Goal: Task Accomplishment & Management: Complete application form

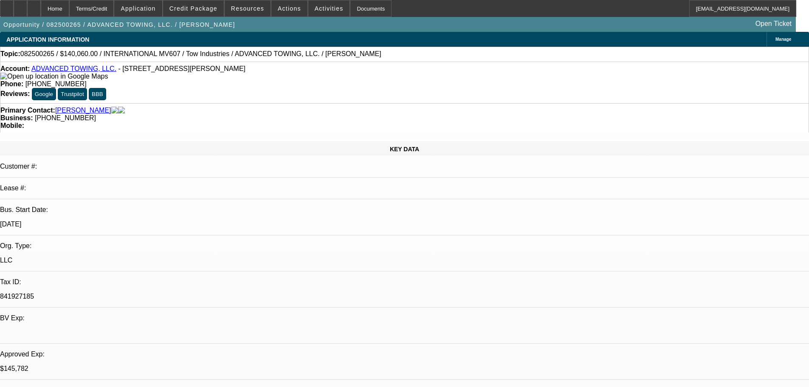
select select "0"
select select "2"
select select "0.1"
select select "4"
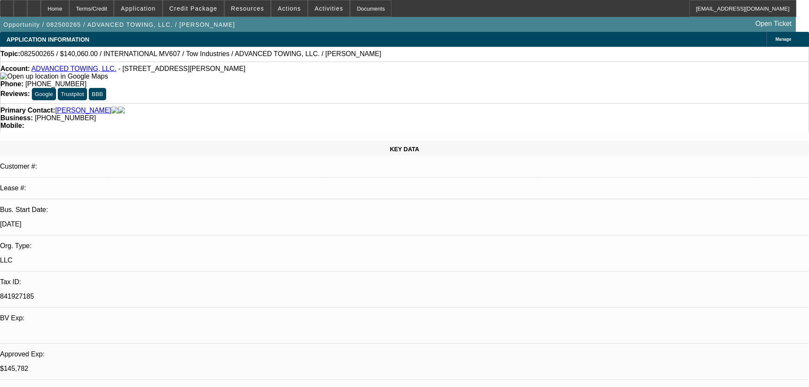
select select "0"
select select "2"
select select "0.1"
select select "4"
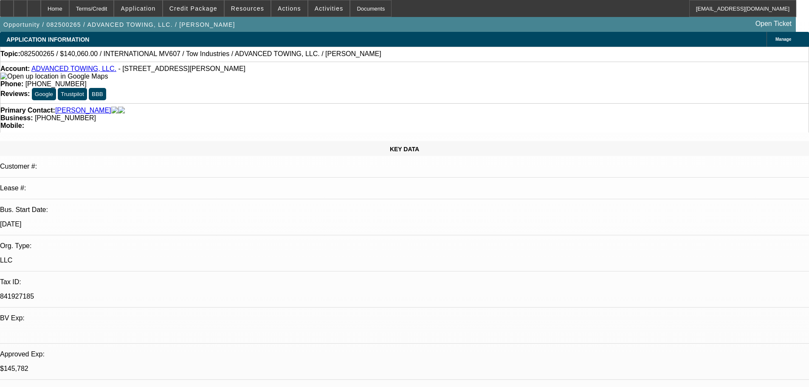
select select "0"
select select "2"
select select "0.1"
select select "4"
select select "0"
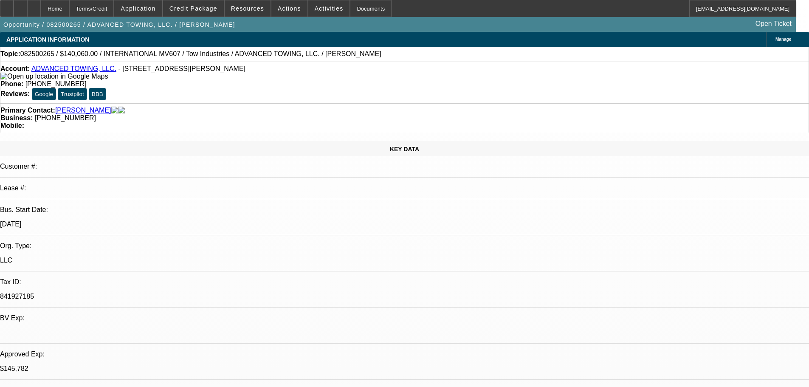
select select "2"
select select "0.1"
select select "4"
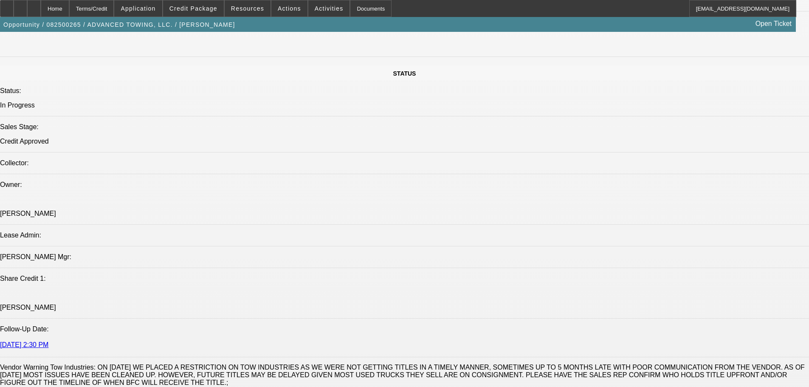
scroll to position [849, 0]
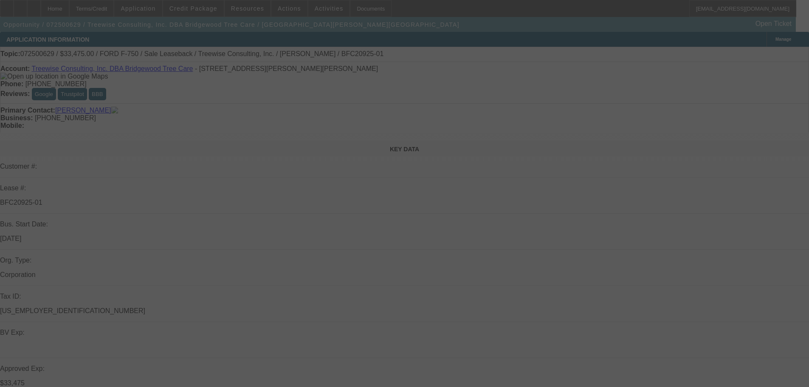
select select "0"
select select "2"
select select "0"
select select "6"
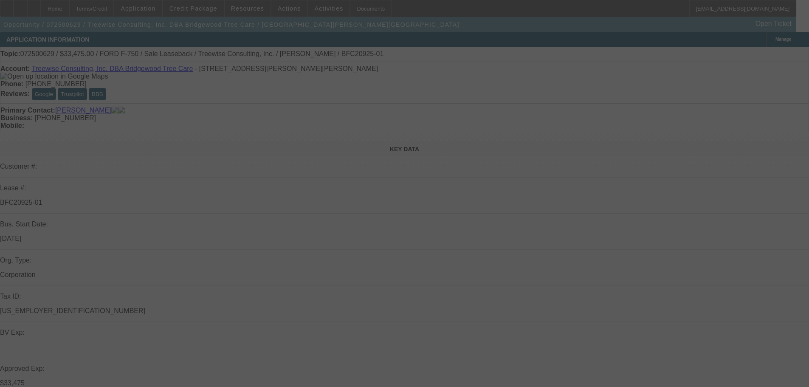
select select "0"
select select "6"
select select "0"
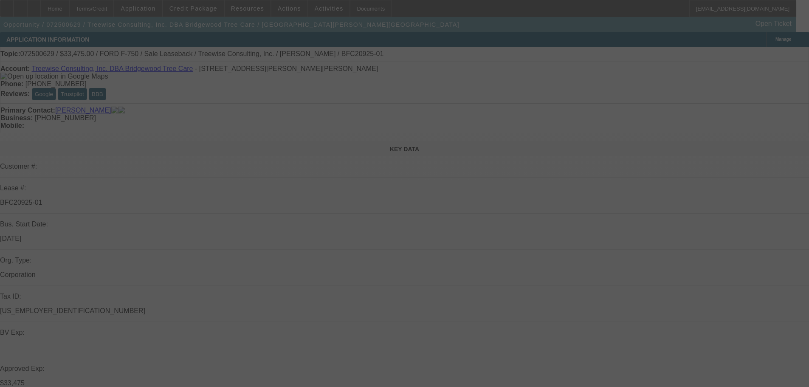
select select "0"
select select "6"
select select "0"
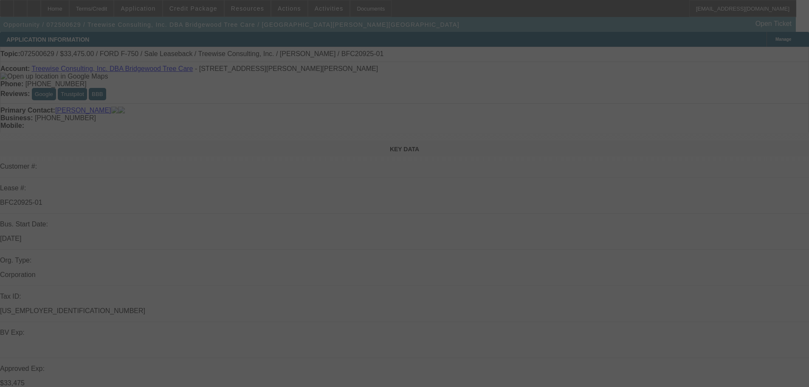
select select "0"
select select "6"
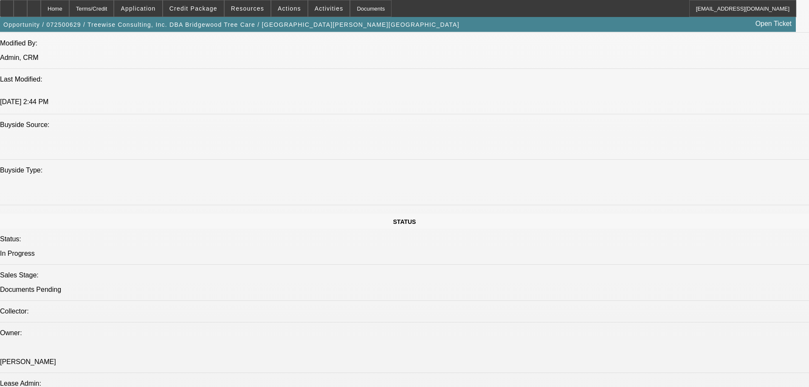
scroll to position [765, 0]
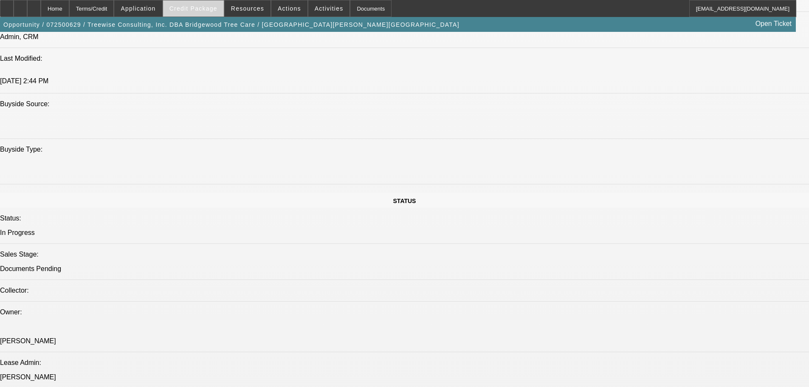
click at [206, 8] on span "Credit Package" at bounding box center [193, 8] width 48 height 7
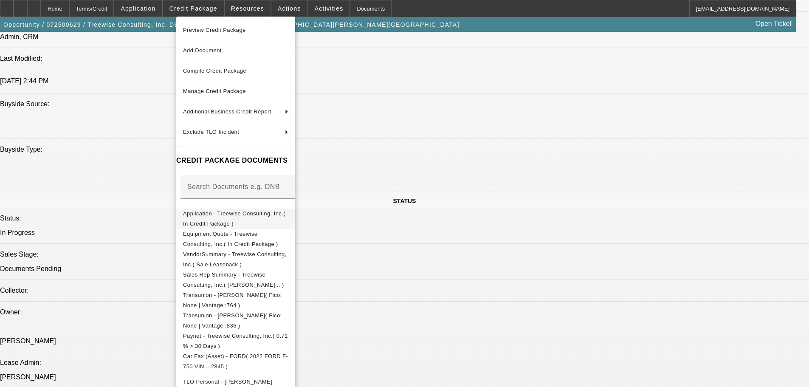
click at [274, 222] on button "Application - Treewise Consulting, Inc.( In Credit Package )" at bounding box center [235, 219] width 119 height 20
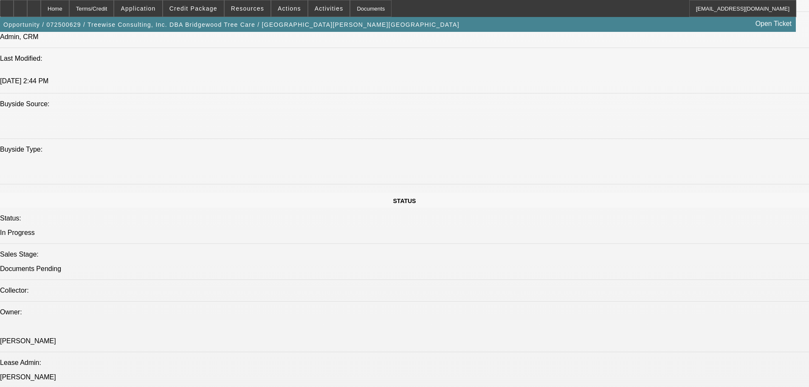
scroll to position [680, 0]
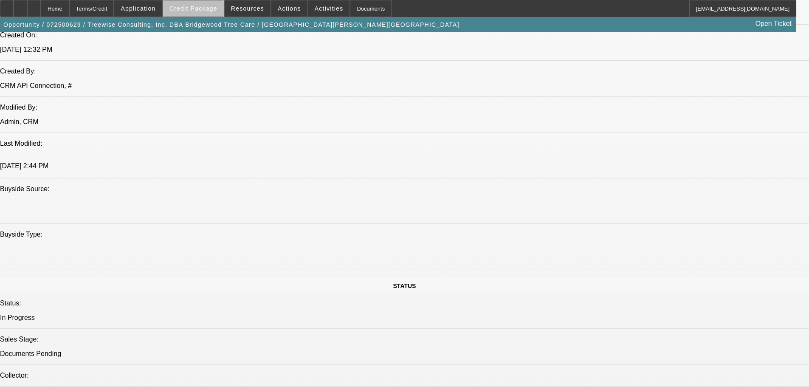
click at [218, 13] on span at bounding box center [193, 8] width 61 height 20
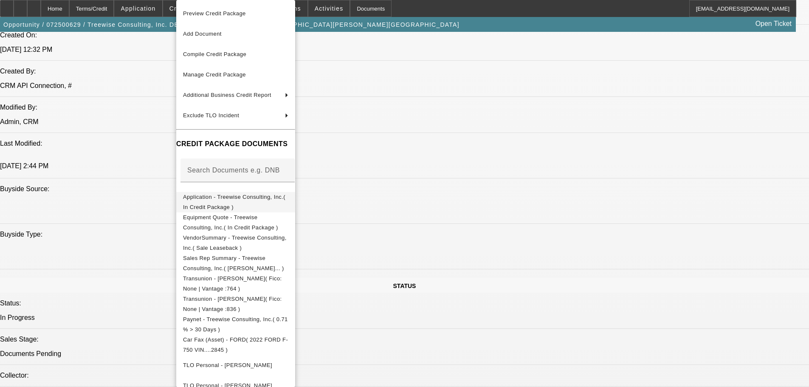
click at [259, 195] on span "Application - Treewise Consulting, Inc.( In Credit Package )" at bounding box center [235, 202] width 105 height 20
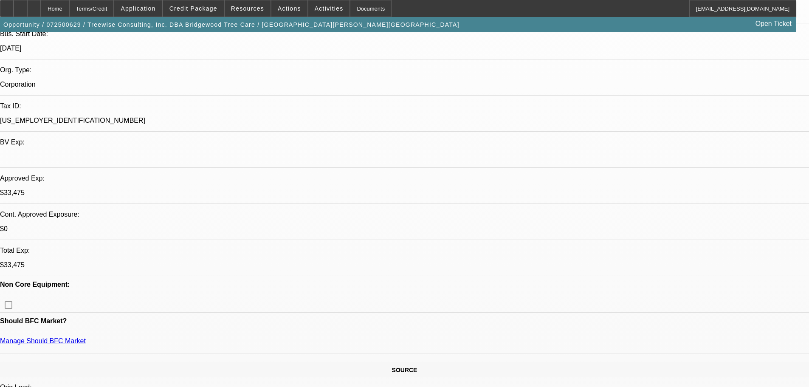
scroll to position [170, 0]
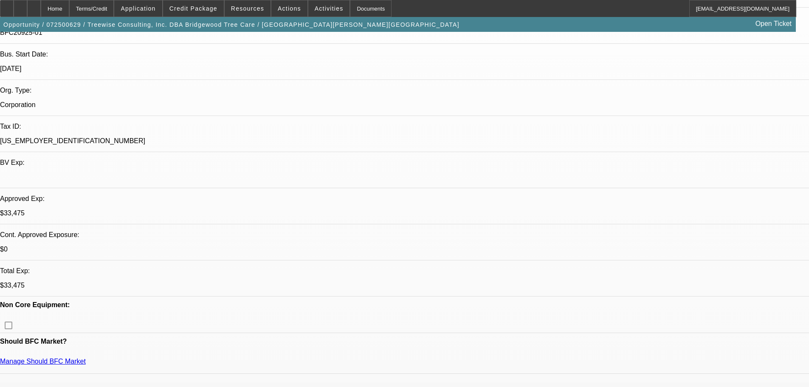
drag, startPoint x: 220, startPoint y: 133, endPoint x: 235, endPoint y: 135, distance: 15.4
drag, startPoint x: 238, startPoint y: 132, endPoint x: 281, endPoint y: 133, distance: 43.3
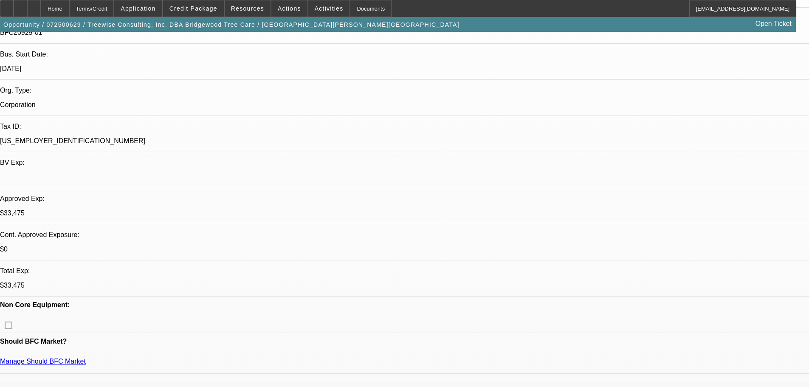
drag, startPoint x: 285, startPoint y: 134, endPoint x: 294, endPoint y: 135, distance: 9.4
drag, startPoint x: 297, startPoint y: 135, endPoint x: 313, endPoint y: 134, distance: 16.6
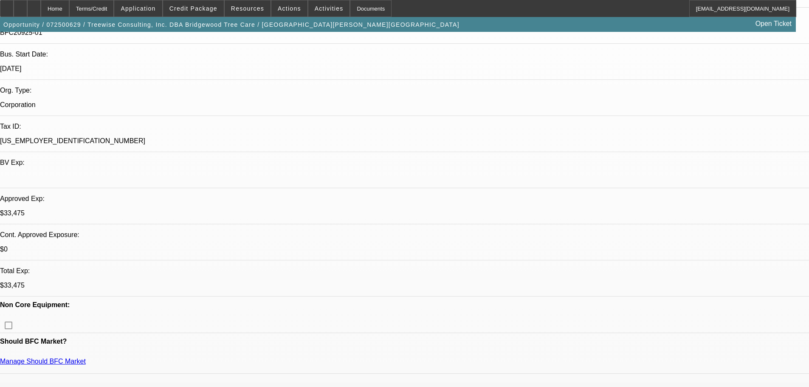
drag, startPoint x: 316, startPoint y: 135, endPoint x: 324, endPoint y: 134, distance: 8.2
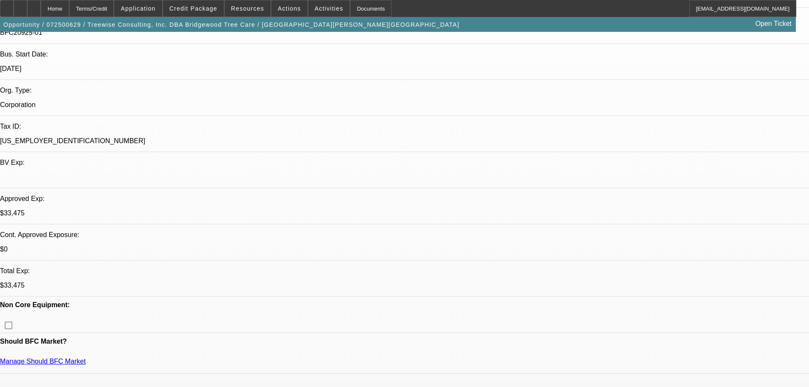
drag, startPoint x: 313, startPoint y: 134, endPoint x: 329, endPoint y: 134, distance: 15.3
drag, startPoint x: 332, startPoint y: 135, endPoint x: 336, endPoint y: 135, distance: 4.7
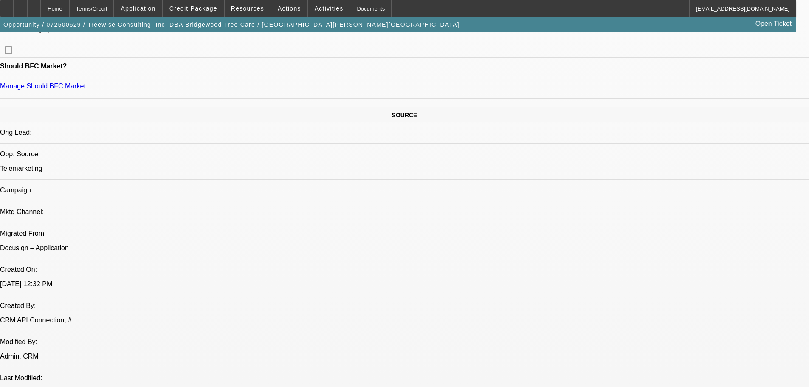
scroll to position [425, 0]
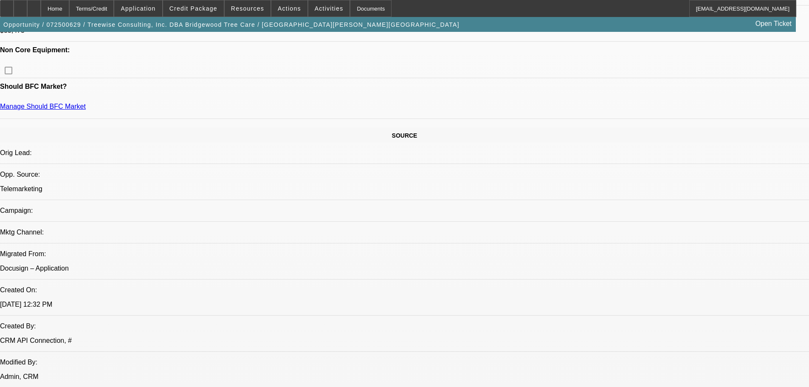
drag, startPoint x: 564, startPoint y: 226, endPoint x: 788, endPoint y: 232, distance: 224.3
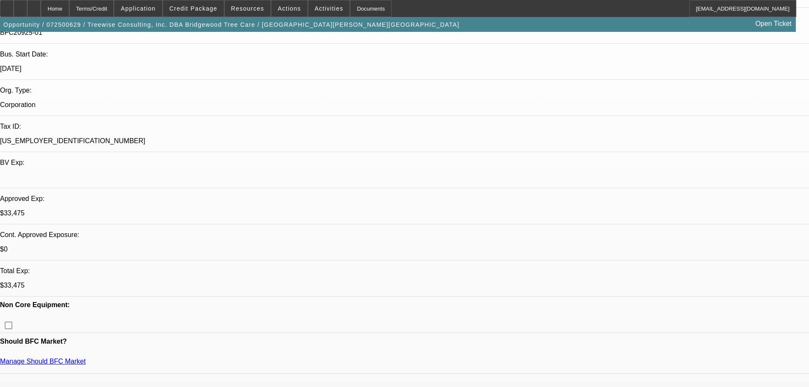
scroll to position [85, 0]
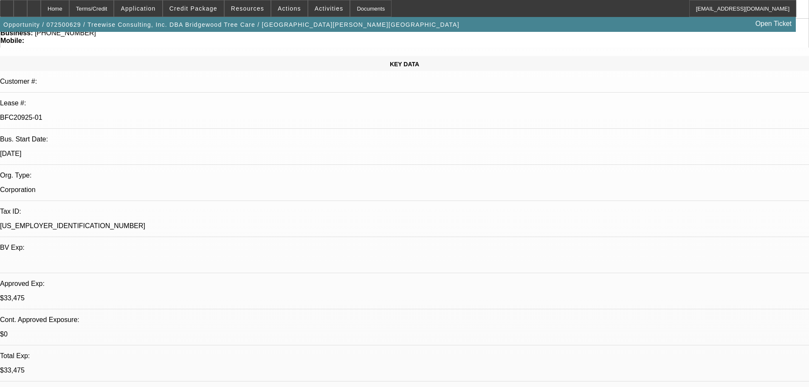
drag, startPoint x: 548, startPoint y: 223, endPoint x: 723, endPoint y: 230, distance: 175.1
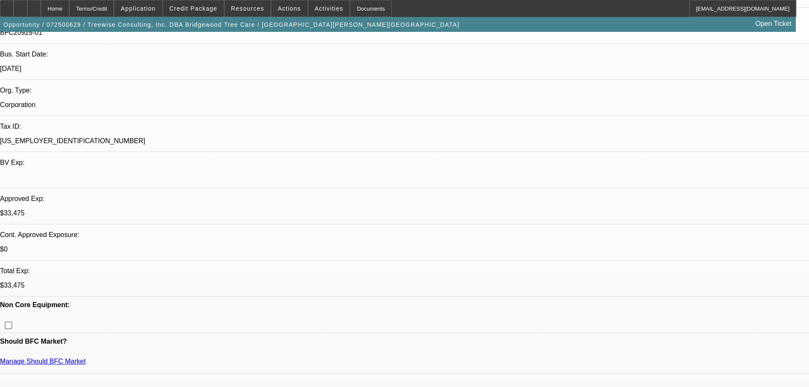
drag, startPoint x: 695, startPoint y: 233, endPoint x: 708, endPoint y: 226, distance: 14.6
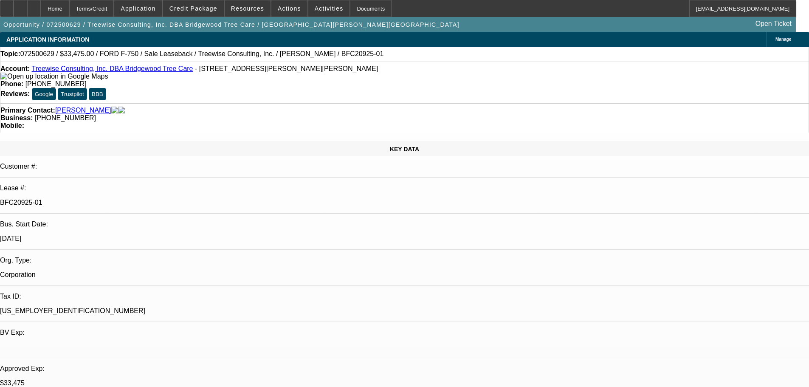
drag, startPoint x: 499, startPoint y: 184, endPoint x: 440, endPoint y: 183, distance: 59.1
drag, startPoint x: 457, startPoint y: 186, endPoint x: 484, endPoint y: 186, distance: 27.2
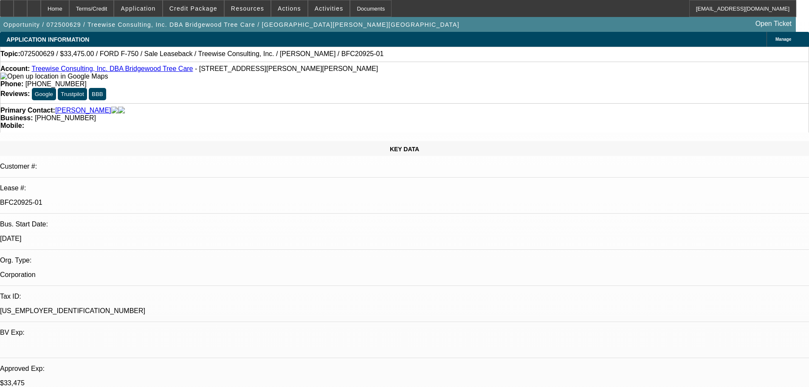
drag, startPoint x: 502, startPoint y: 184, endPoint x: 451, endPoint y: 183, distance: 50.1
click at [86, 107] on link "[PERSON_NAME]" at bounding box center [83, 111] width 56 height 8
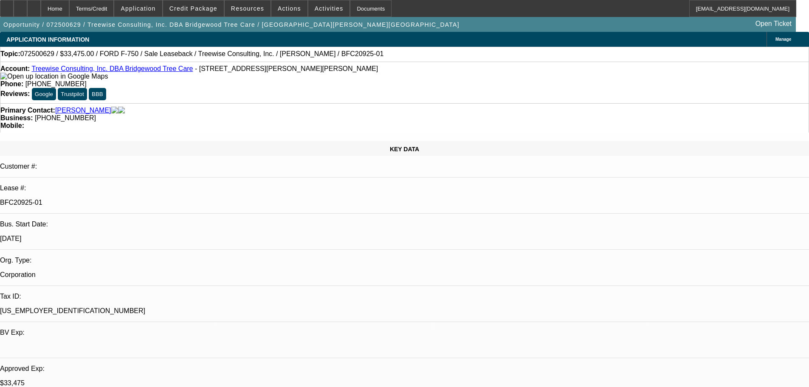
click at [74, 71] on link "Treewise Consulting, Inc. DBA Bridgewood Tree Care" at bounding box center [111, 68] width 161 height 7
click at [206, 14] on span at bounding box center [193, 8] width 61 height 20
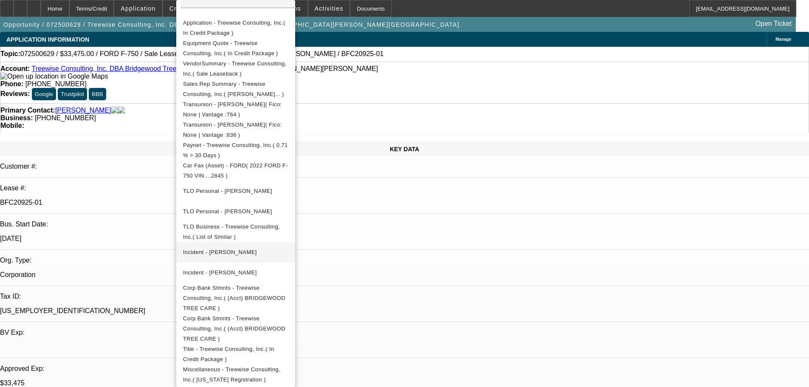
scroll to position [213, 0]
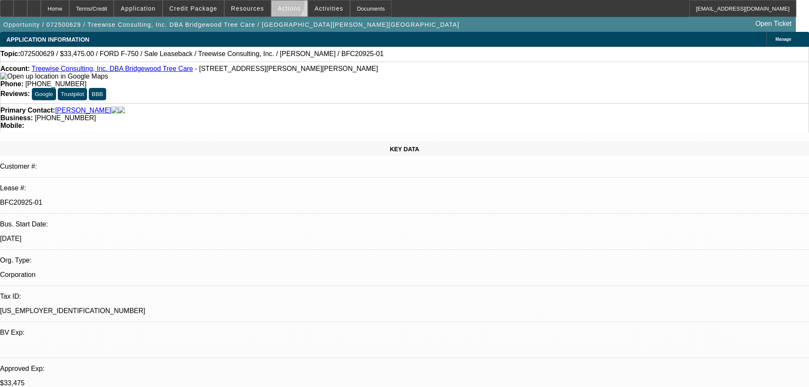
click at [279, 5] on span "Actions" at bounding box center [289, 8] width 23 height 7
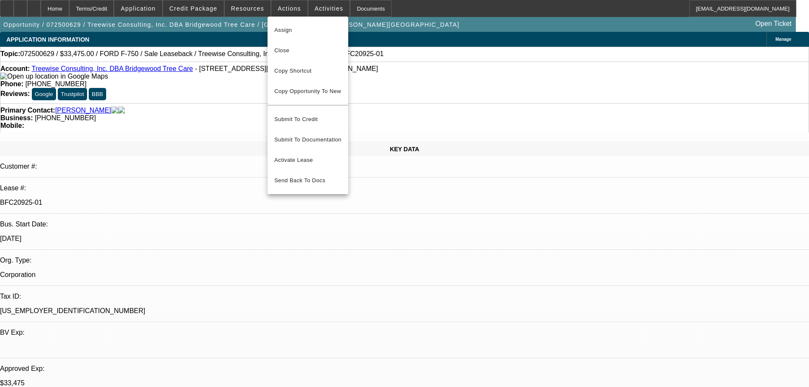
click at [249, 42] on div at bounding box center [404, 193] width 809 height 387
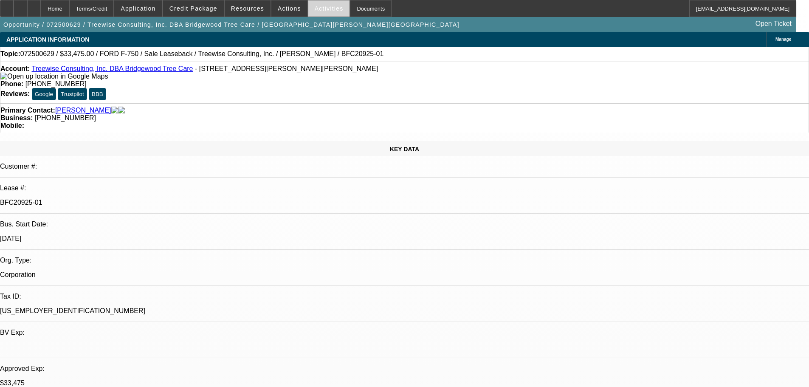
click at [309, 3] on span at bounding box center [329, 8] width 42 height 20
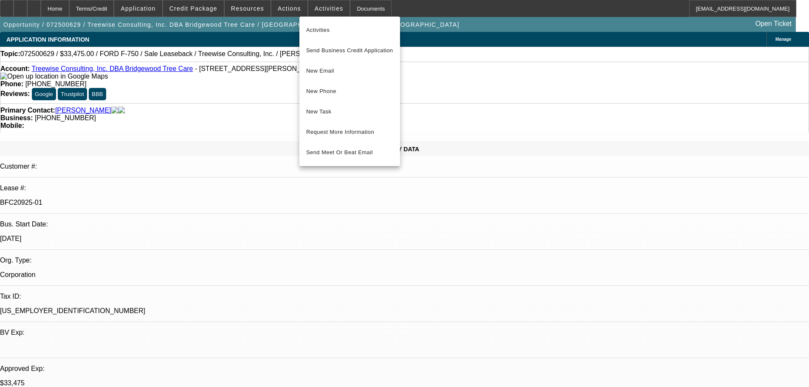
click at [290, 13] on div at bounding box center [404, 193] width 809 height 387
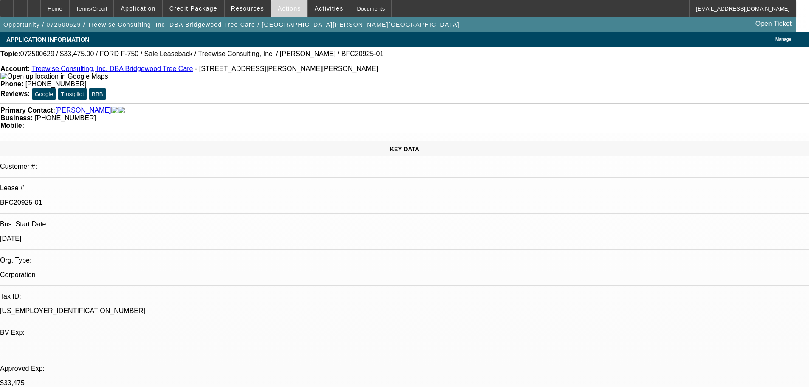
click at [290, 13] on span at bounding box center [289, 8] width 36 height 20
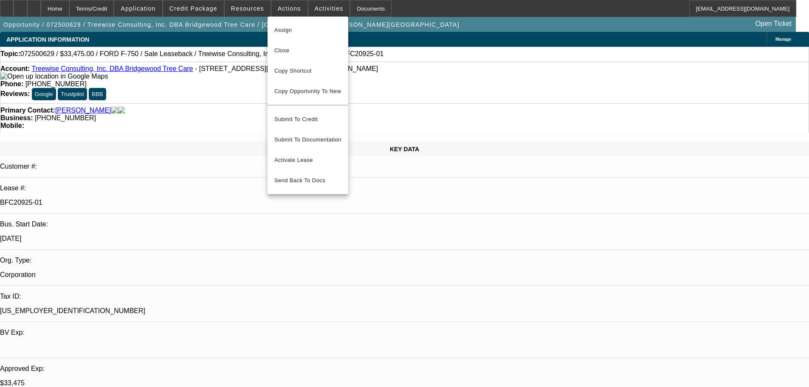
click at [382, 77] on div at bounding box center [404, 193] width 809 height 387
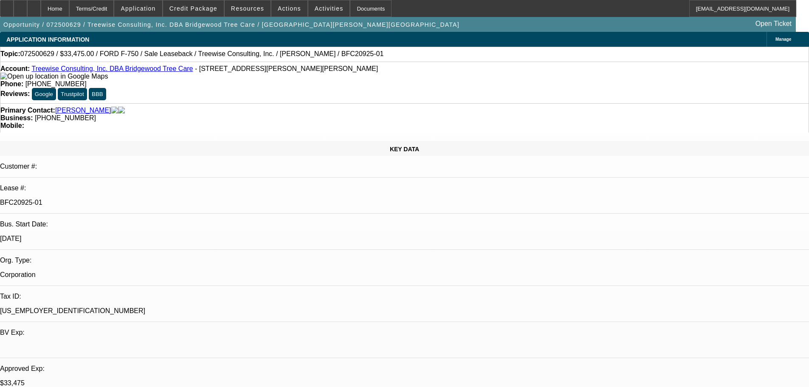
click at [126, 71] on link "Treewise Consulting, Inc. DBA Bridgewood Tree Care" at bounding box center [111, 68] width 161 height 7
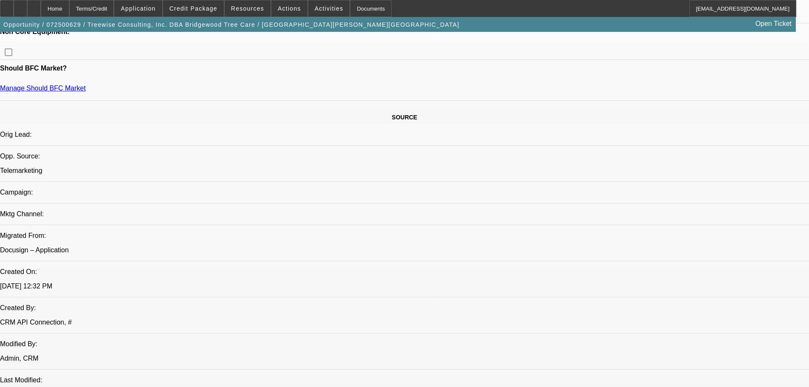
scroll to position [425, 0]
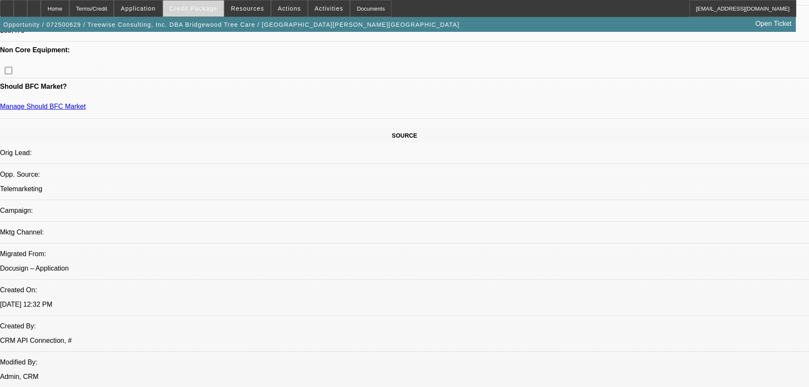
click at [193, 8] on span "Credit Package" at bounding box center [193, 8] width 48 height 7
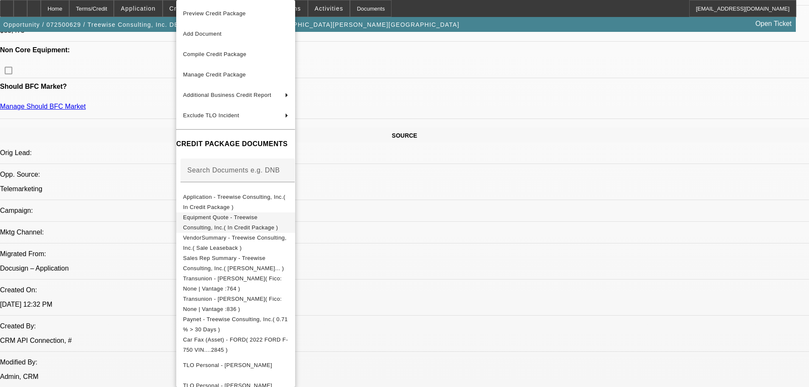
click at [236, 215] on span "Equipment Quote - Treewise Consulting, Inc.( In Credit Package )" at bounding box center [235, 222] width 105 height 20
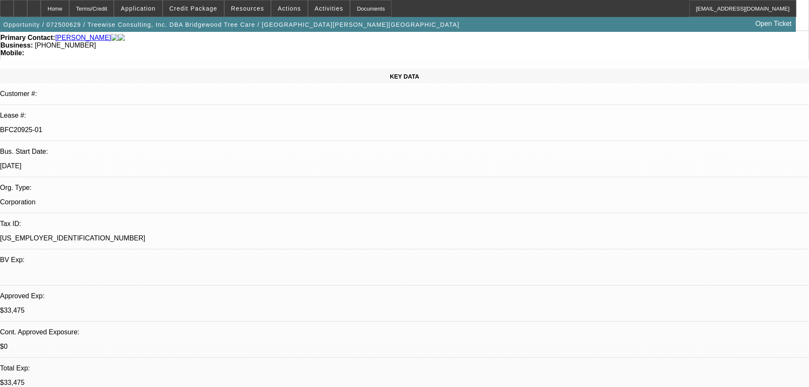
scroll to position [0, 0]
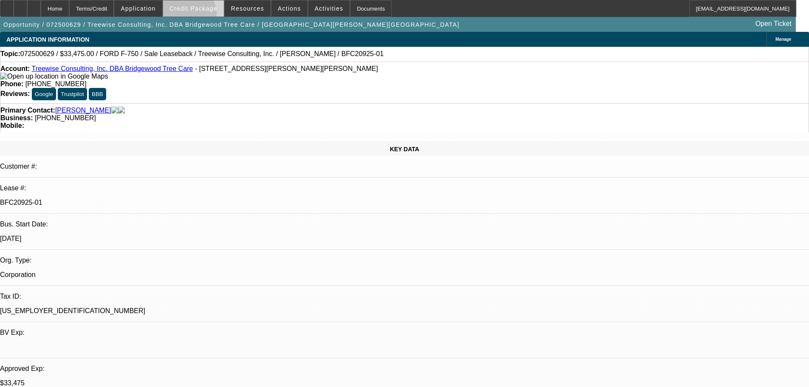
click at [202, 15] on span at bounding box center [193, 8] width 61 height 20
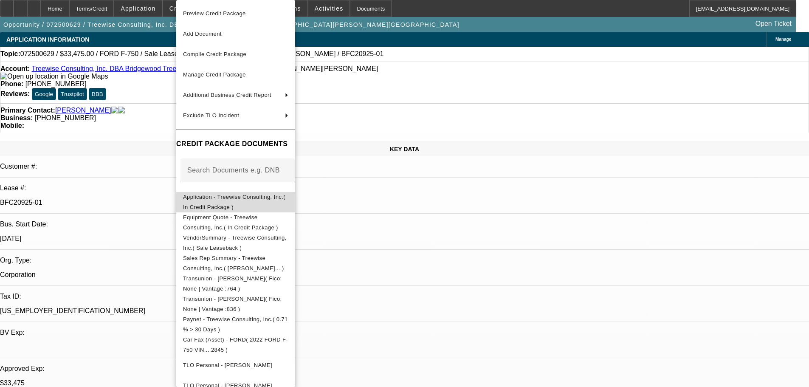
click at [281, 201] on span "Application - Treewise Consulting, Inc.( In Credit Package )" at bounding box center [234, 202] width 102 height 17
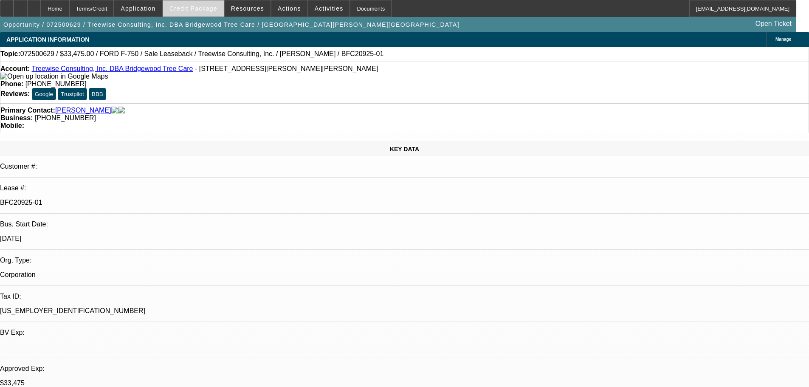
click at [217, 8] on span "Credit Package" at bounding box center [193, 8] width 48 height 7
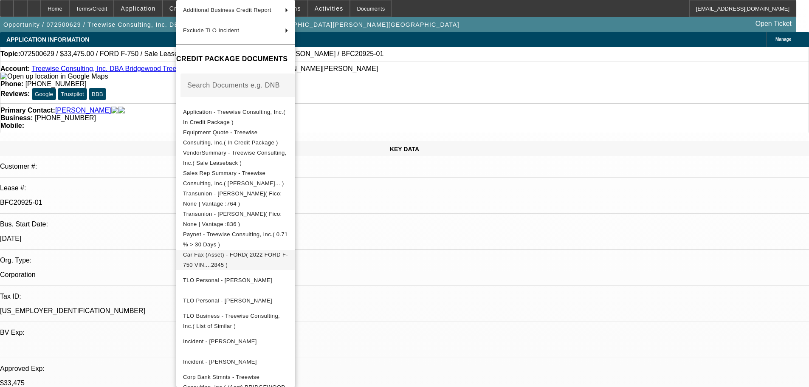
scroll to position [170, 0]
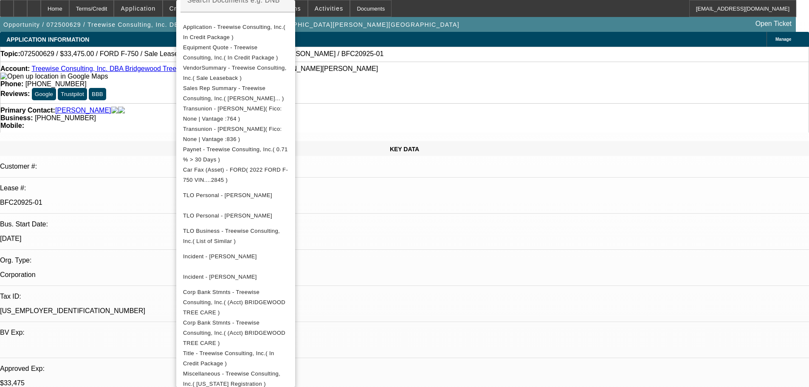
click at [156, 216] on div at bounding box center [404, 193] width 809 height 387
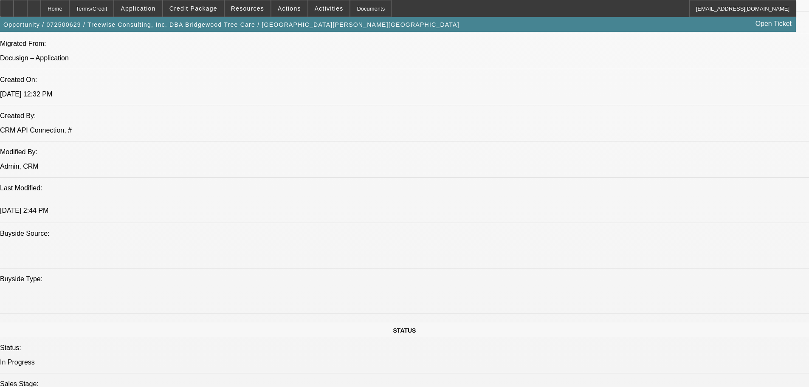
scroll to position [680, 0]
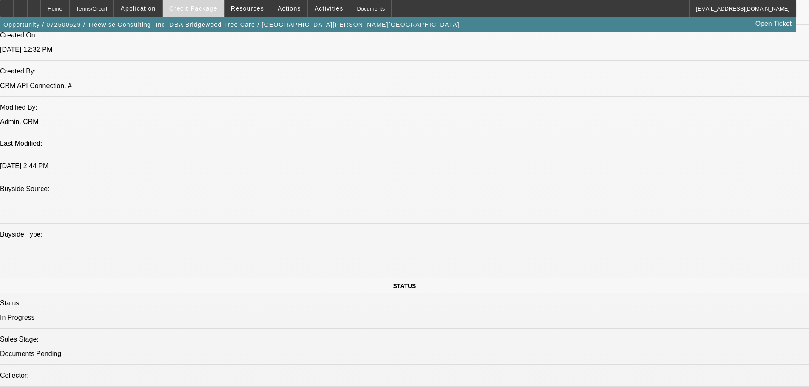
click at [182, 6] on span at bounding box center [193, 8] width 61 height 20
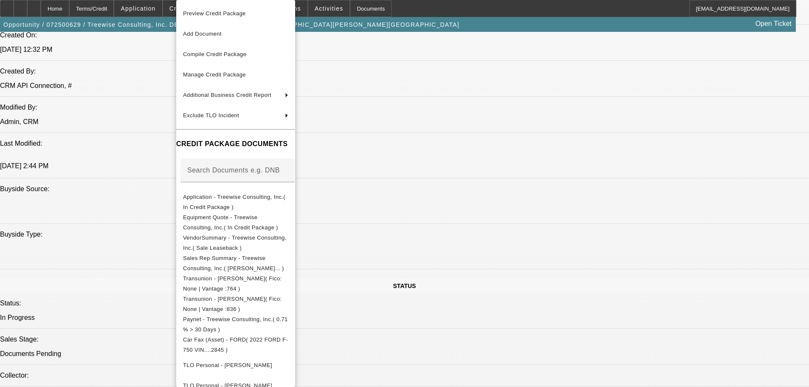
scroll to position [213, 0]
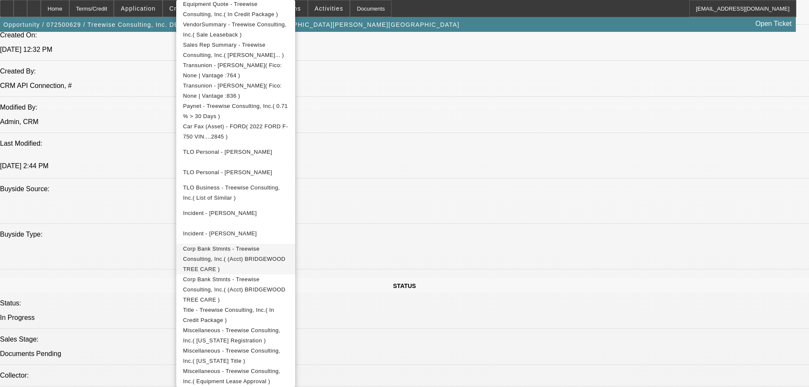
click at [285, 251] on span "Corp Bank Stmnts - Treewise Consulting, Inc.( (Acct) BRIDGEWOOD TREE CARE )" at bounding box center [234, 258] width 102 height 27
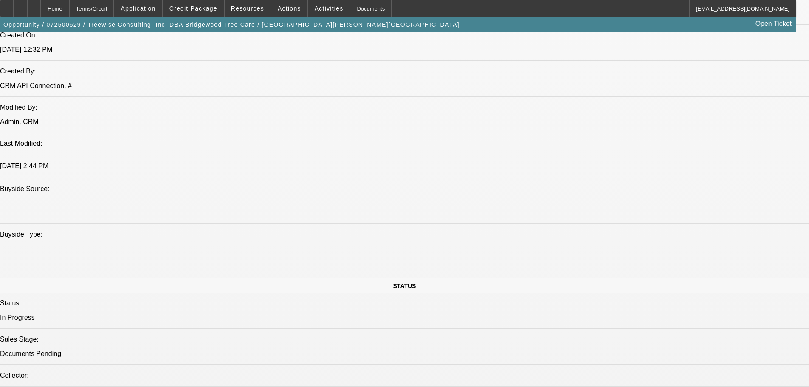
scroll to position [934, 0]
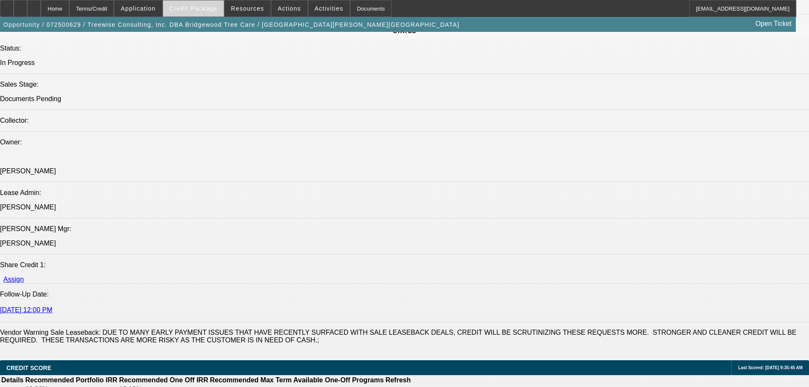
click at [189, 6] on span "Credit Package" at bounding box center [193, 8] width 48 height 7
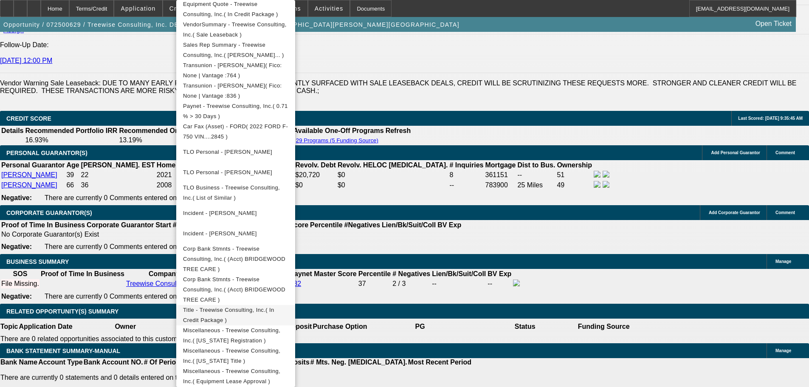
scroll to position [1189, 0]
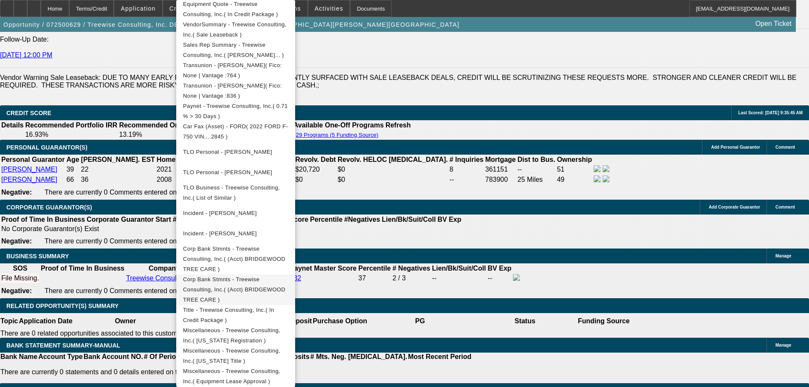
click at [285, 276] on span "Corp Bank Stmnts - Treewise Consulting, Inc.( (Acct) BRIDGEWOOD TREE CARE )" at bounding box center [234, 289] width 102 height 27
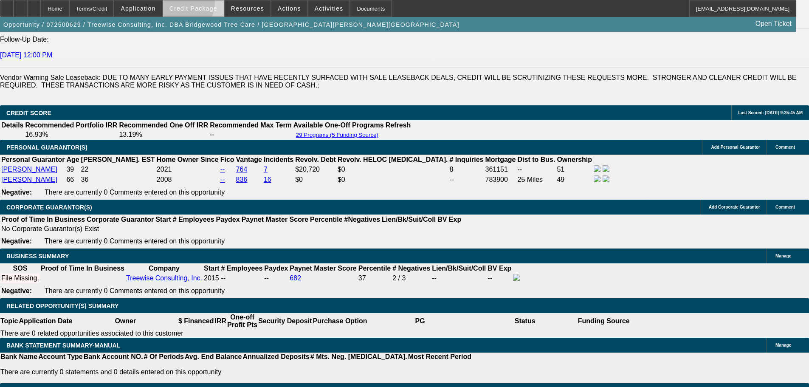
click at [188, 3] on span at bounding box center [193, 8] width 61 height 20
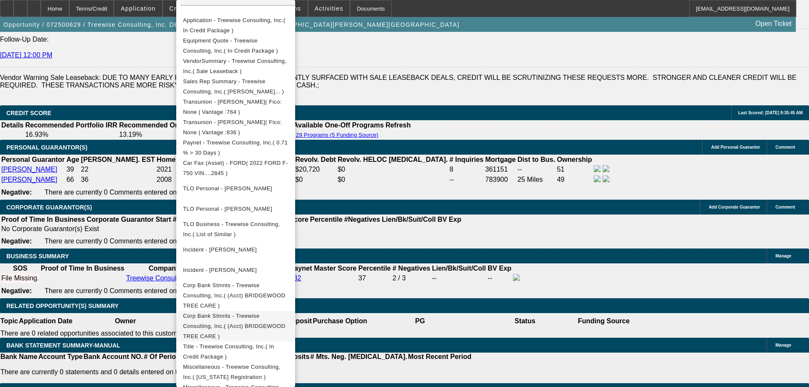
scroll to position [213, 0]
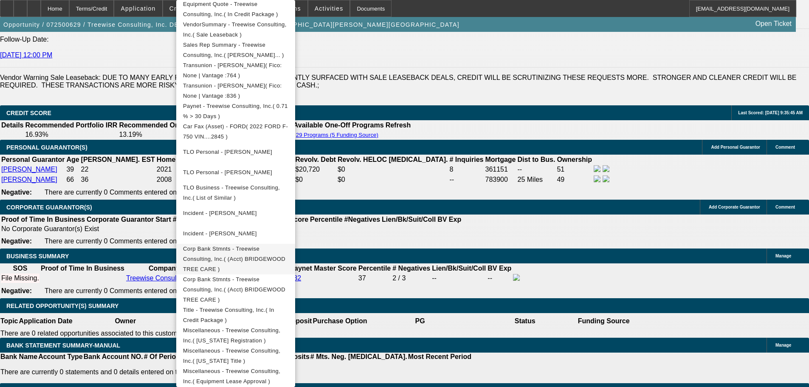
click at [288, 254] on span "Corp Bank Stmnts - Treewise Consulting, Inc.( (Acct) BRIDGEWOOD TREE CARE )" at bounding box center [235, 259] width 105 height 31
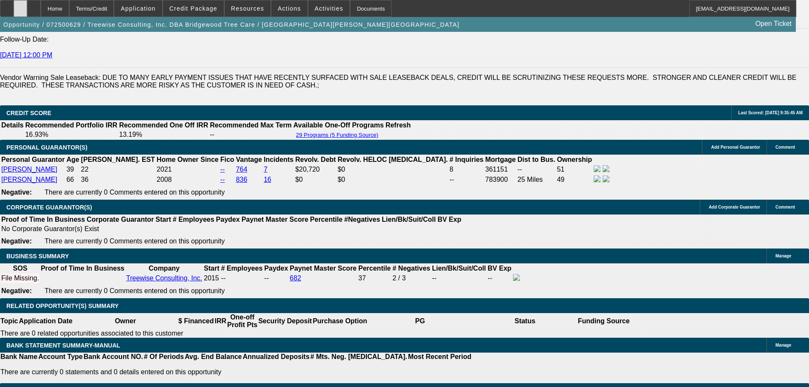
click at [20, 6] on icon at bounding box center [20, 6] width 0 height 0
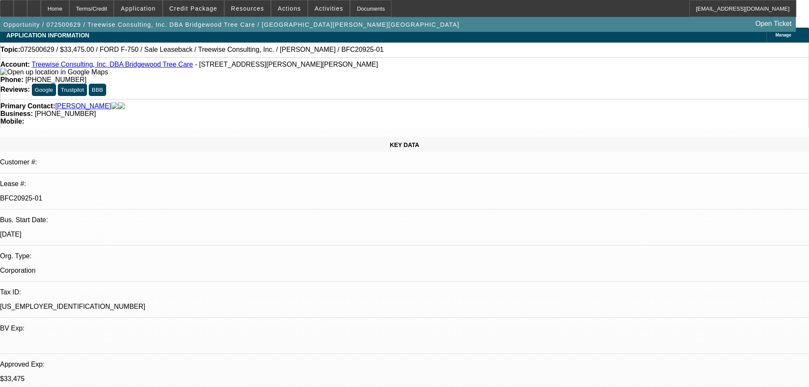
scroll to position [0, 0]
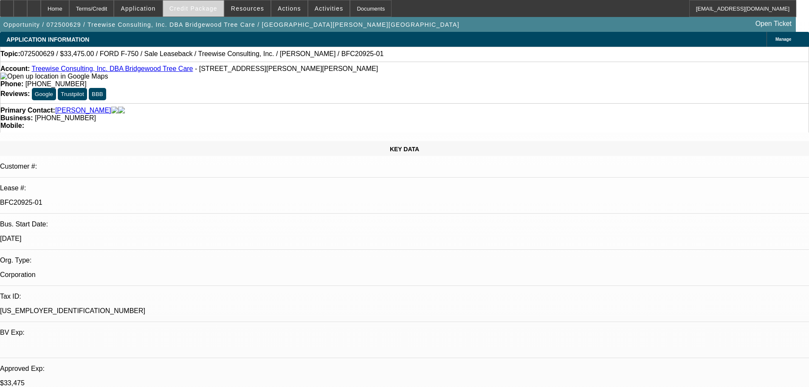
click at [202, 12] on span at bounding box center [193, 8] width 61 height 20
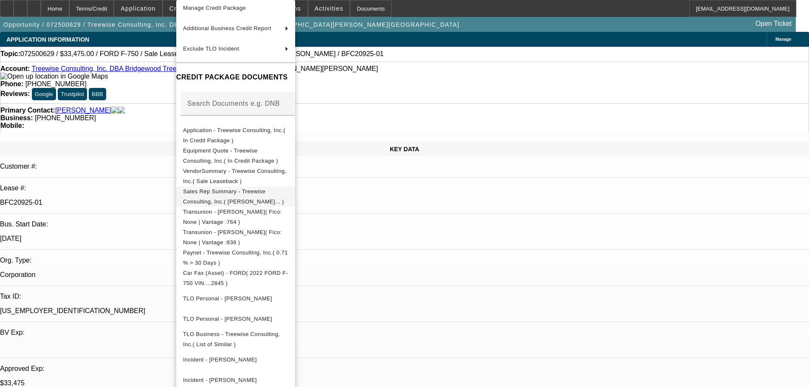
scroll to position [85, 0]
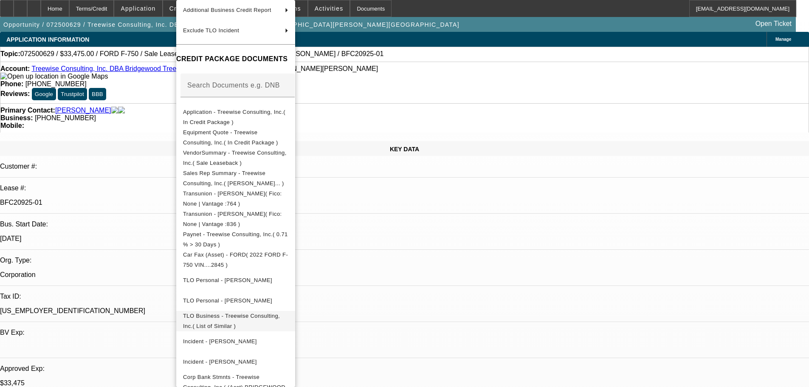
click at [280, 320] on span "TLO Business - Treewise Consulting, Inc.( List of Similar )" at bounding box center [231, 321] width 97 height 17
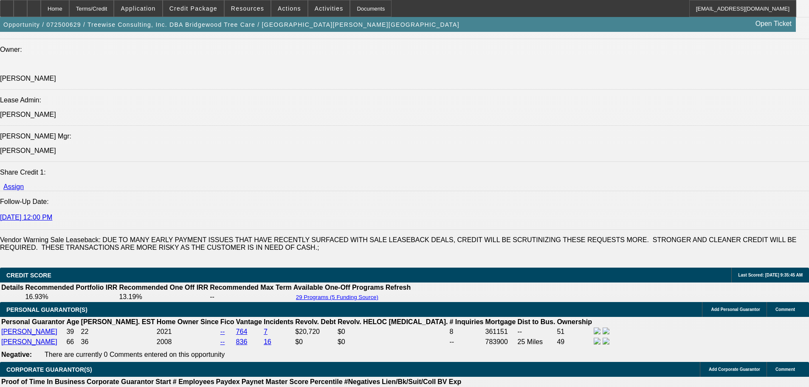
scroll to position [1027, 0]
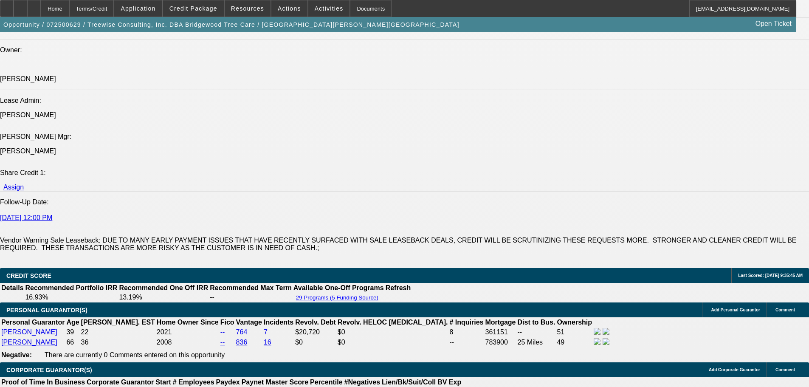
drag, startPoint x: 362, startPoint y: 176, endPoint x: 63, endPoint y: 171, distance: 298.6
copy span "James and David Puente founded TREEWISECONSULTING, INC DBA BRIDGEWOOD TREE CARE…"
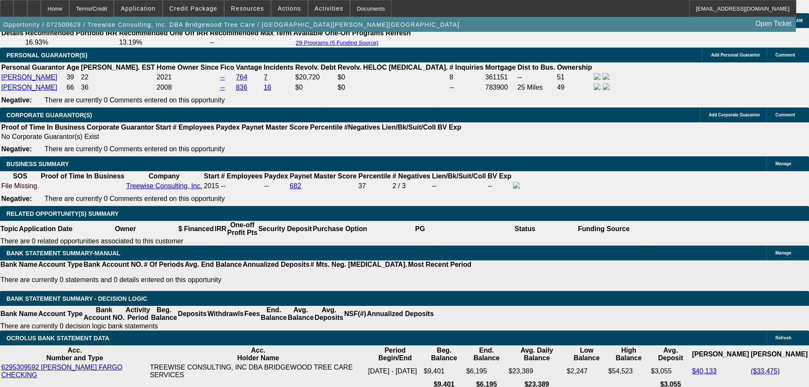
scroll to position [1366, 0]
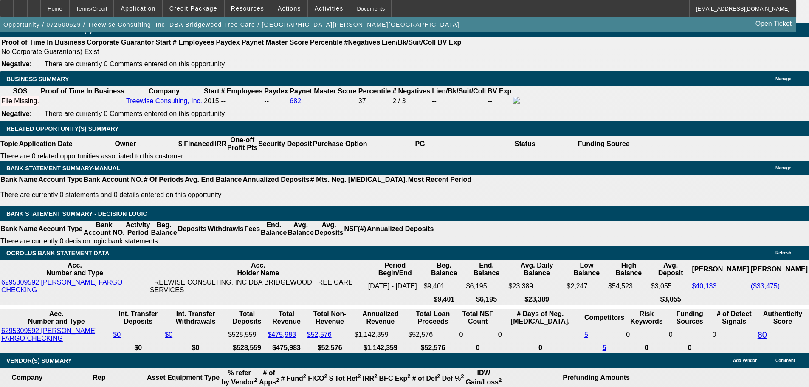
scroll to position [255, 6]
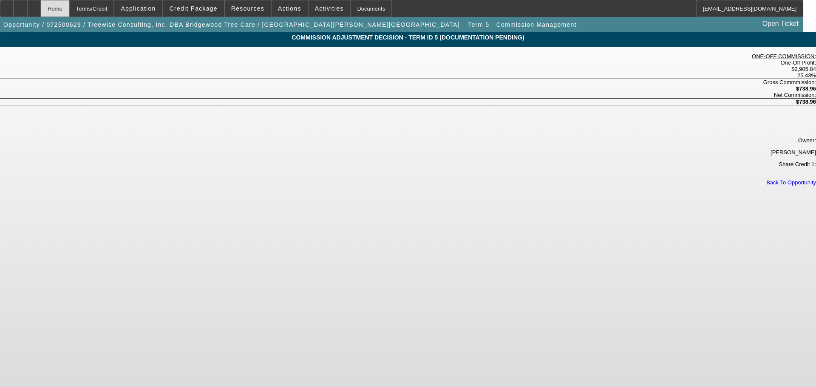
click at [69, 11] on div "Home" at bounding box center [55, 8] width 28 height 17
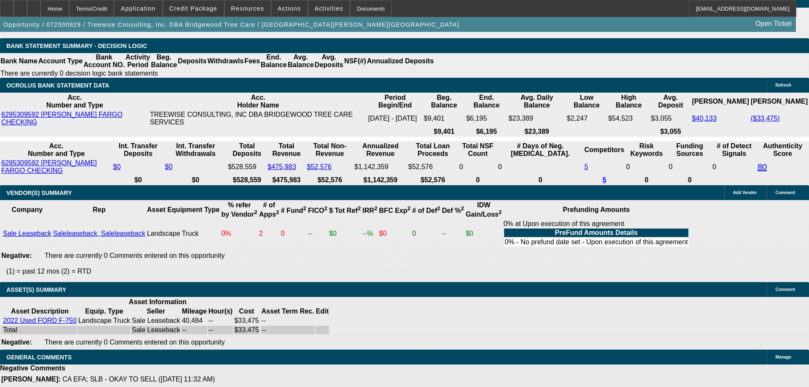
select select "0"
select select "2"
select select "0"
select select "6"
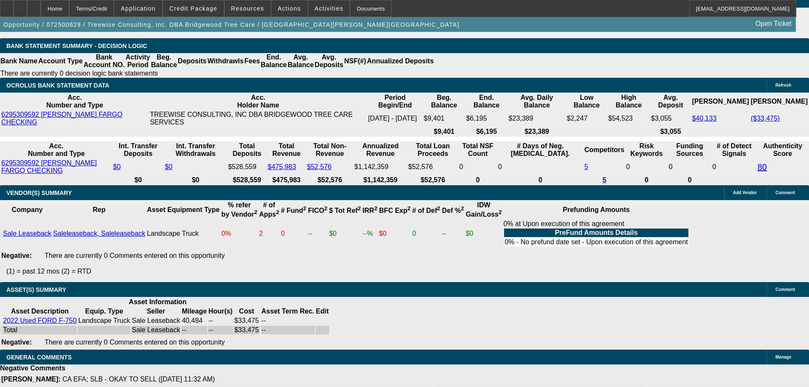
select select "0"
select select "6"
select select "0"
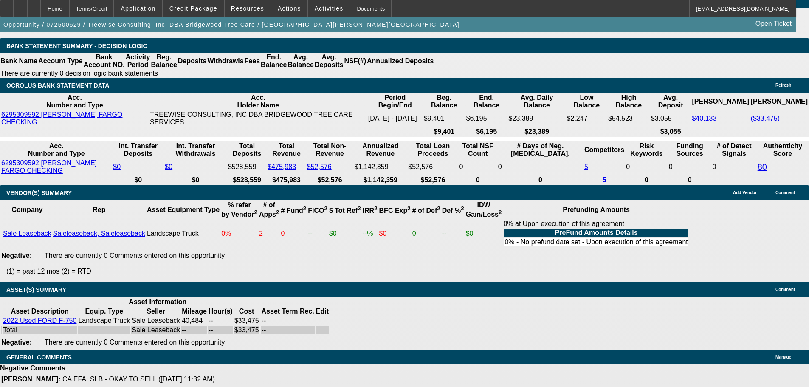
select select "0"
select select "6"
select select "0"
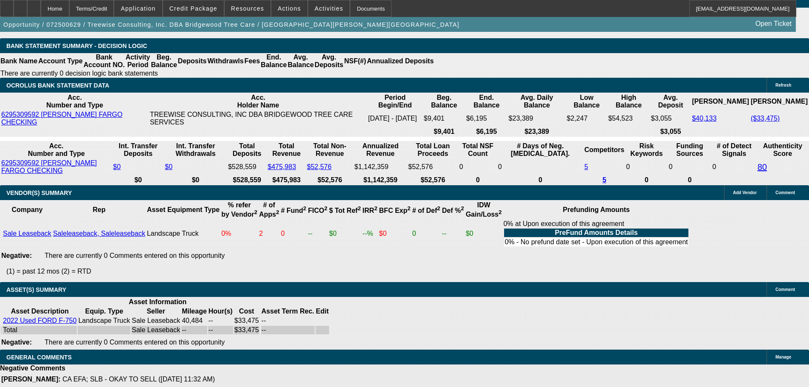
select select "0"
select select "6"
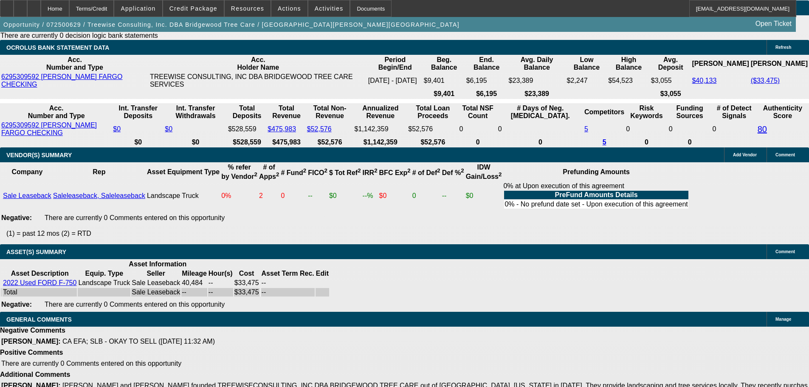
scroll to position [1512, 0]
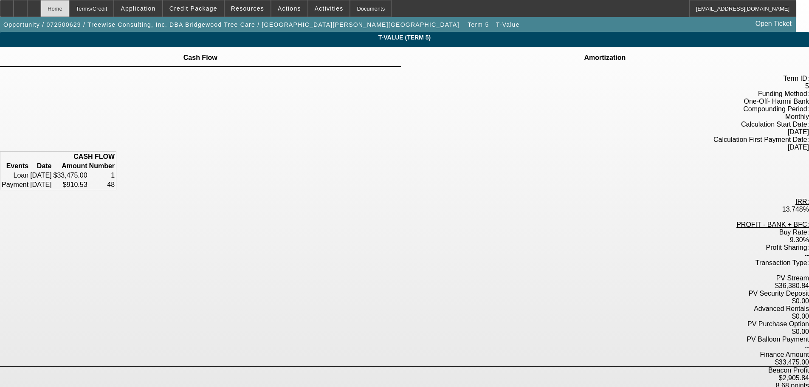
click at [69, 5] on div "Home" at bounding box center [55, 8] width 28 height 17
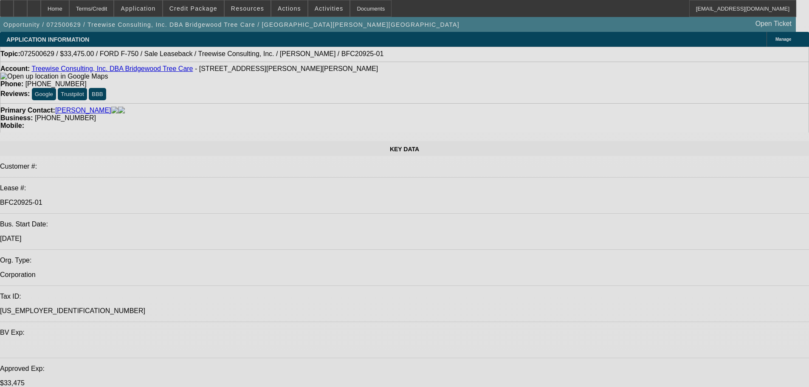
select select "0"
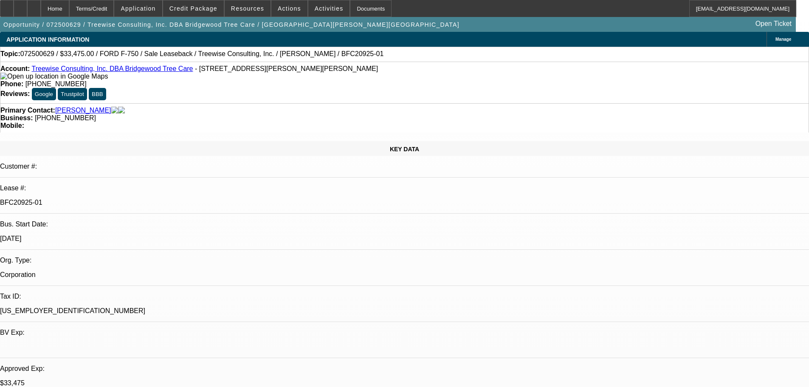
select select "0"
select select "2"
select select "0"
select select "6"
select select "0"
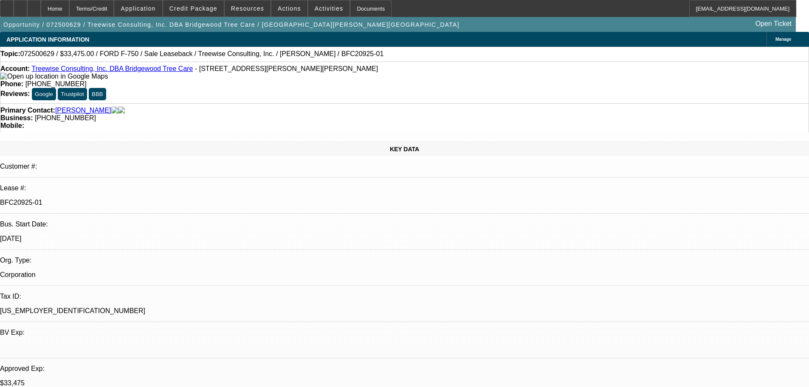
select select "0"
select select "6"
select select "0"
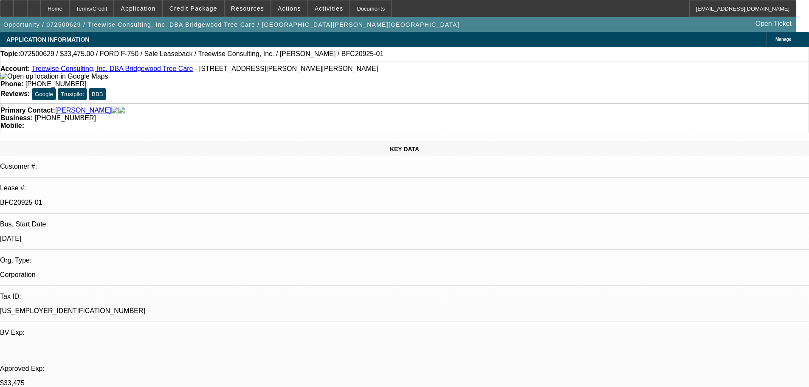
select select "0"
select select "6"
select select "0"
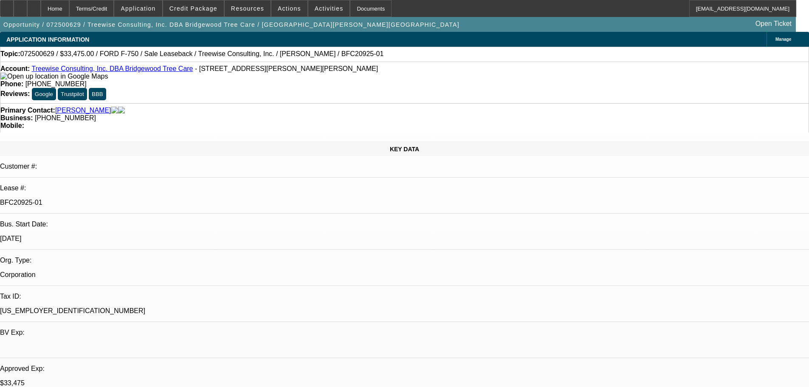
select select "6"
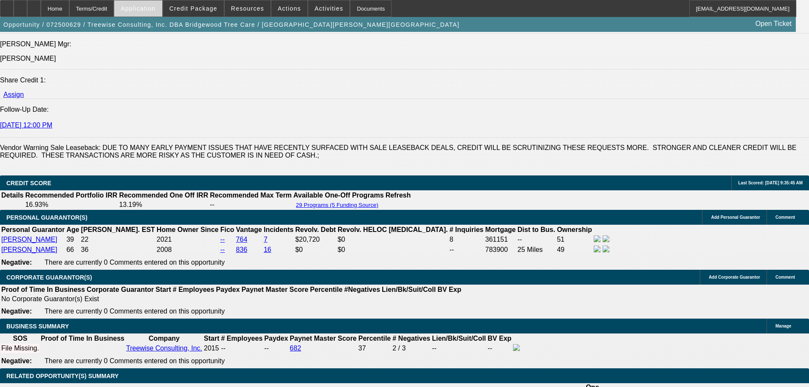
scroll to position [1104, 0]
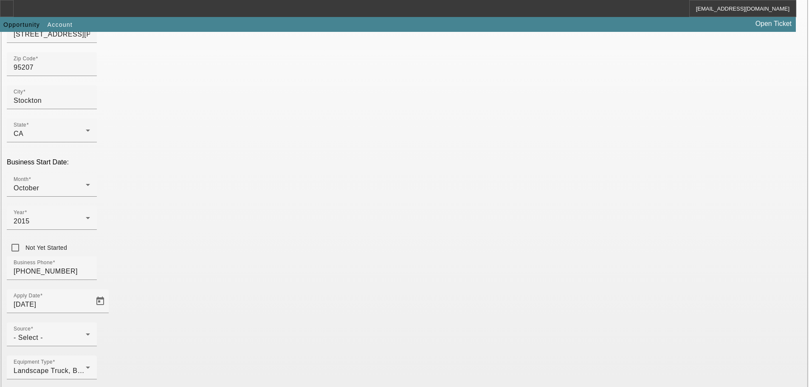
scroll to position [149, 0]
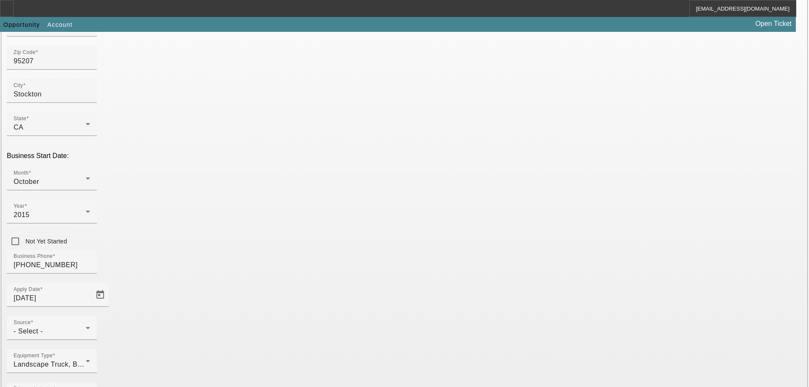
click at [90, 316] on div "Source - Select -" at bounding box center [52, 328] width 76 height 24
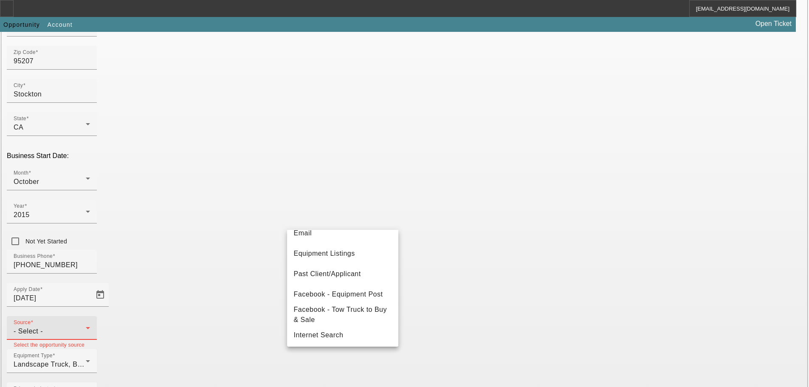
scroll to position [47, 0]
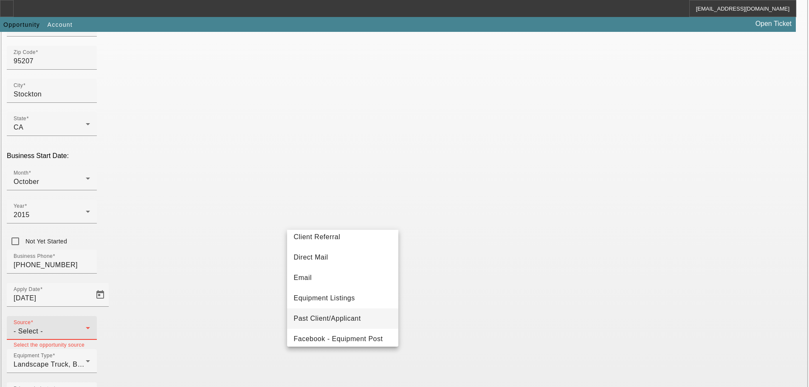
click at [337, 319] on span "Past Client/Applicant" at bounding box center [327, 318] width 67 height 10
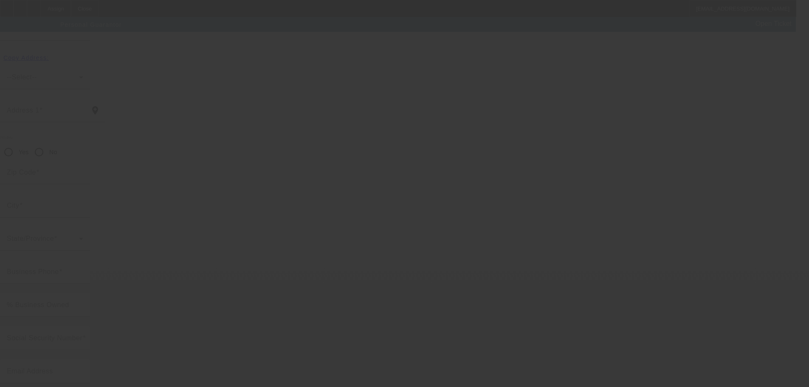
scroll to position [28, 0]
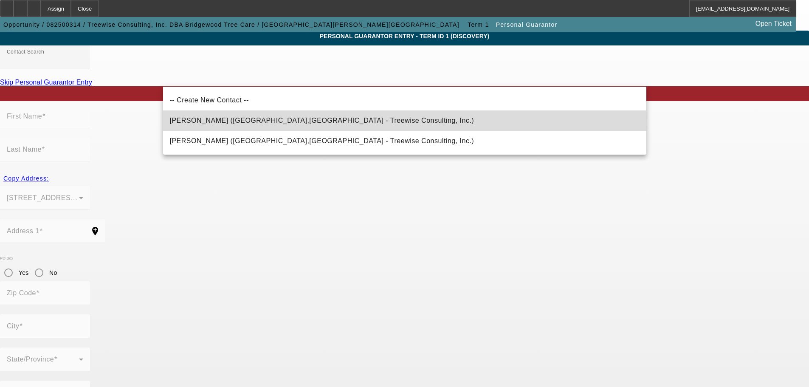
click at [326, 121] on mat-option "Puente, James (Stockton,CA - Treewise Consulting, Inc.)" at bounding box center [404, 120] width 483 height 20
type input "Puente, James (Stockton,CA - Treewise Consulting, Inc.)"
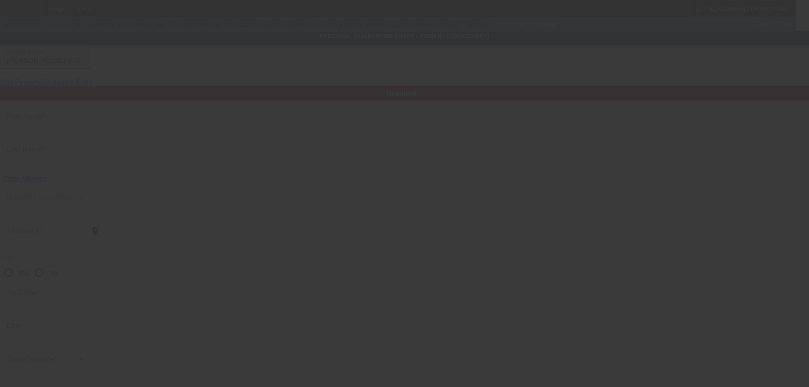
type input "James"
type input "Puente"
type input "708 W Bianchi Rd"
radio input "true"
type input "95207"
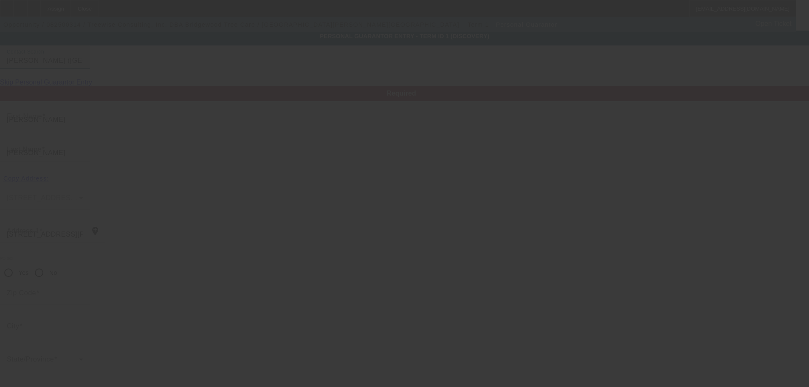
type input "Stockton"
type input "(925) 464-1624"
type input "51"
type input "212-17-7062"
type input "hudson@bridgewoodtreecare.com"
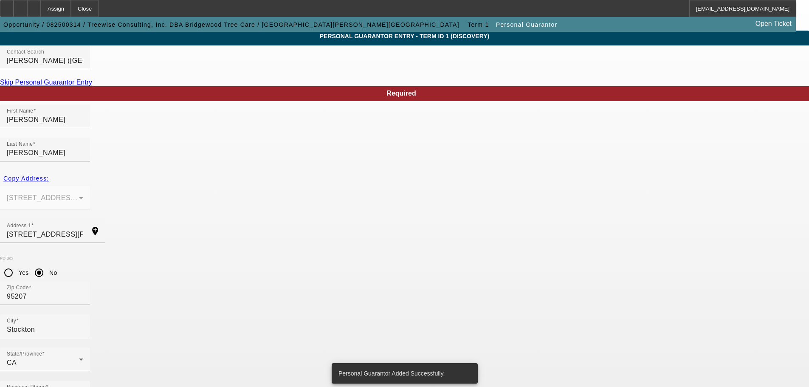
scroll to position [0, 0]
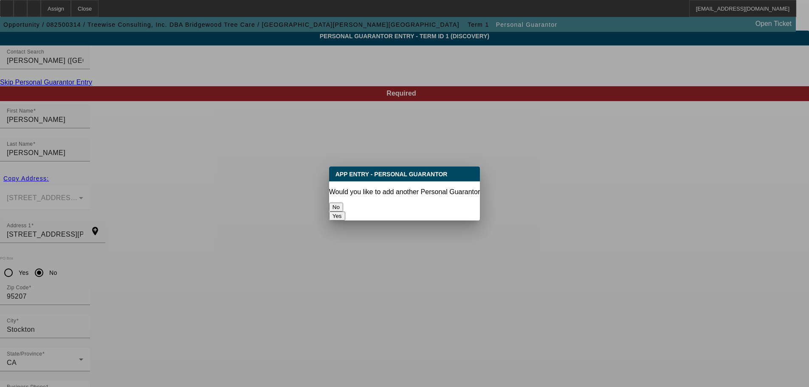
click at [345, 212] on button "Yes" at bounding box center [337, 216] width 16 height 9
radio input "false"
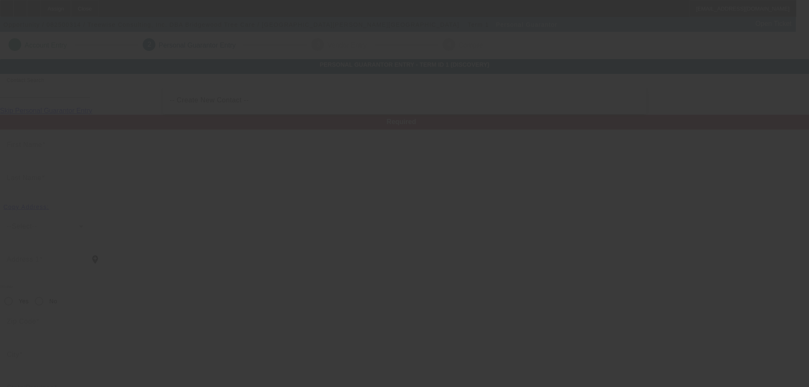
scroll to position [28, 0]
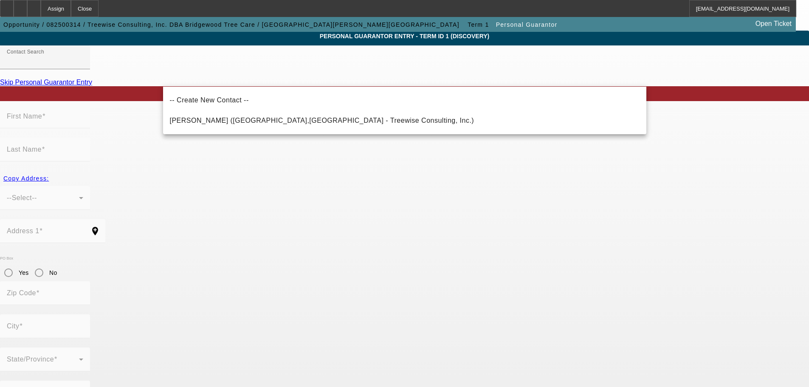
click at [212, 117] on span "Puente, David (Elk Grove,CA - Treewise Consulting, Inc.)" at bounding box center [322, 121] width 305 height 10
type input "Puente, David (Elk Grove,CA - Treewise Consulting, Inc.)"
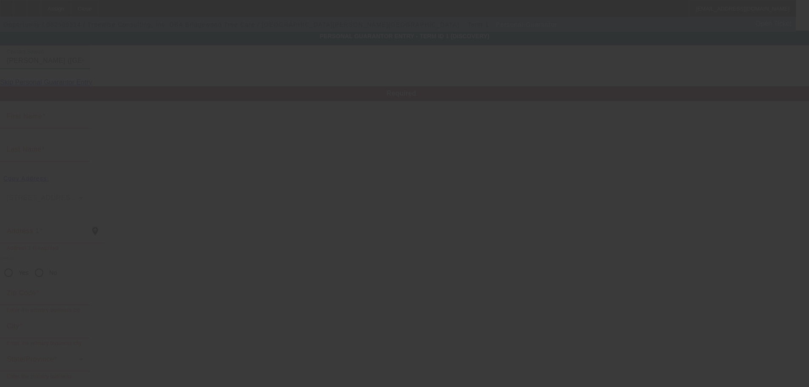
type input "David"
type input "Puente"
type input "7110 Innes Court"
radio input "true"
type input "95757"
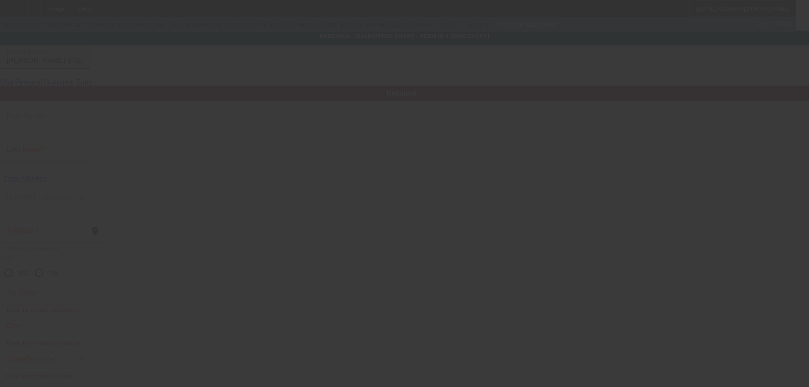
type input "Elk Grove"
type input "(925) 448-7774"
type input "49"
type input "125-52-8311"
type input "hudson@bridgewoodtreecare.com"
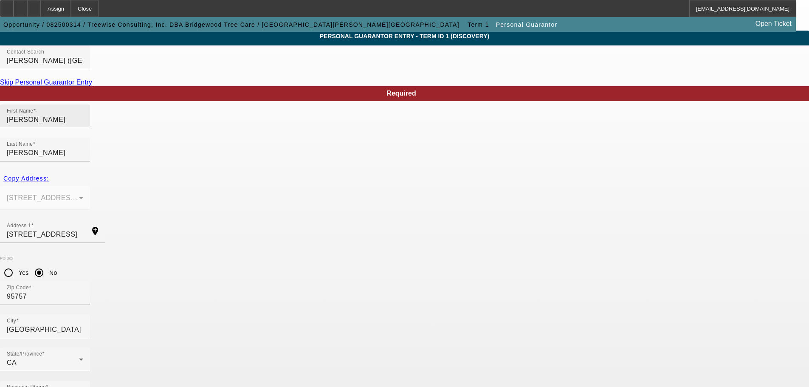
click at [83, 128] on div "First Name David" at bounding box center [45, 116] width 76 height 24
click at [83, 69] on div "Contact Search Puente, David (Elk Grove,CA - Treewise Consulting, Inc.)" at bounding box center [45, 57] width 76 height 24
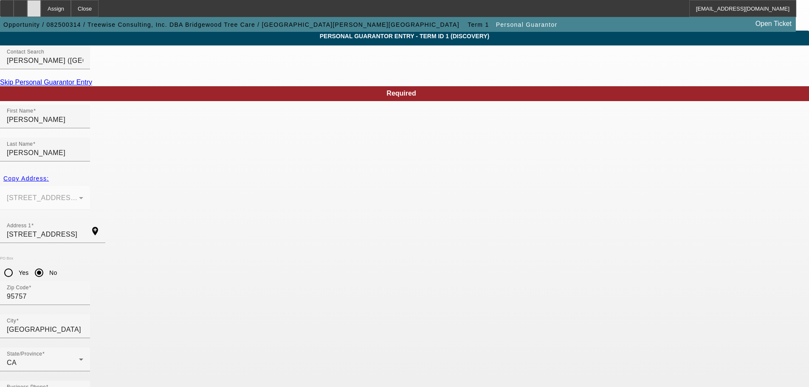
click at [34, 6] on icon at bounding box center [34, 6] width 0 height 0
click at [41, 9] on div at bounding box center [34, 8] width 14 height 17
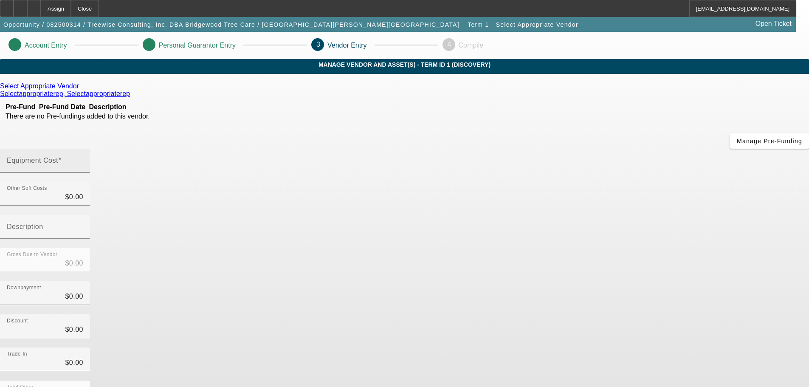
click at [83, 159] on input "Equipment Cost" at bounding box center [45, 164] width 76 height 10
type input "4"
type input "$4.00"
type input "40"
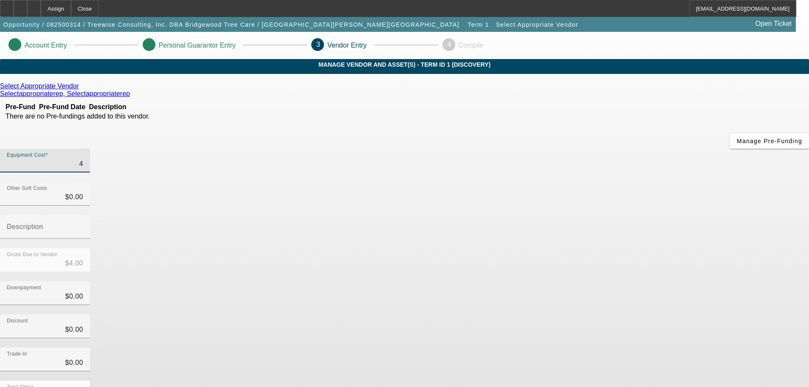
type input "$40.00"
type input "400"
type input "$400.00"
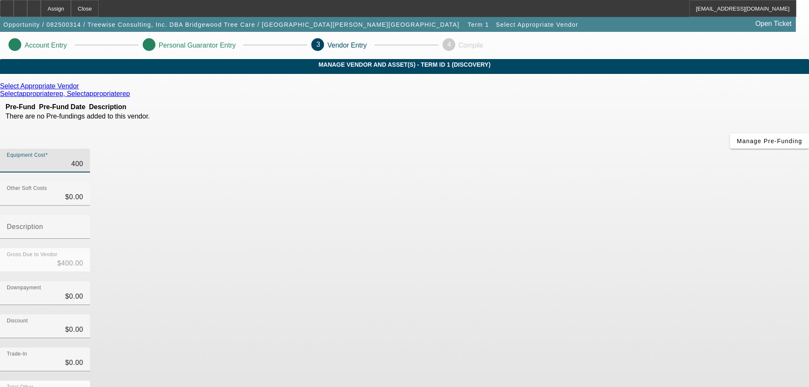
type input "4000"
type input "$4,000.00"
type input "40000"
type input "$40,000.00"
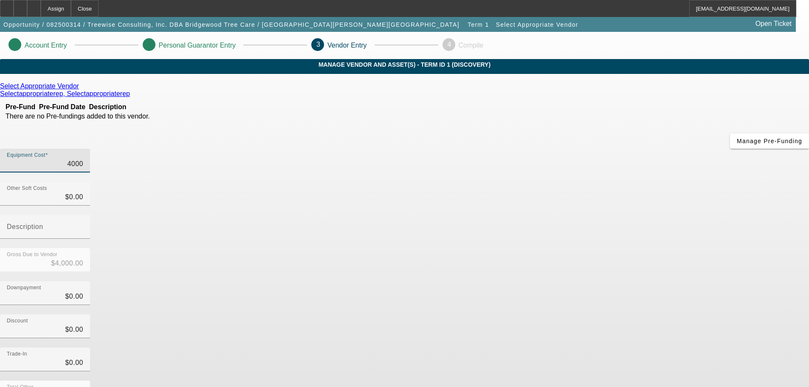
type input "$40,000.00"
click at [303, 232] on div "Select Appropriate Vendor Selectappropriaterep, Selectappropriaterep Pre-Fund P…" at bounding box center [404, 268] width 809 height 373
click at [81, 90] on link at bounding box center [80, 86] width 2 height 8
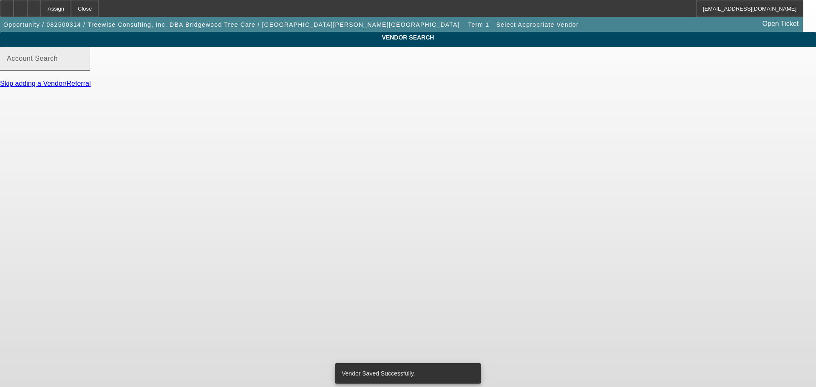
click at [83, 67] on input "Account Search" at bounding box center [45, 62] width 76 height 10
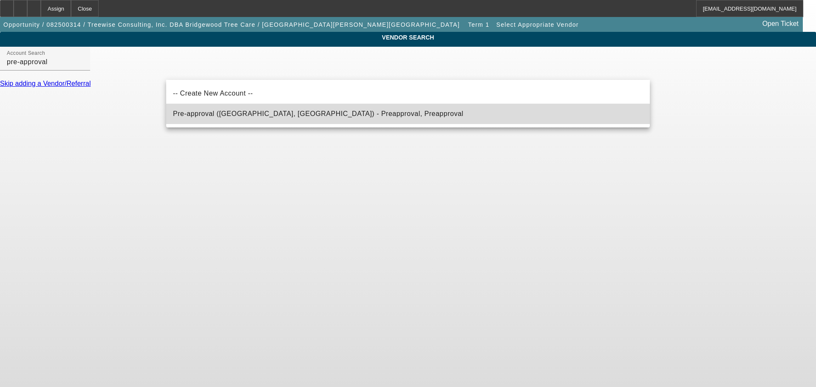
click at [237, 109] on span "Pre-approval (Northbrook, IL) - Preapproval, Preapproval" at bounding box center [318, 114] width 290 height 10
type input "Pre-approval (Northbrook, IL) - Preapproval, Preapproval"
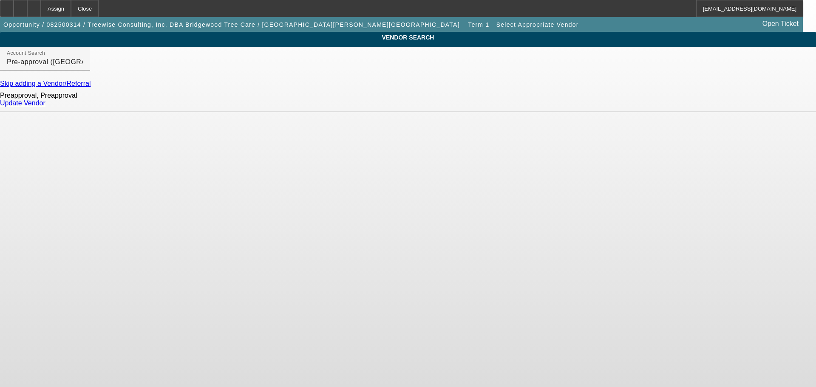
click at [45, 107] on link "Update Vendor" at bounding box center [22, 102] width 45 height 7
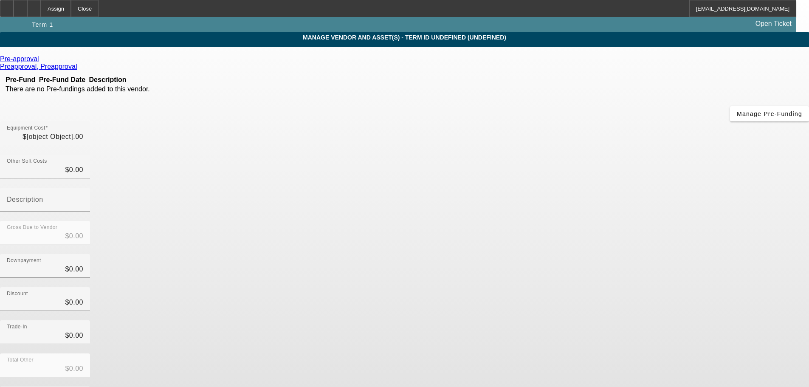
type input "$40,000.00"
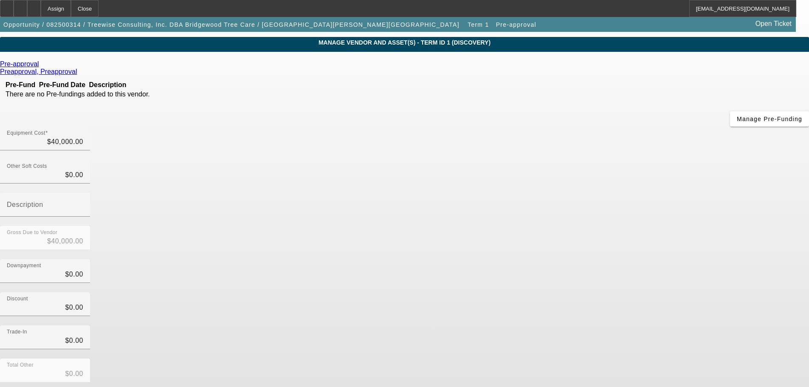
scroll to position [43, 0]
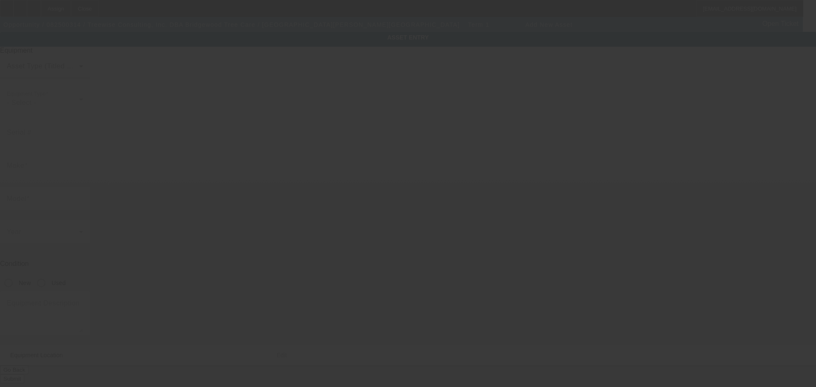
type input "708 W Bianchi Rd"
type input "Stockton"
type input "95207"
type input "San Joaquin"
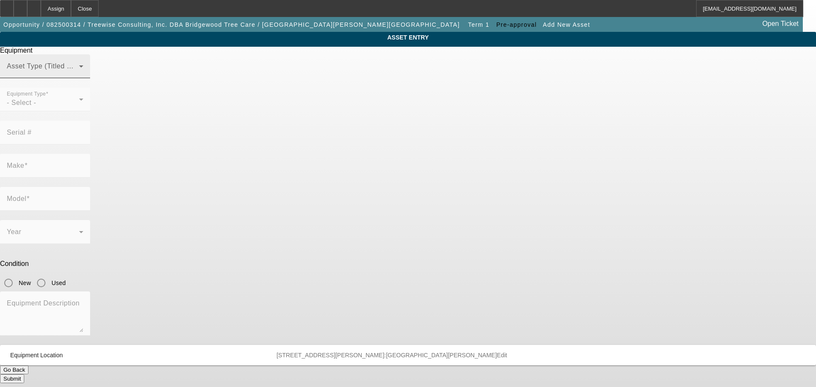
click at [79, 75] on span at bounding box center [43, 70] width 72 height 10
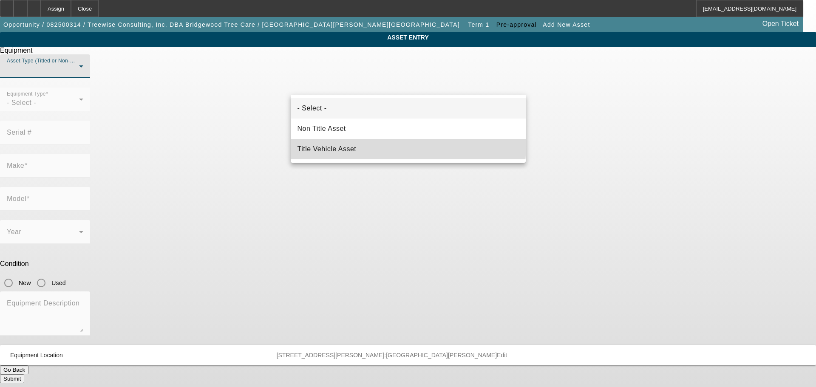
click at [367, 144] on mat-option "Title Vehicle Asset" at bounding box center [408, 149] width 235 height 20
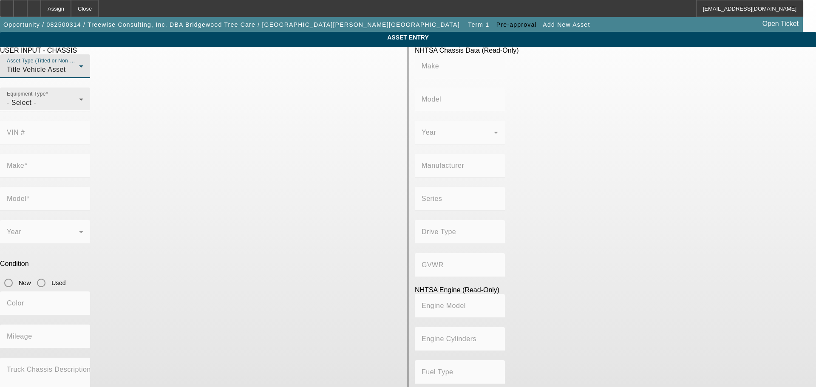
click at [79, 108] on div "- Select -" at bounding box center [43, 103] width 72 height 10
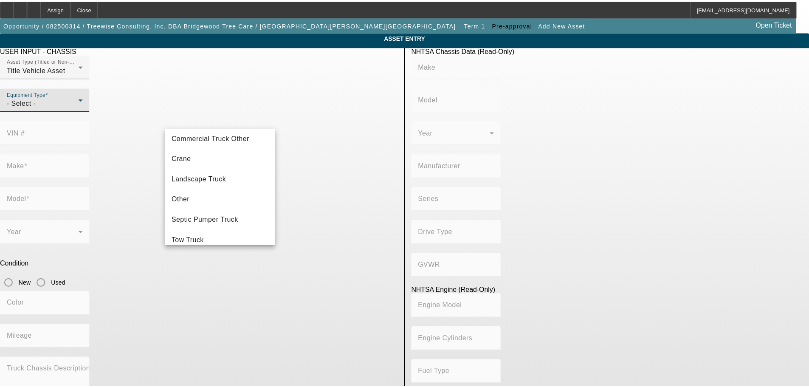
scroll to position [94, 0]
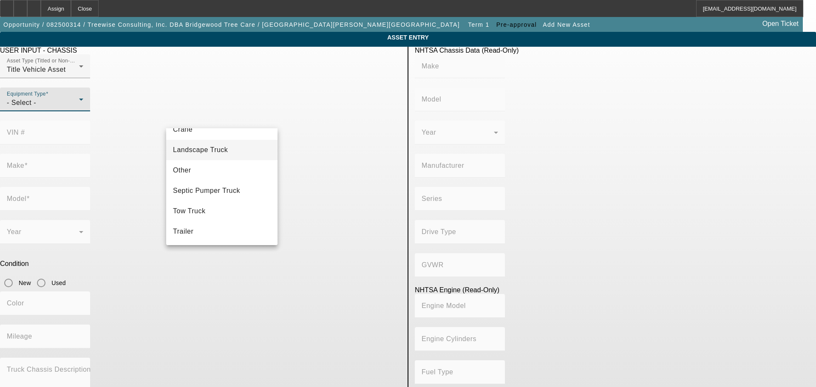
click at [232, 152] on mat-option "Landscape Truck" at bounding box center [221, 150] width 111 height 20
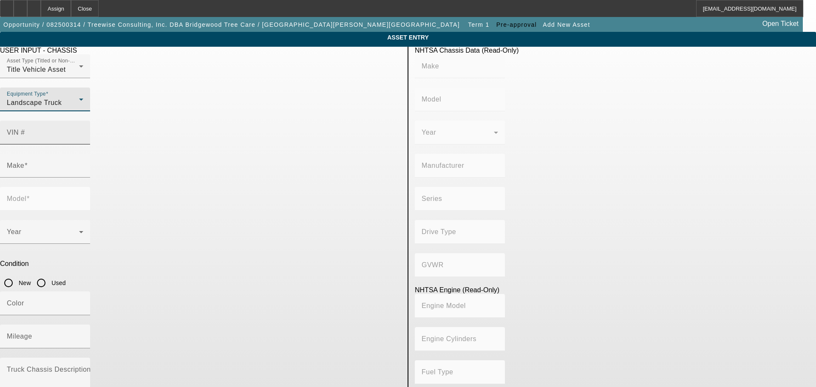
click at [83, 131] on input "VIN #" at bounding box center [45, 136] width 76 height 10
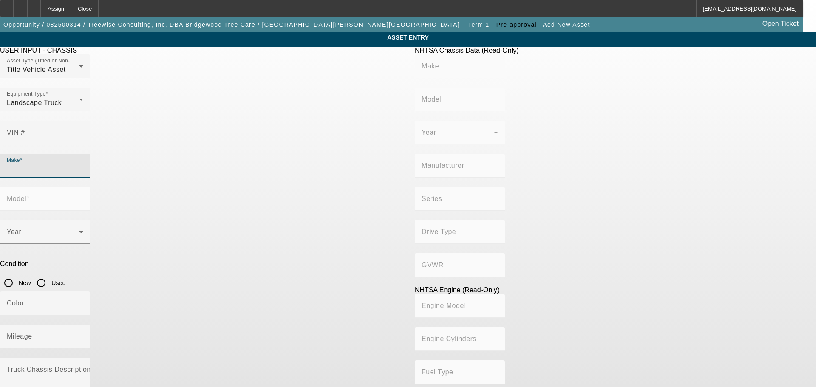
click at [83, 164] on input "Make" at bounding box center [45, 169] width 76 height 10
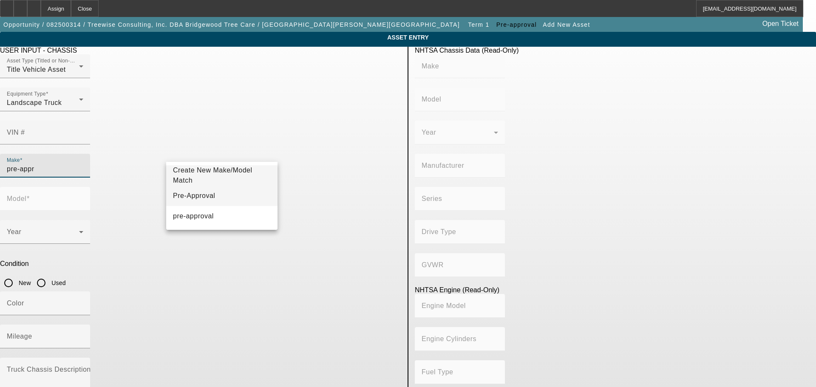
click at [231, 189] on mat-option "Pre-Approval" at bounding box center [221, 196] width 111 height 20
type input "Pre-Approval"
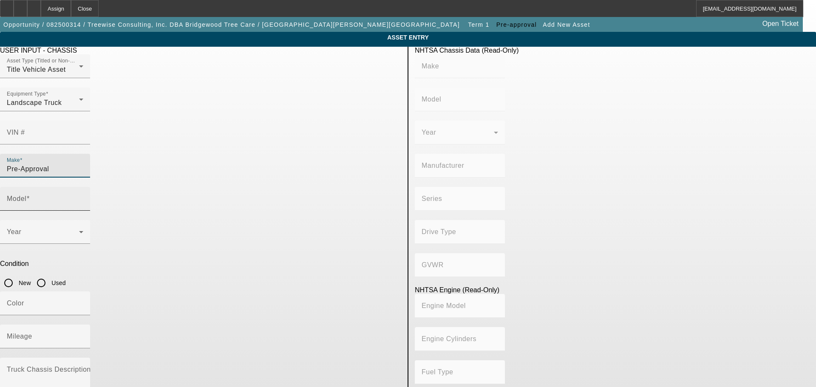
click at [83, 197] on input "Model" at bounding box center [45, 202] width 76 height 10
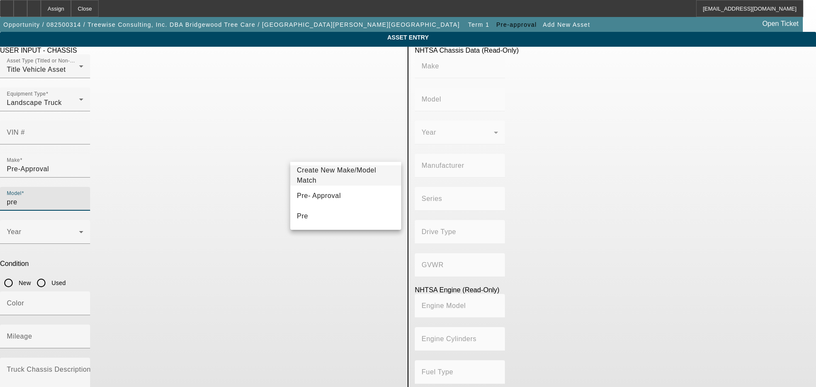
click at [333, 192] on mat-option "Pre- Approval" at bounding box center [345, 196] width 111 height 20
type input "Pre- Approval"
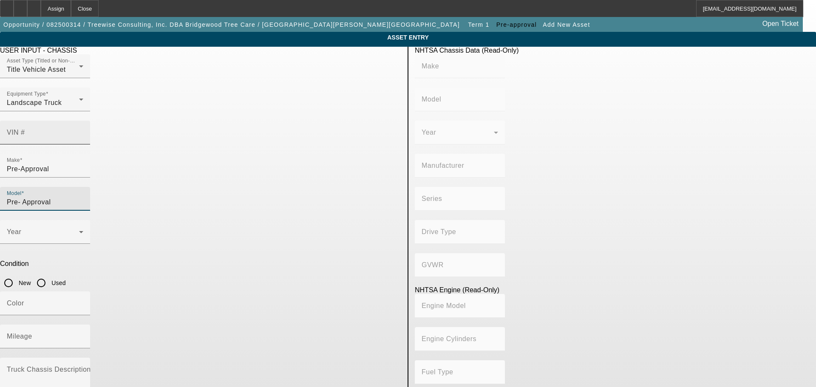
click at [83, 131] on input "VIN #" at bounding box center [45, 136] width 76 height 10
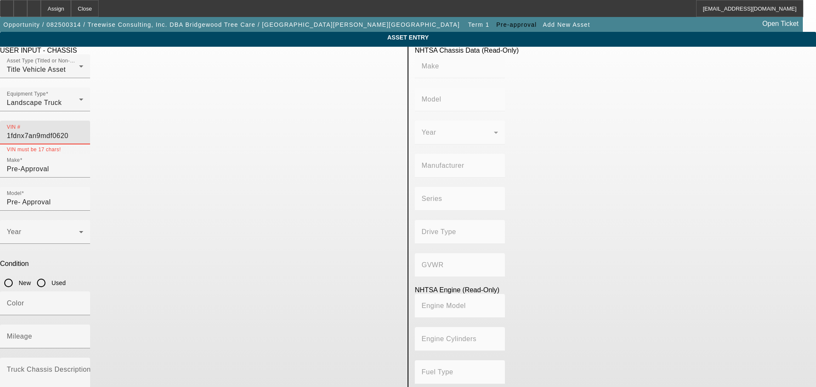
type input "1fdnx7an9mdf06201"
type input "FORD"
type input "F-750"
type input "FORD MOTOR COMPANY"
type input "F-Series Super Duty"
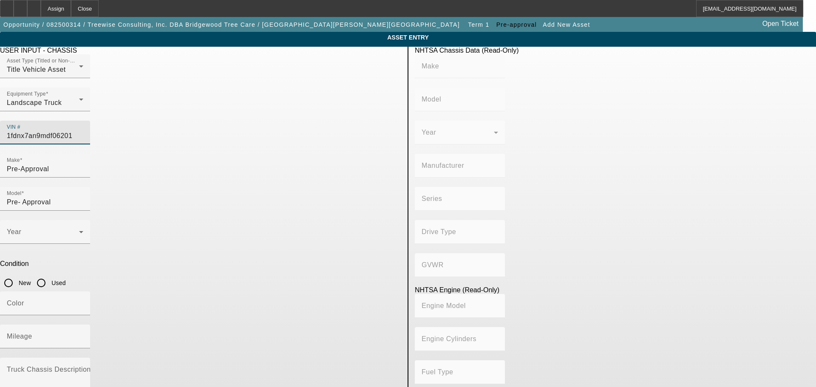
type input "4x2"
type input "Class 6: 19,501 - 26,000 lb (8,845 - 11,794 kg)"
type input "8"
type input "Gasoline"
type input "445.47333189154"
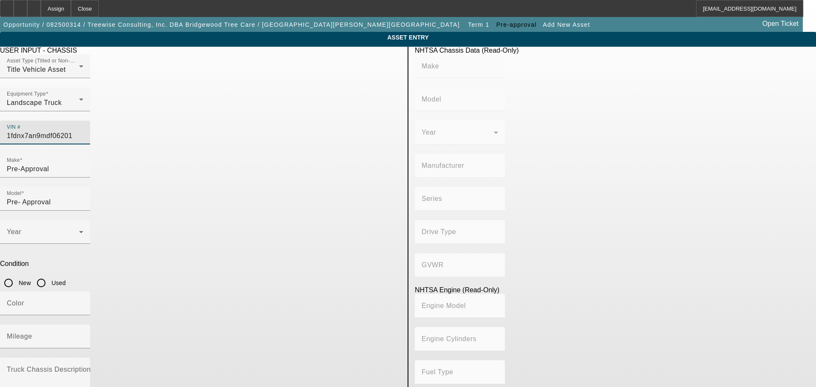
type input "7.3"
type input "1FDNX7AN9MDF06201"
click at [50, 274] on input "Used" at bounding box center [41, 282] width 17 height 17
radio input "true"
type input "FORD"
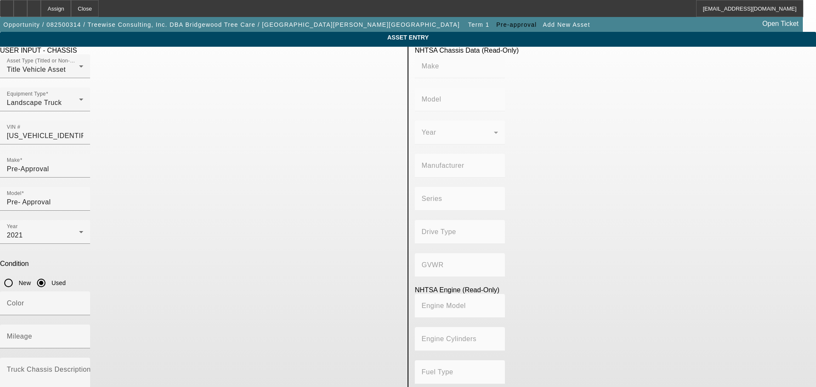
type input "F-750"
type input "FORD MOTOR COMPANY"
type input "F-Series Super Duty"
type input "4x2"
type input "Class 6: 19,501 - 26,000 lb (8,845 - 11,794 kg)"
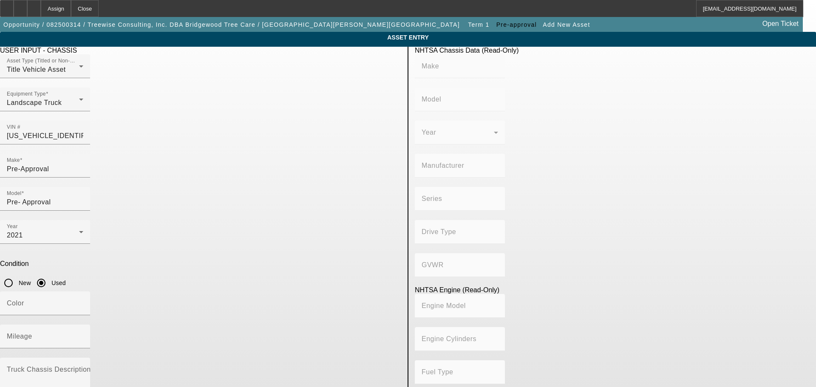
type input "8"
type input "Gasoline"
type input "445.47333189154"
type input "7.3"
click at [32, 333] on mat-label "Mileage" at bounding box center [19, 336] width 25 height 7
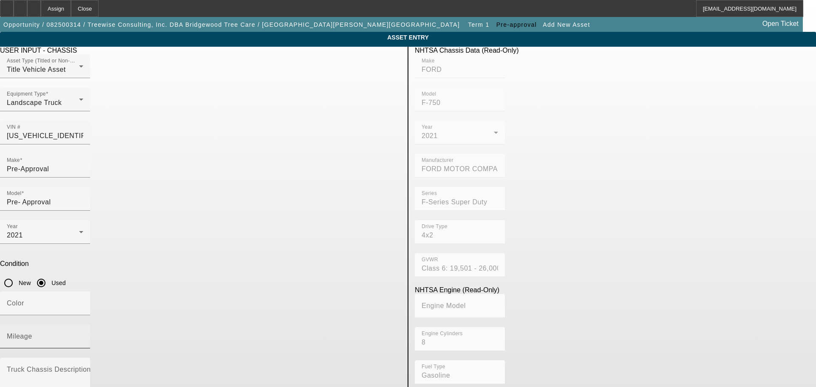
click at [83, 335] on input "Mileage" at bounding box center [45, 340] width 76 height 10
type input "25981"
click at [198, 366] on mat-label "Truck Chassis Description (Describe the truck chassis only)" at bounding box center [102, 369] width 191 height 7
click at [83, 368] on textarea "Truck Chassis Description (Describe the truck chassis only)" at bounding box center [45, 383] width 76 height 31
type textarea "F750 with Hydraulic Dump Bed."
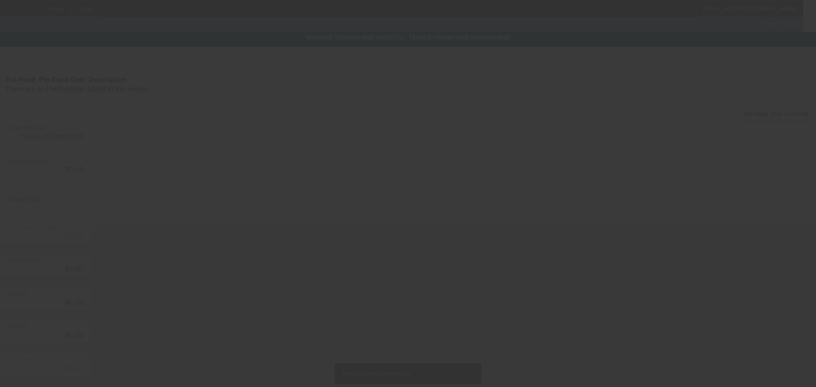
type input "$40,000.00"
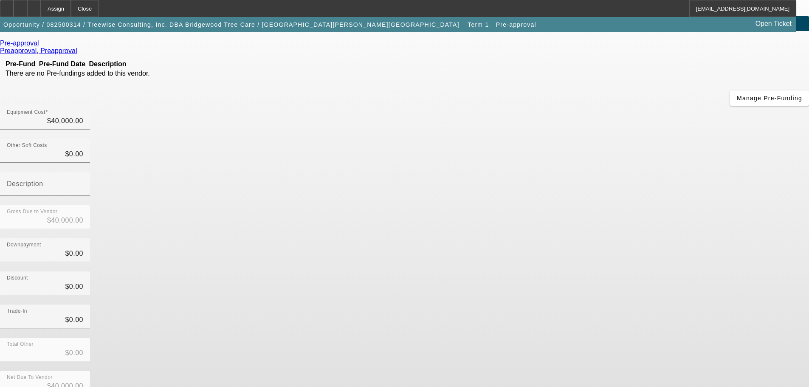
scroll to position [47, 0]
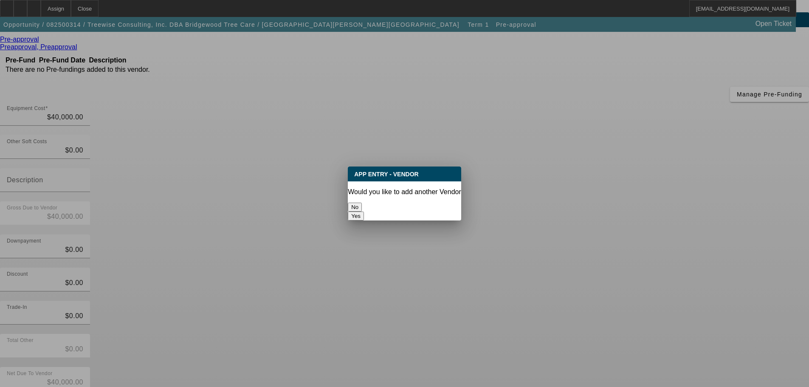
scroll to position [0, 0]
click at [362, 205] on button "No" at bounding box center [355, 207] width 14 height 9
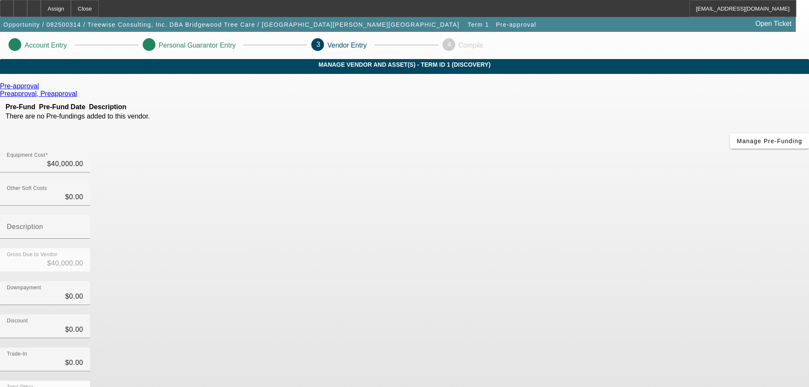
scroll to position [47, 0]
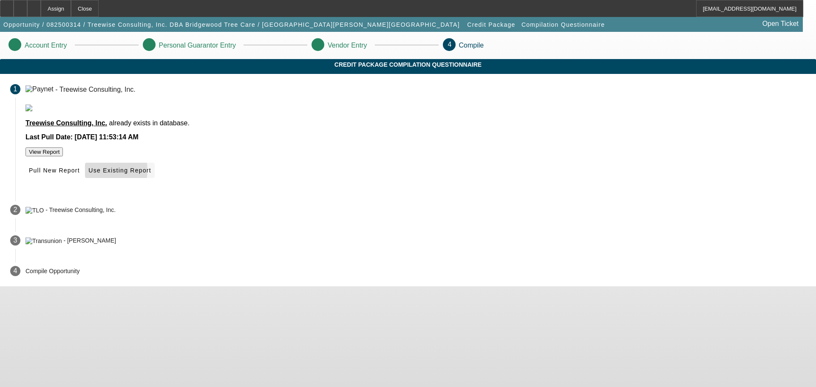
click at [151, 174] on span "Use Existing Report" at bounding box center [119, 170] width 62 height 7
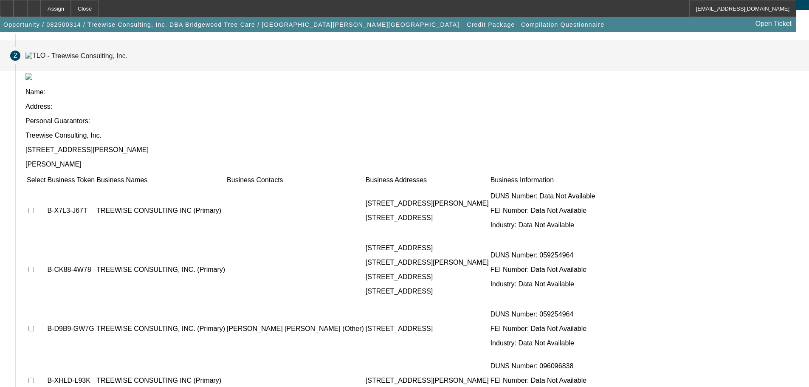
scroll to position [85, 0]
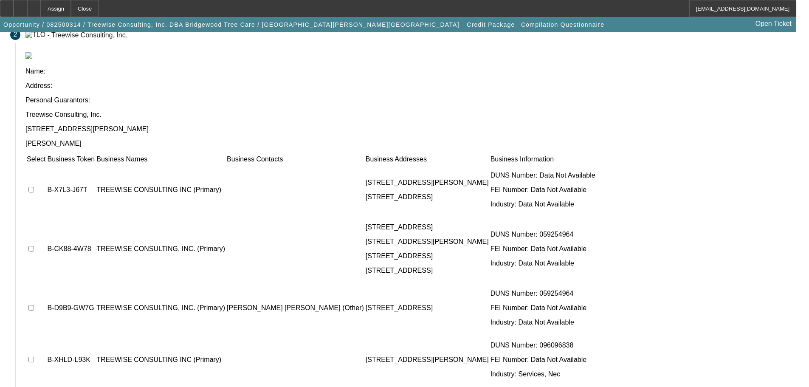
click at [34, 187] on input "checkbox" at bounding box center [31, 190] width 6 height 6
checkbox input "true"
click at [34, 246] on input "checkbox" at bounding box center [31, 249] width 6 height 6
checkbox input "true"
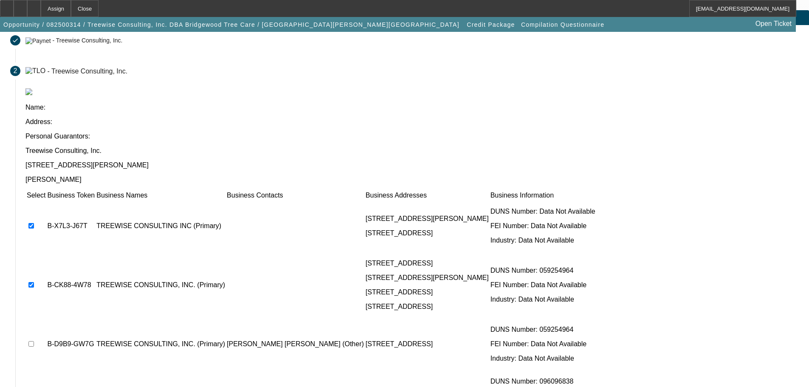
scroll to position [28, 0]
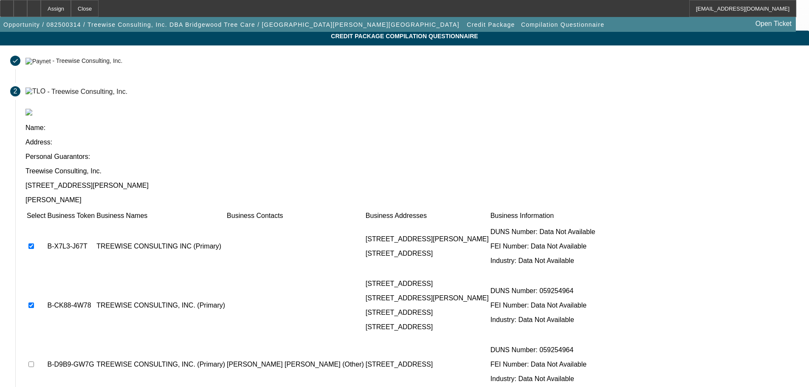
click at [34, 361] on input "checkbox" at bounding box center [31, 364] width 6 height 6
checkbox input "true"
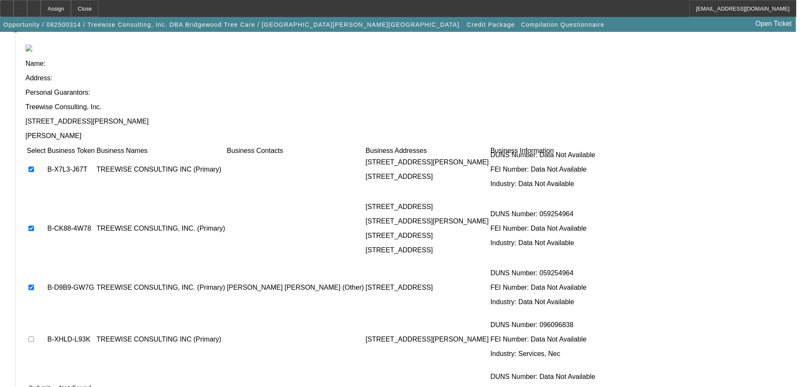
scroll to position [113, 0]
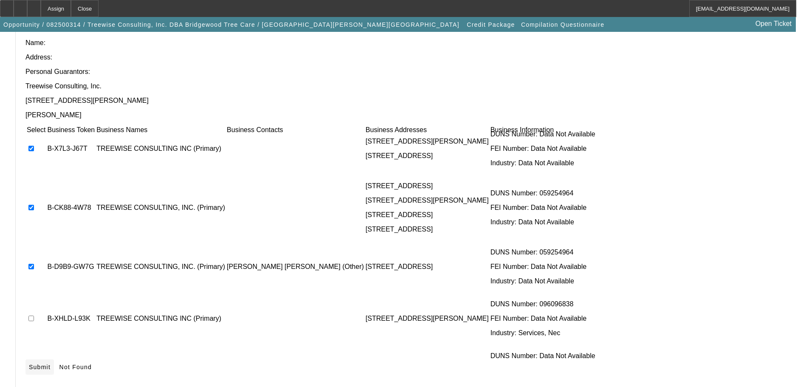
click at [51, 364] on span "Submit" at bounding box center [40, 367] width 22 height 7
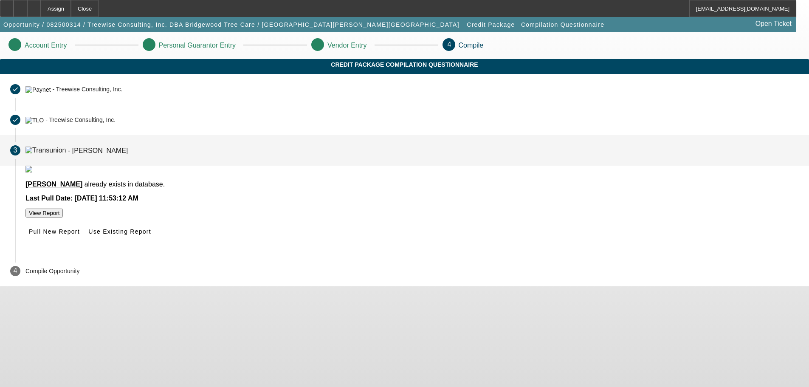
scroll to position [0, 0]
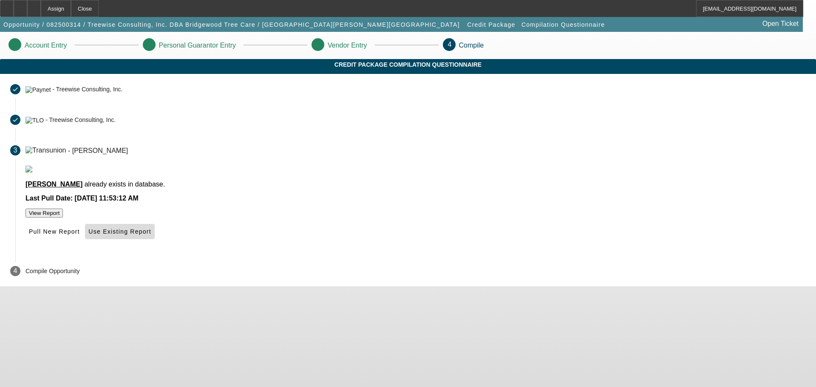
click at [151, 235] on span "Use Existing Report" at bounding box center [119, 231] width 62 height 7
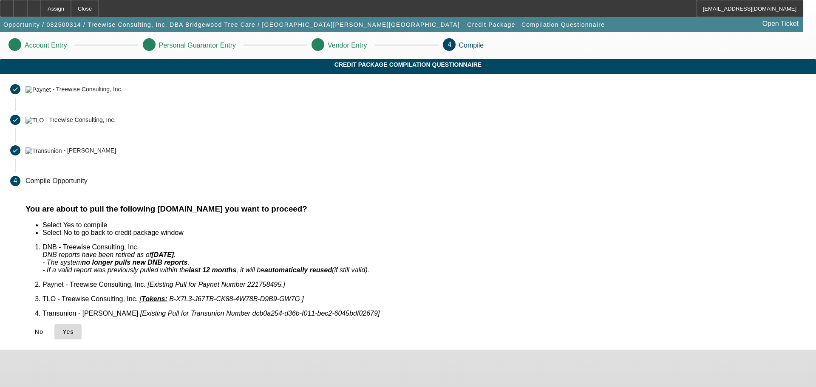
click at [74, 328] on span "Yes" at bounding box center [67, 331] width 11 height 7
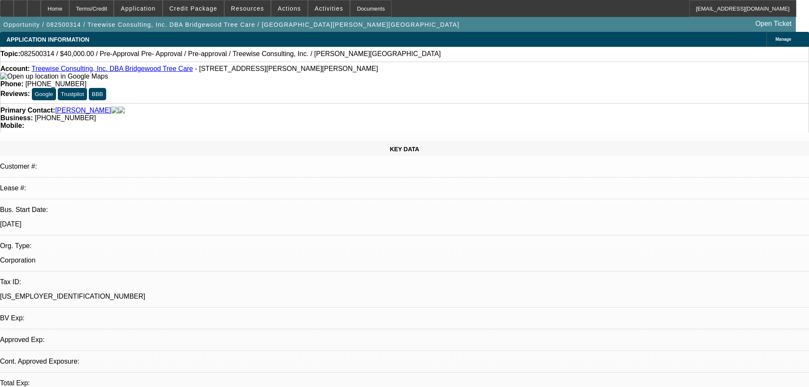
select select "0"
select select "2"
select select "0.1"
select select "4"
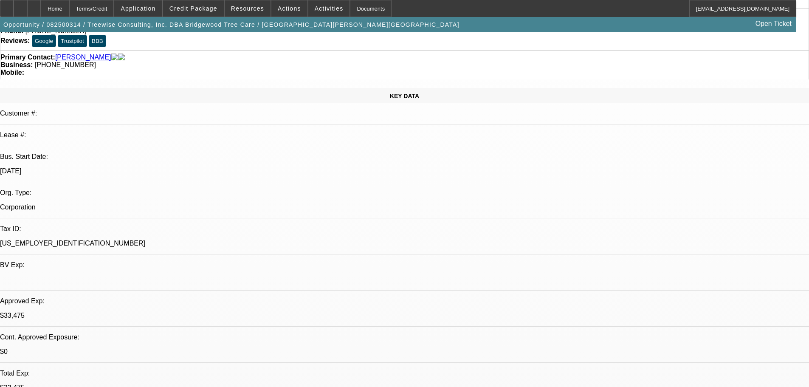
scroll to position [85, 0]
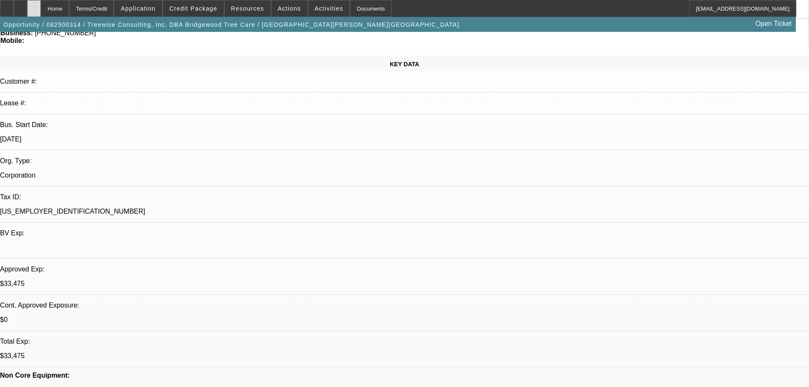
click at [41, 11] on div at bounding box center [34, 8] width 14 height 17
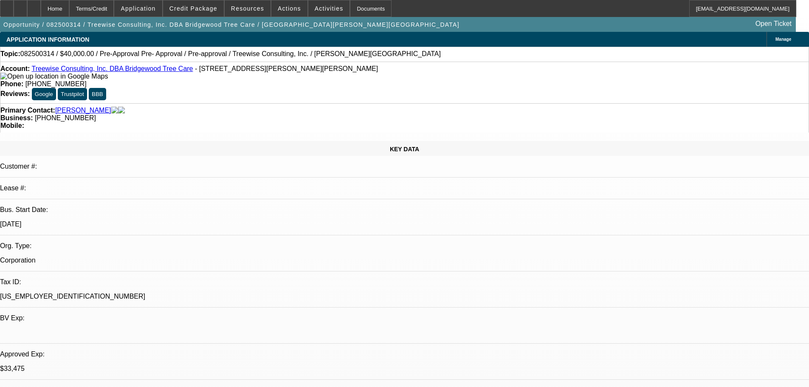
select select "0"
select select "2"
select select "0.1"
select select "4"
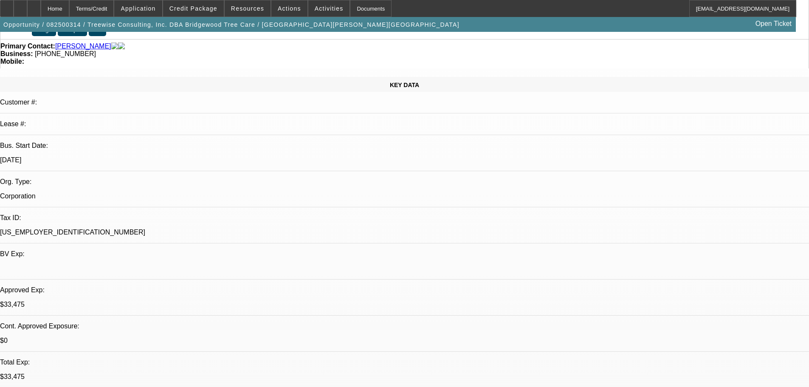
scroll to position [85, 0]
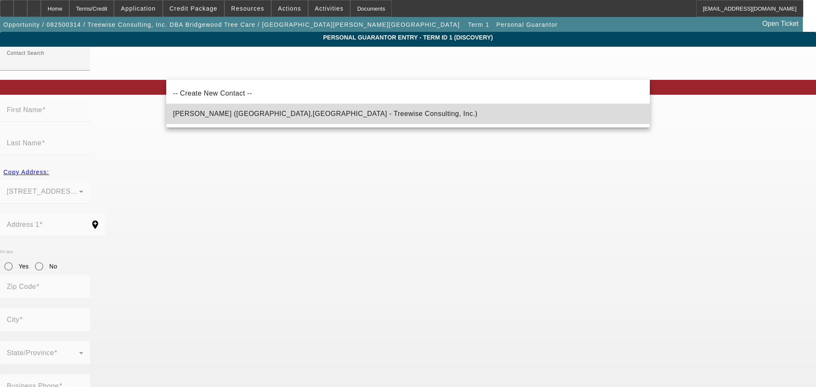
click at [233, 113] on span "Puente, David (Elk Grove,CA - Treewise Consulting, Inc.)" at bounding box center [325, 113] width 305 height 7
type input "Puente, David (Elk Grove,CA - Treewise Consulting, Inc.)"
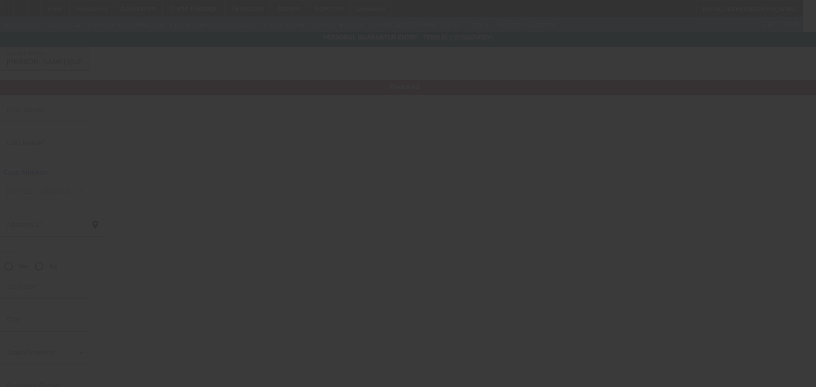
type input "David"
type input "Puente"
type input "7110 Innes Court"
radio input "true"
type input "95757"
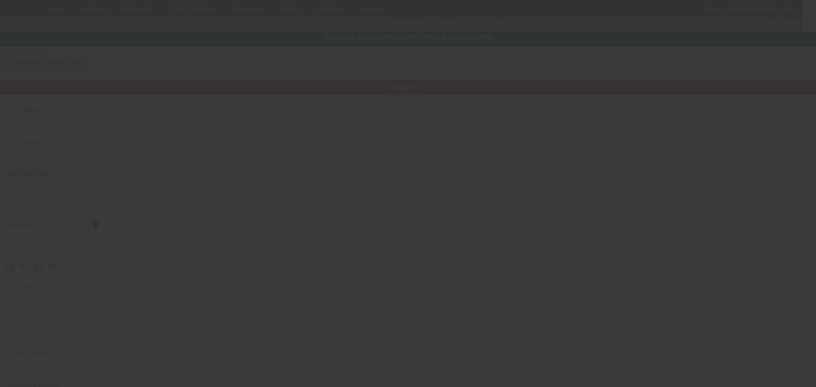
type input "Elk Grove"
type input "(925) 448-7774"
type input "49"
type input "125-52-8311"
type input "hudson@bridgewoodtreecare.com"
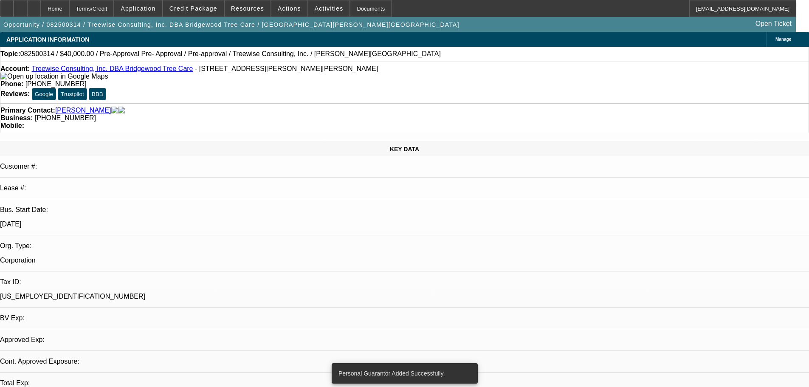
select select "0"
select select "2"
select select "0.1"
select select "4"
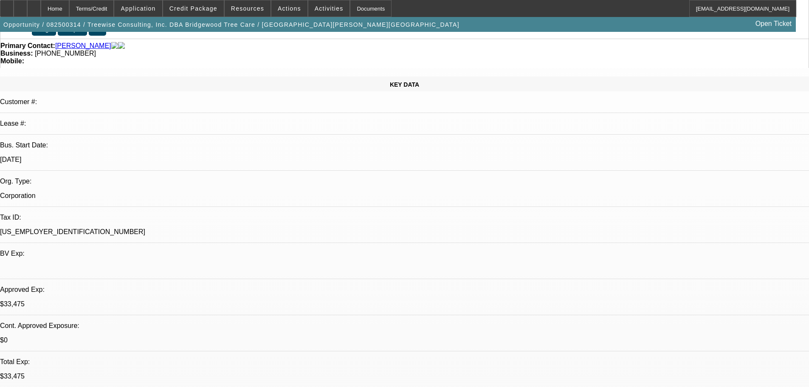
scroll to position [85, 0]
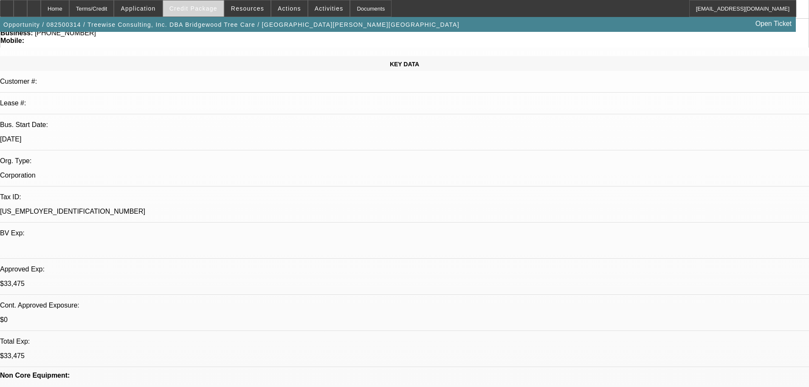
click at [200, 11] on span "Credit Package" at bounding box center [193, 8] width 48 height 7
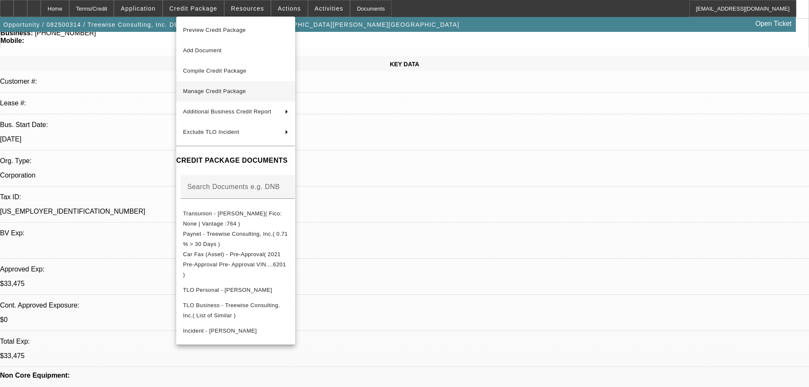
click at [257, 89] on span "Manage Credit Package" at bounding box center [235, 91] width 105 height 10
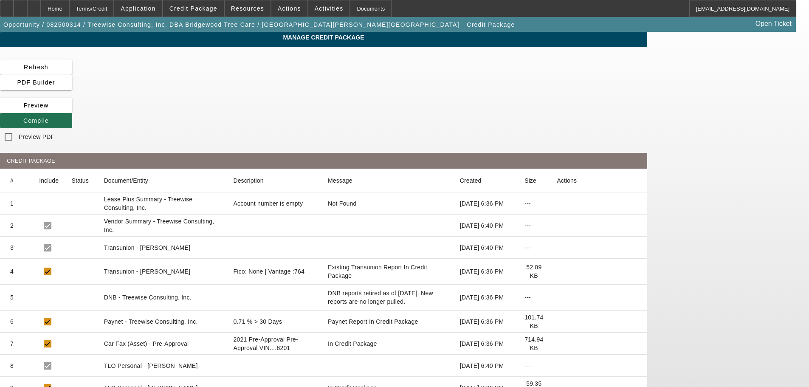
click at [72, 110] on span at bounding box center [36, 120] width 72 height 20
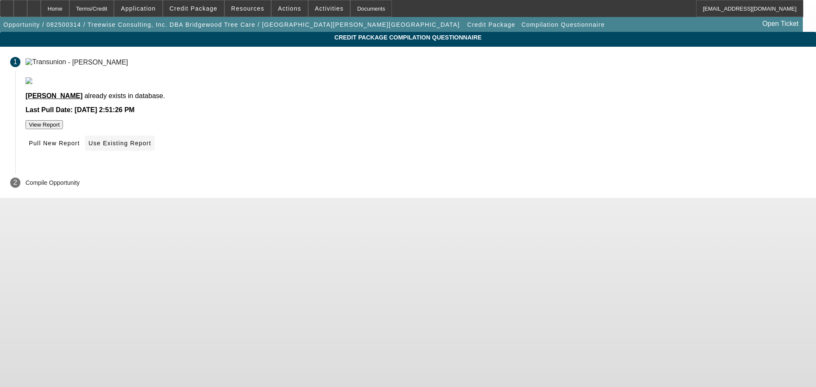
click at [151, 147] on span "Use Existing Report" at bounding box center [119, 143] width 62 height 7
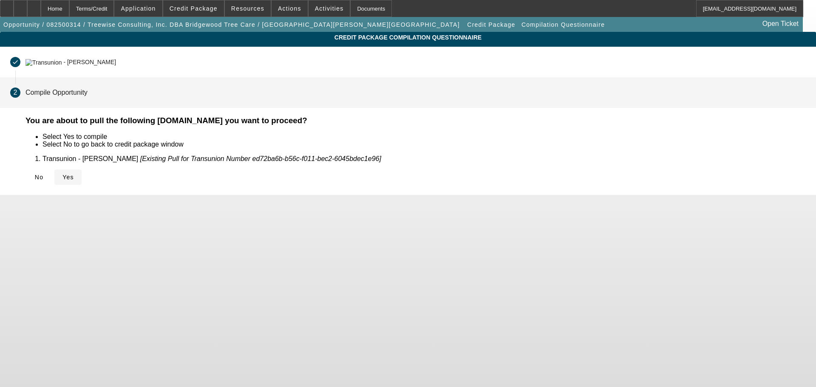
click at [62, 177] on icon at bounding box center [62, 177] width 0 height 7
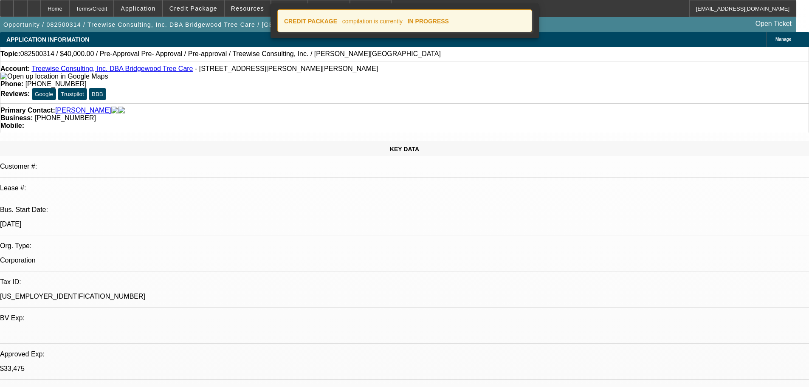
select select "0"
select select "2"
select select "0.1"
select select "4"
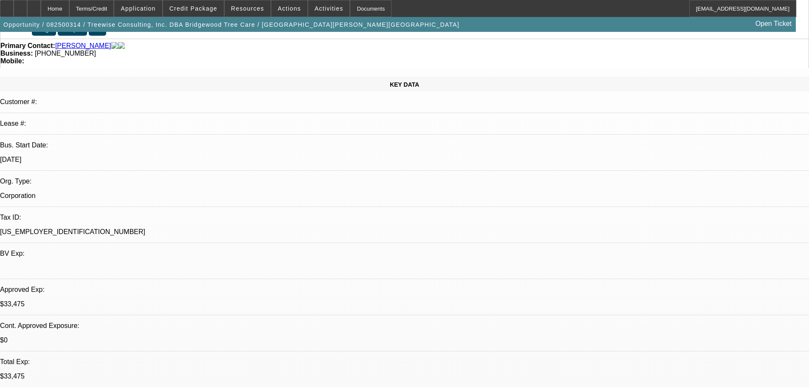
scroll to position [85, 0]
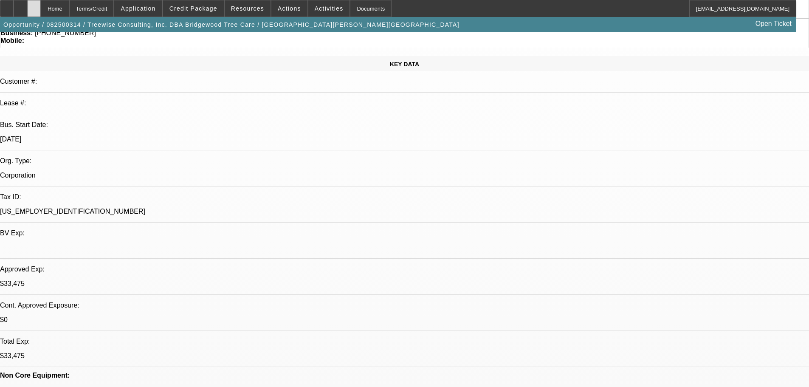
click at [41, 6] on div at bounding box center [34, 8] width 14 height 17
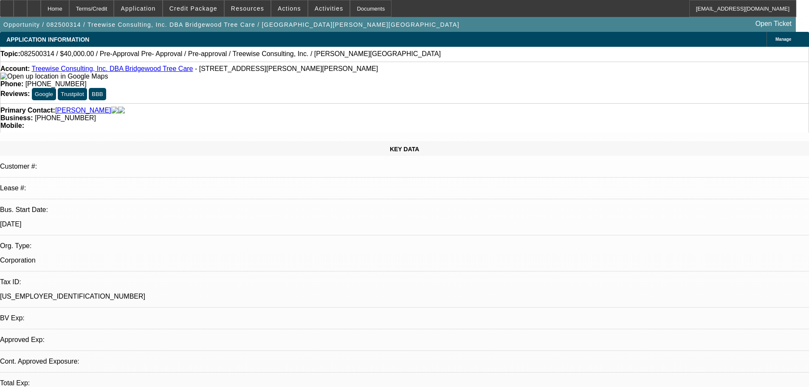
select select "0"
select select "2"
select select "0.1"
select select "4"
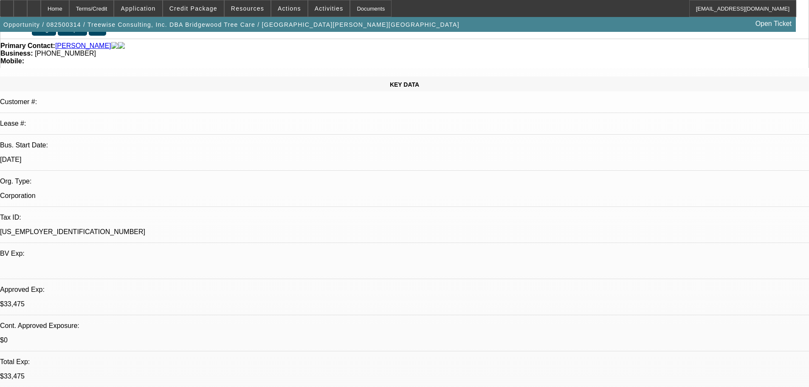
scroll to position [85, 0]
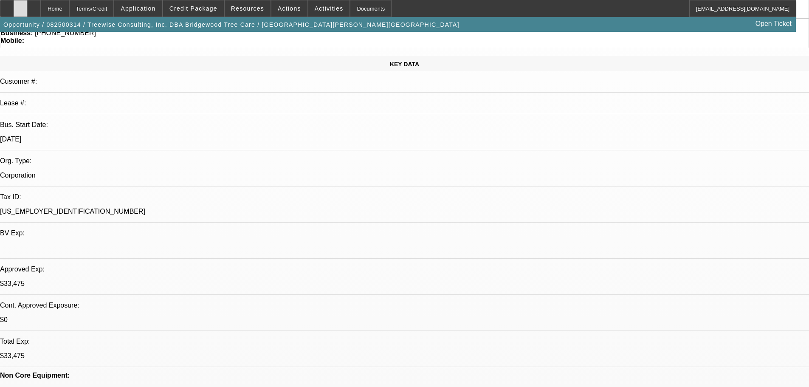
click at [27, 14] on div at bounding box center [21, 8] width 14 height 17
click at [41, 9] on div at bounding box center [34, 8] width 14 height 17
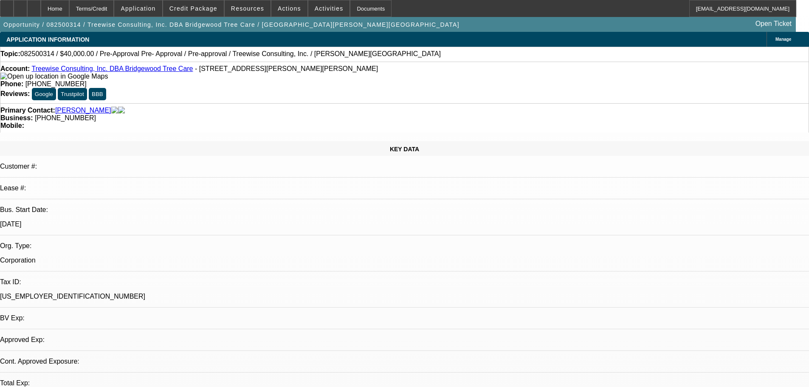
select select "0"
select select "2"
select select "0.1"
select select "4"
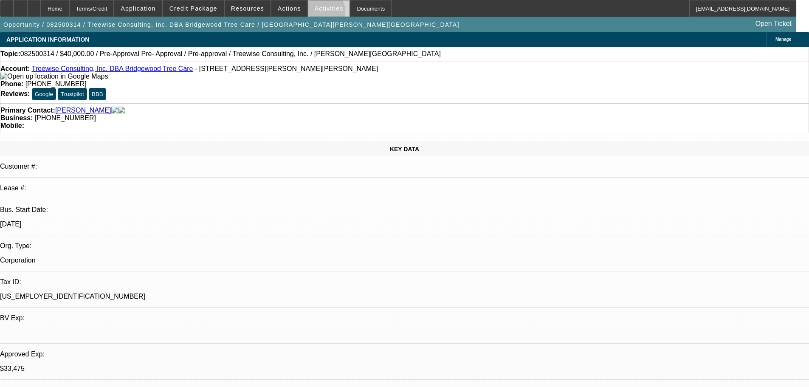
click at [314, 13] on span at bounding box center [329, 8] width 42 height 20
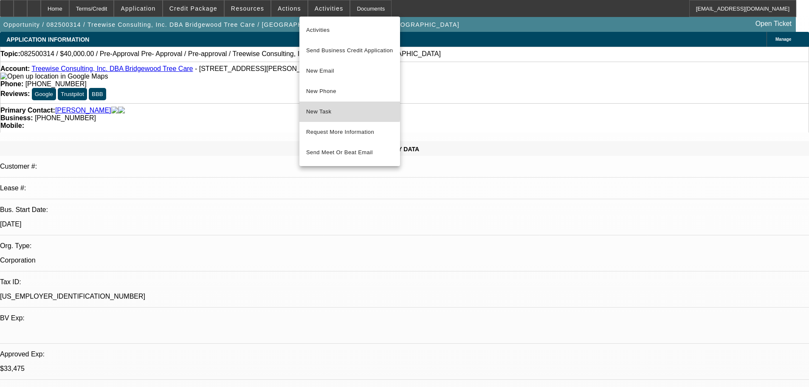
click at [329, 105] on button "New Task" at bounding box center [349, 112] width 101 height 20
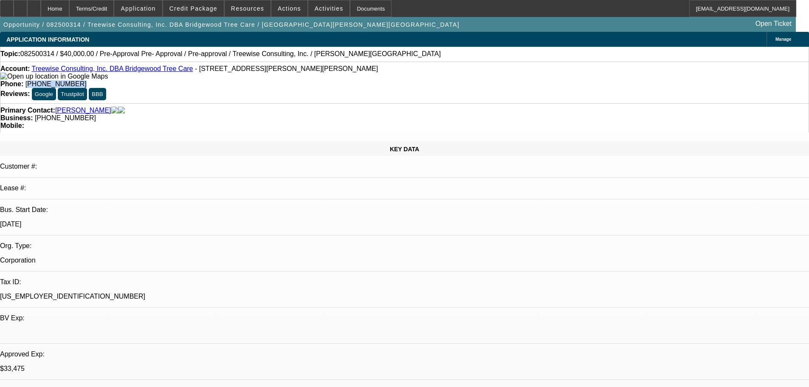
drag, startPoint x: 334, startPoint y: 72, endPoint x: 297, endPoint y: 70, distance: 36.6
click at [87, 80] on span "[PHONE_NUMBER]" at bounding box center [55, 83] width 61 height 7
copy span "925) 464-1624"
click at [41, 11] on div at bounding box center [34, 8] width 14 height 17
select select "0"
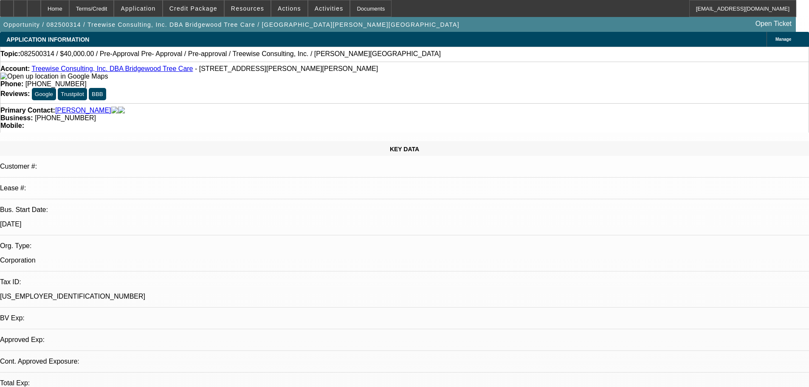
select select "2"
select select "0.1"
select select "4"
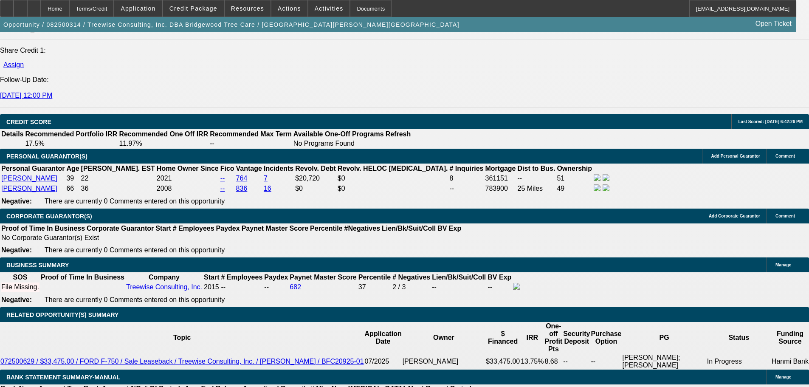
scroll to position [1189, 0]
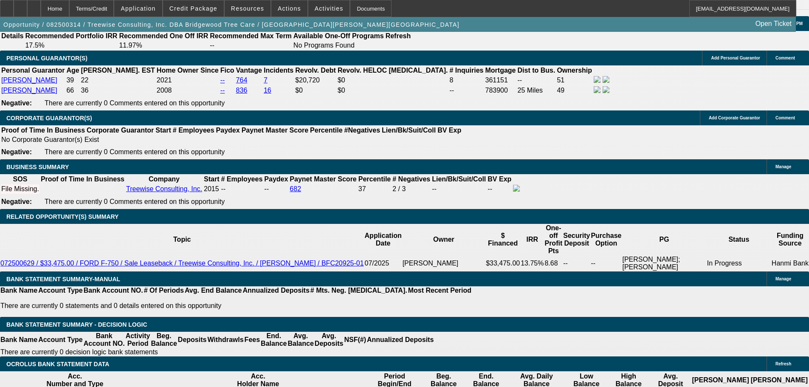
type input "$0.00"
type input "48"
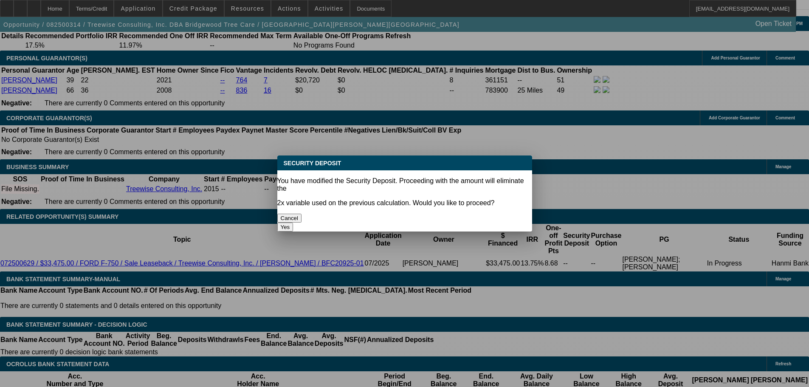
click at [202, 283] on body "Home Terms/Credit Application Credit Package Resources Actions Activities Docum…" at bounding box center [404, 346] width 809 height 3070
click at [302, 214] on button "Cancel" at bounding box center [289, 218] width 25 height 9
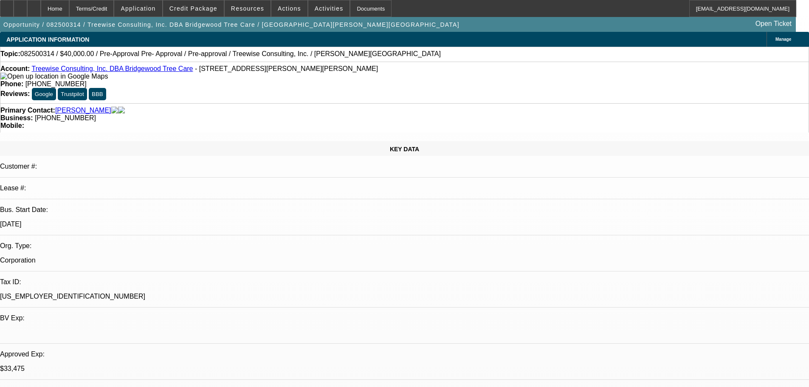
scroll to position [1189, 0]
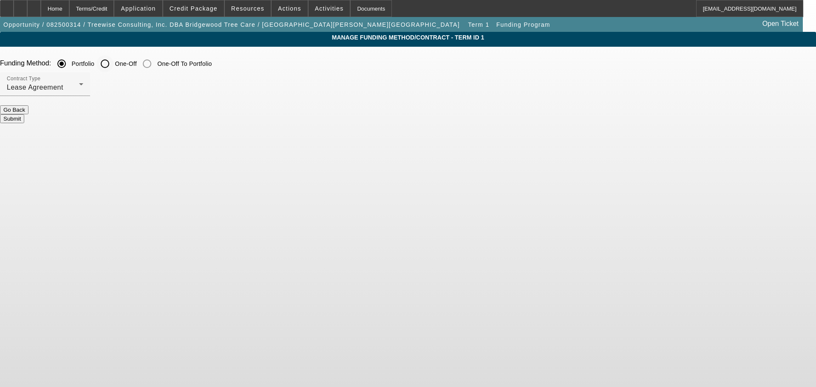
click at [113, 60] on input "One-Off" at bounding box center [104, 63] width 17 height 17
radio input "true"
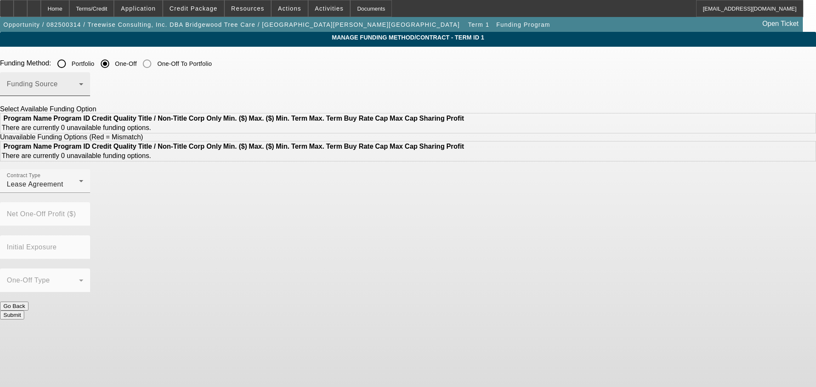
click at [113, 72] on input "One-Off" at bounding box center [104, 63] width 17 height 17
click at [83, 80] on div "Funding Source" at bounding box center [45, 84] width 76 height 24
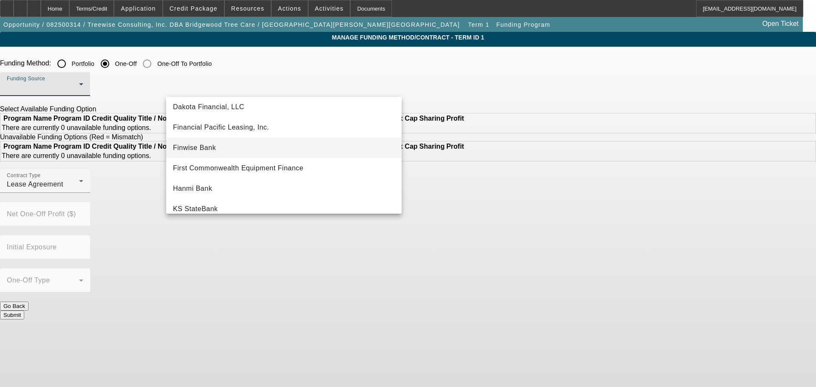
scroll to position [170, 0]
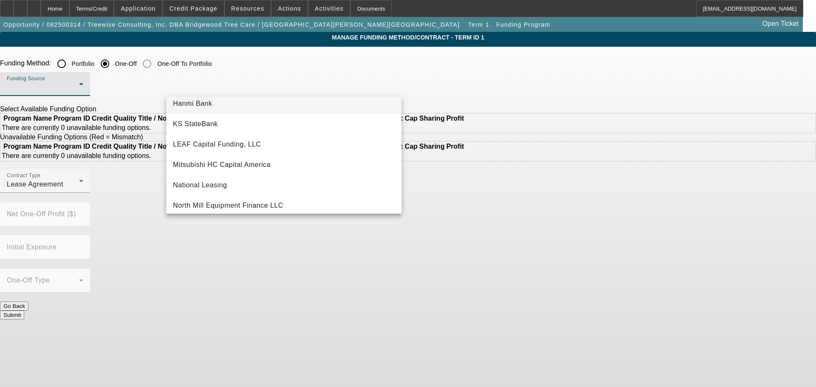
click at [293, 106] on mat-option "Hanmi Bank" at bounding box center [283, 103] width 235 height 20
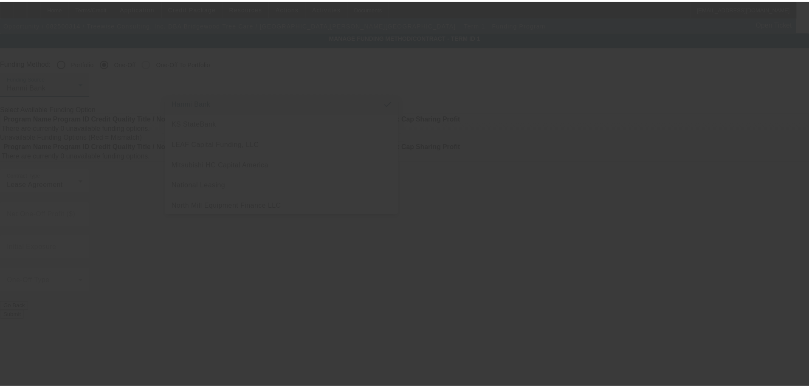
scroll to position [0, 0]
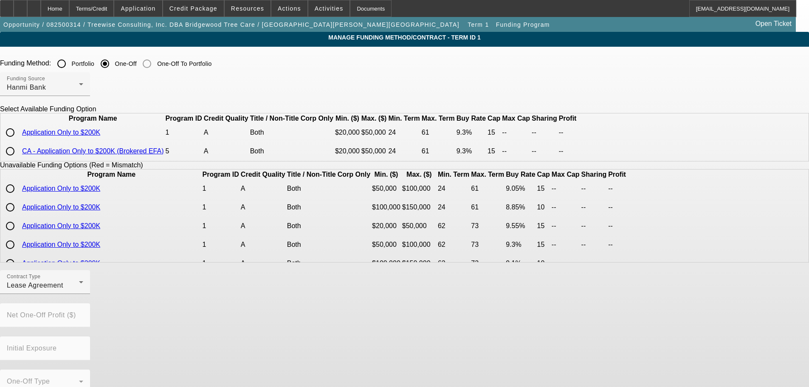
click at [19, 160] on input "radio" at bounding box center [10, 151] width 17 height 17
radio input "true"
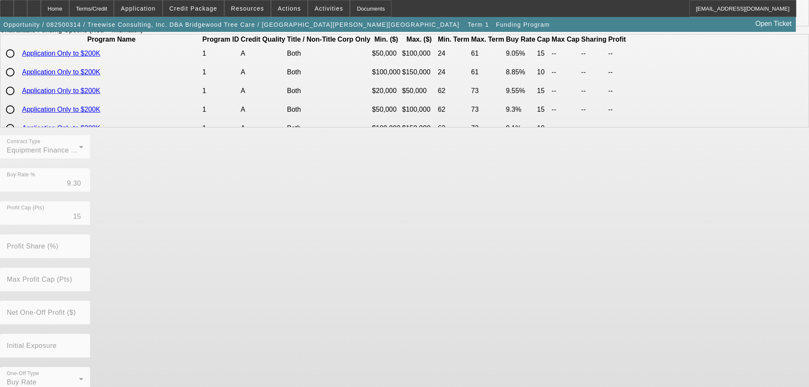
scroll to position [165, 0]
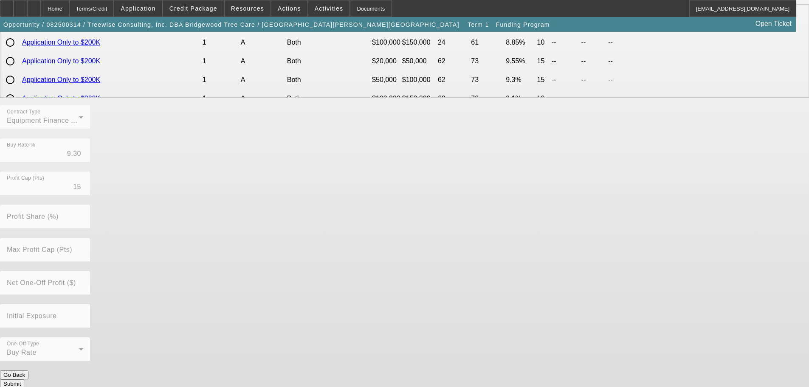
click at [24, 379] on button "Submit" at bounding box center [12, 383] width 24 height 9
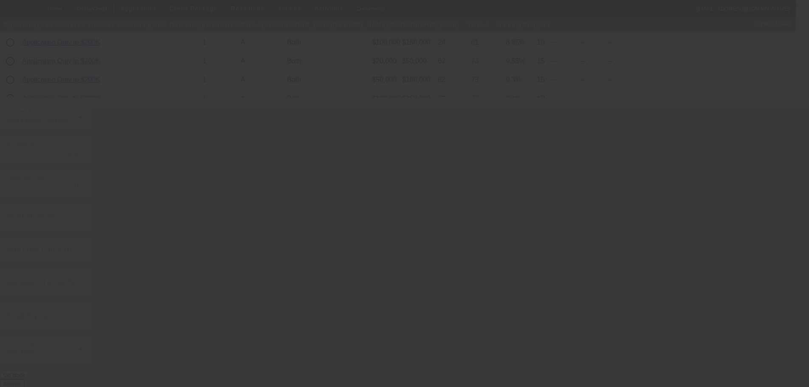
radio input "true"
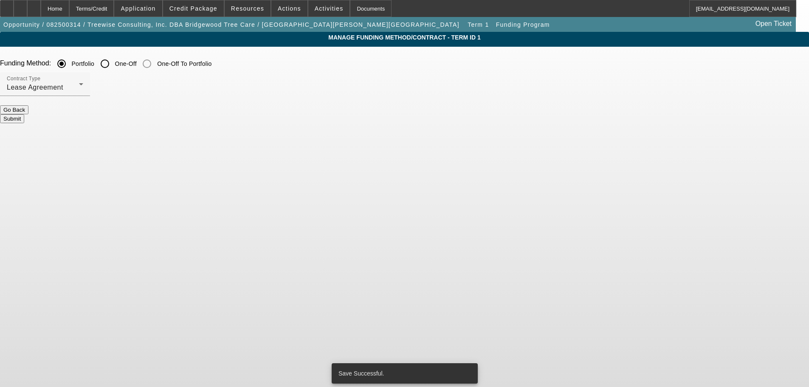
scroll to position [0, 0]
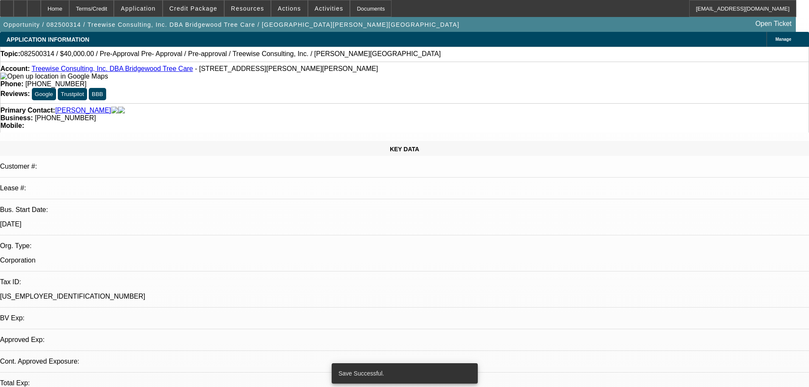
select select "0"
select select "2"
select select "0"
select select "6"
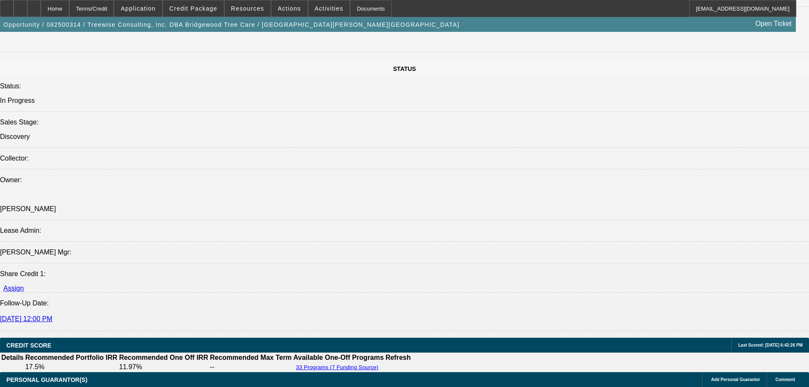
scroll to position [934, 0]
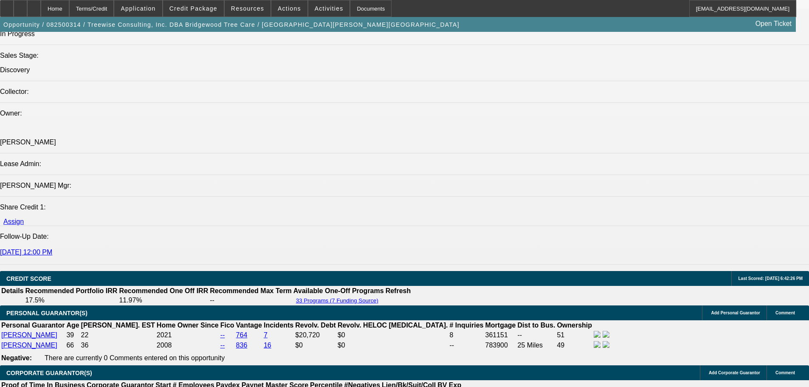
click at [195, 4] on span at bounding box center [193, 8] width 61 height 20
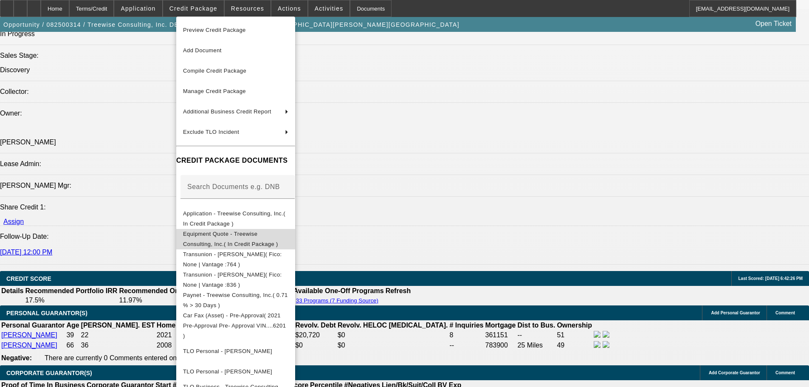
click at [278, 236] on span "Equipment Quote - Treewise Consulting, Inc.( In Credit Package )" at bounding box center [230, 239] width 95 height 17
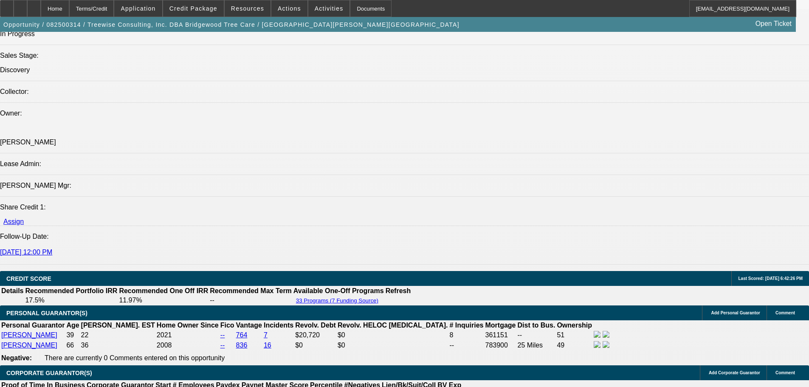
drag, startPoint x: 548, startPoint y: 162, endPoint x: 717, endPoint y: 172, distance: 168.9
copy div "https://calauctions.com/auctions/i7KpEtvvp7NtDAKHJHbP/a/Tree-Company-Liquidatio…"
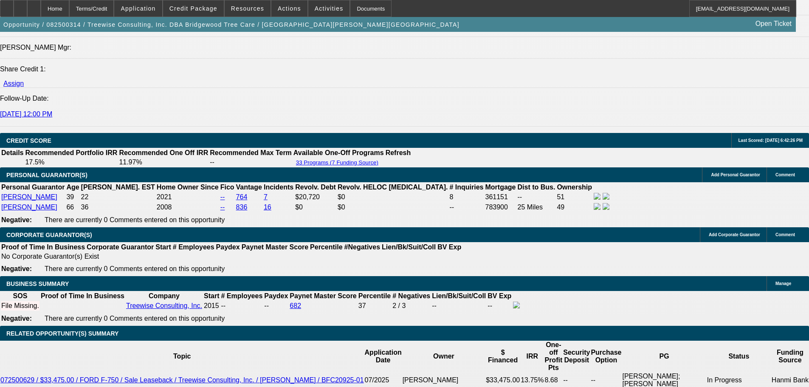
scroll to position [1104, 0]
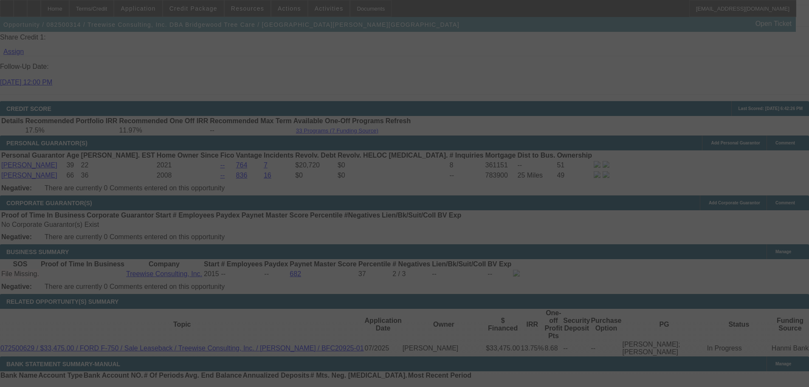
scroll to position [0, 0]
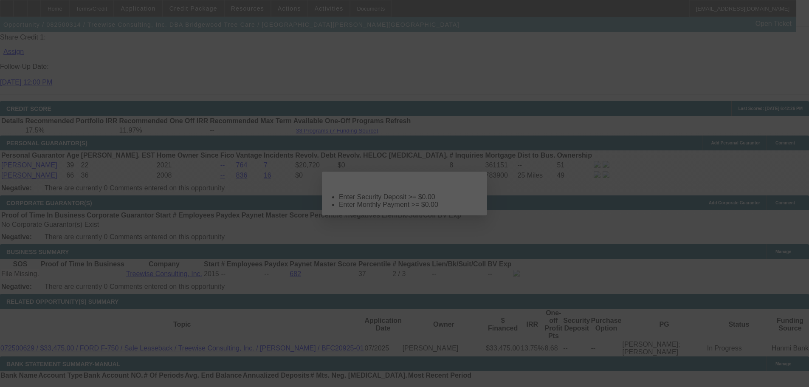
select select "0"
select select "2"
select select "0"
select select "6"
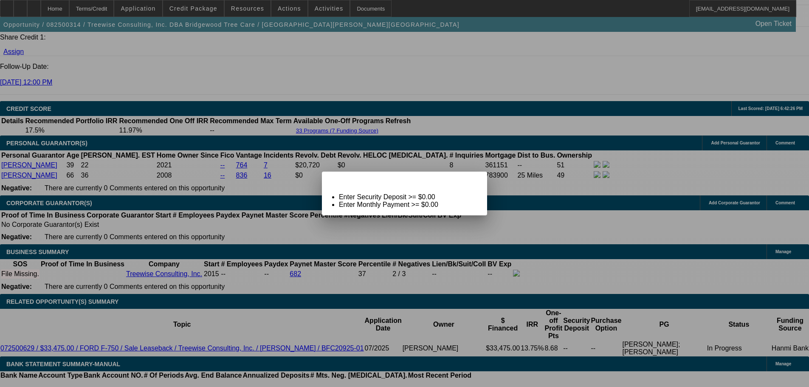
click at [468, 181] on div "Close" at bounding box center [477, 177] width 19 height 10
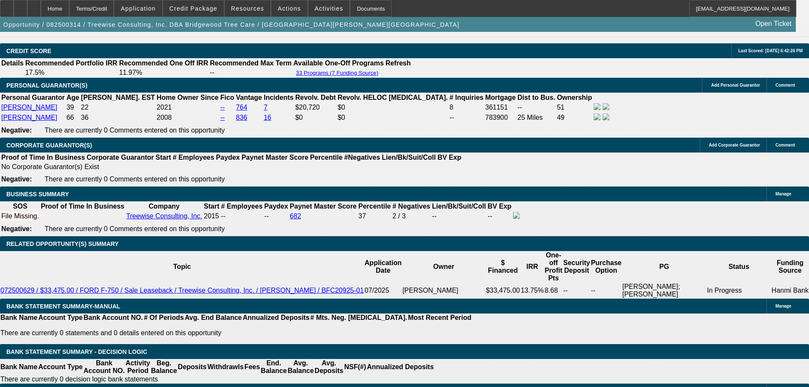
scroll to position [1189, 0]
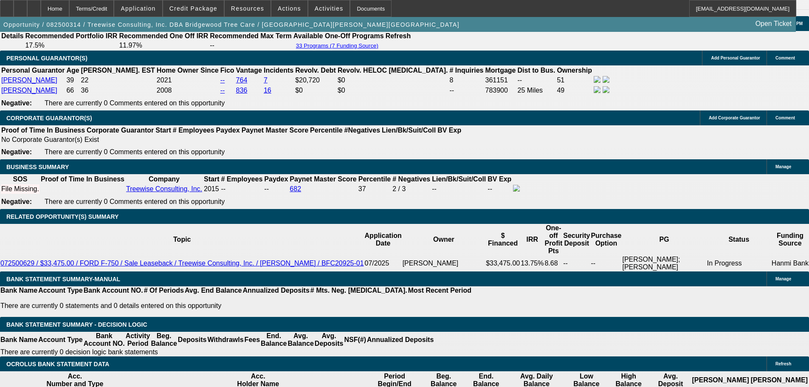
select select "0"
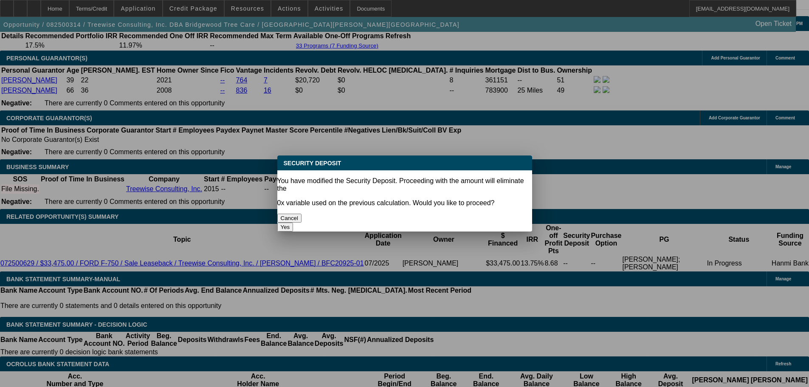
scroll to position [0, 0]
click at [293, 223] on button "Yes" at bounding box center [285, 227] width 16 height 9
type input "$0.00"
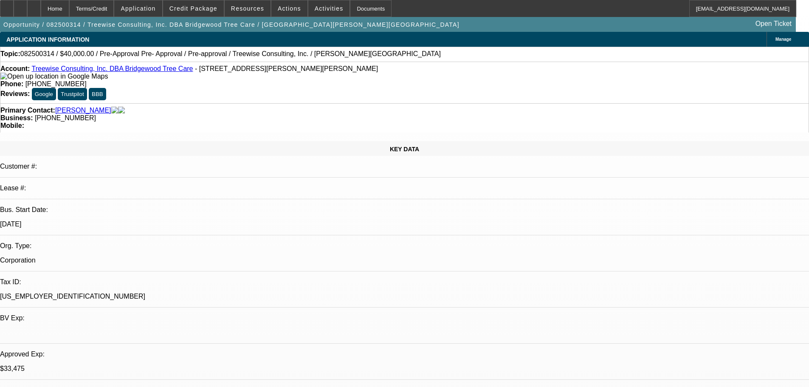
scroll to position [1189, 0]
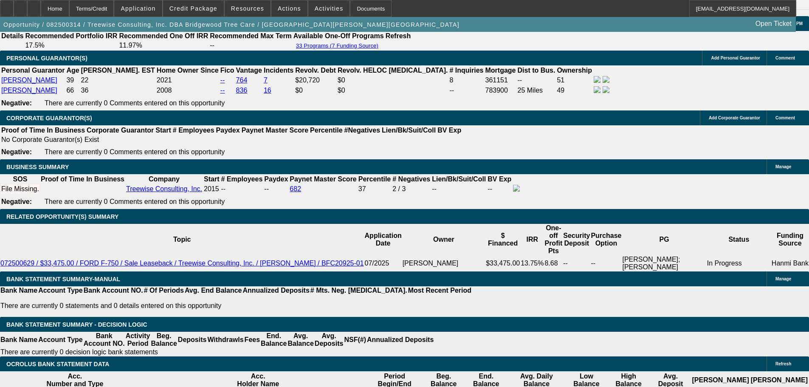
select select "1"
type input "15"
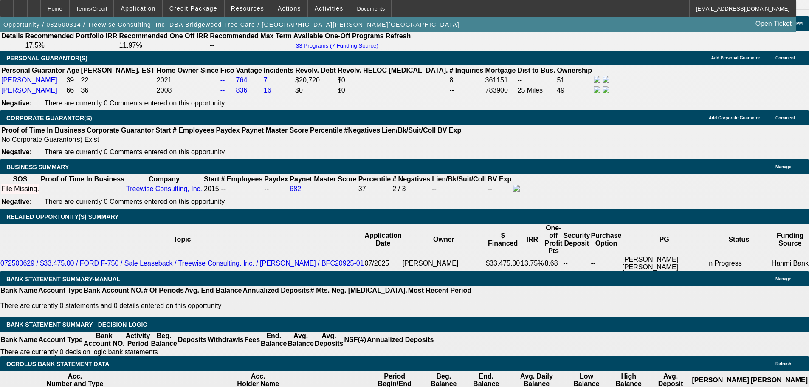
type input "$1,113.23"
type input "1"
type input "$850.46"
type input "13"
type input "$1,073.10"
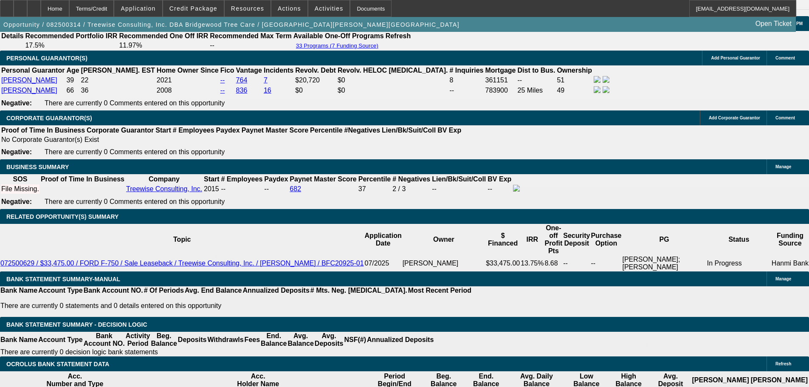
type input "13"
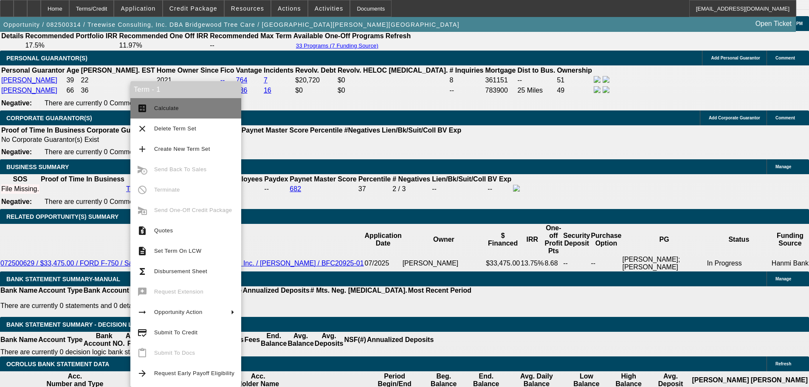
click at [179, 116] on button "calculate Calculate" at bounding box center [185, 108] width 111 height 20
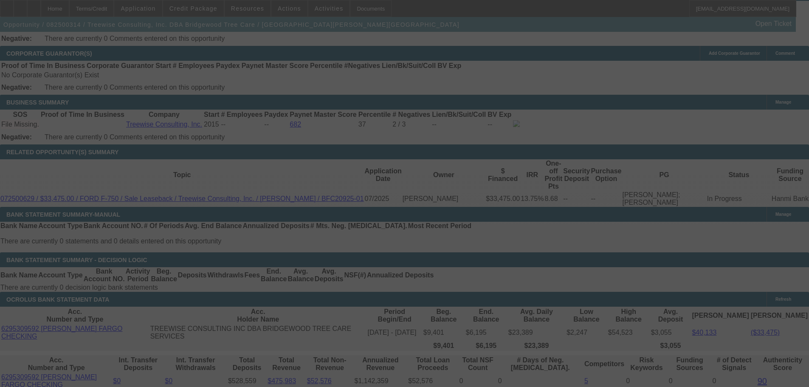
scroll to position [1274, 0]
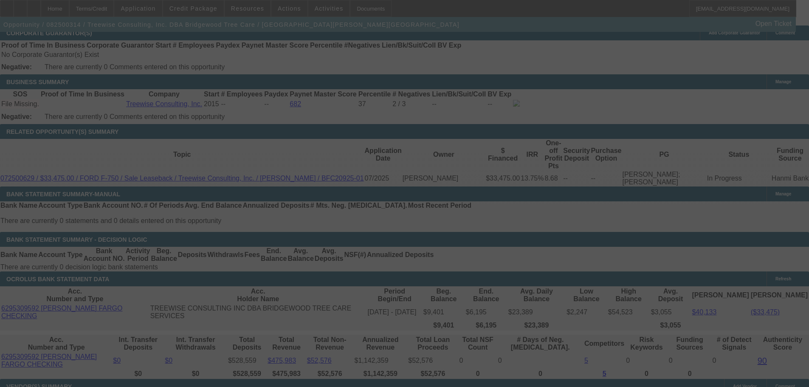
select select "0"
select select "6"
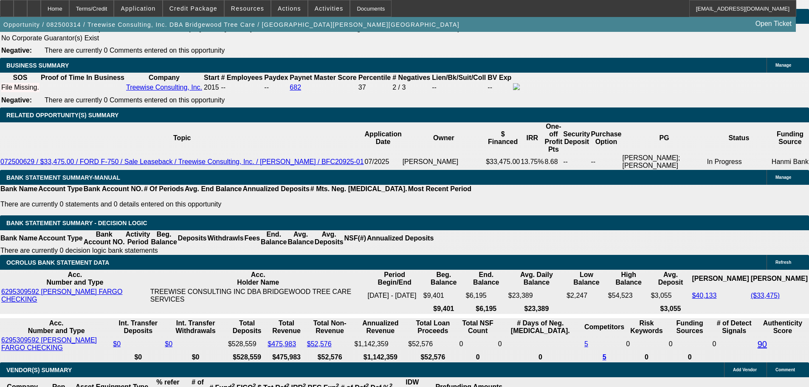
scroll to position [1262, 0]
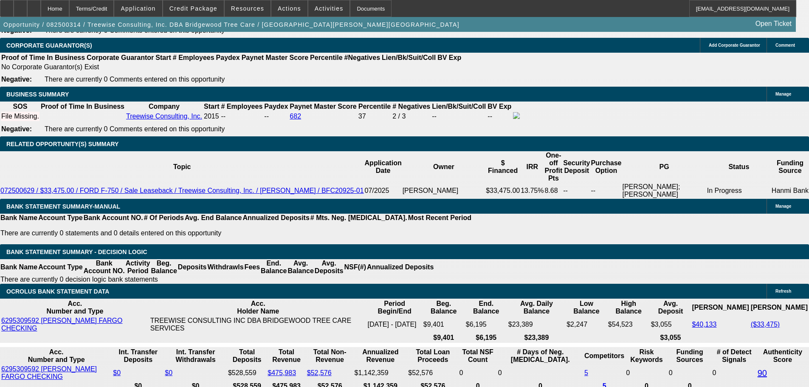
type input "13.5"
type input "UNKNOWN"
type input "$1,083.05"
type input "13.5"
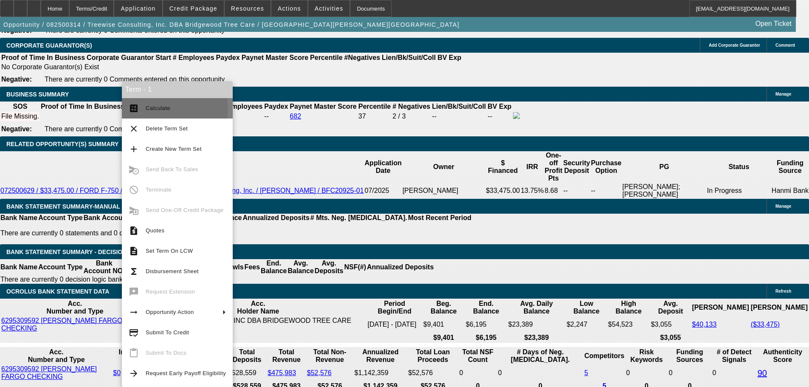
click at [155, 109] on span "Calculate" at bounding box center [158, 108] width 25 height 6
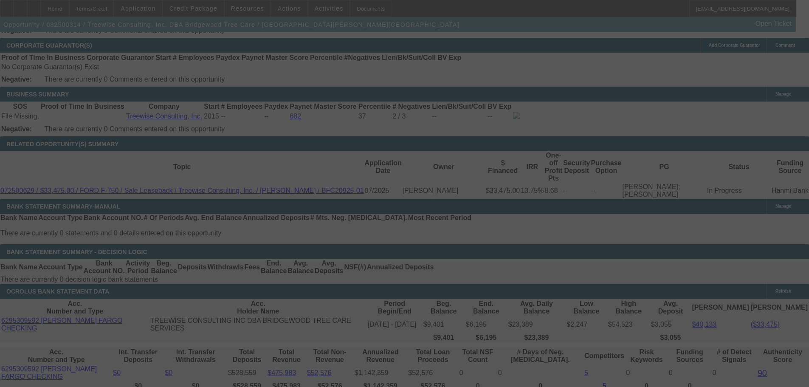
select select "0"
select select "6"
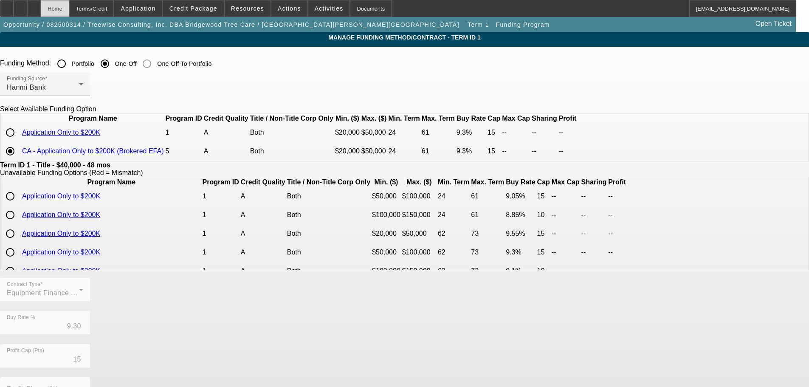
click at [69, 8] on div "Home" at bounding box center [55, 8] width 28 height 17
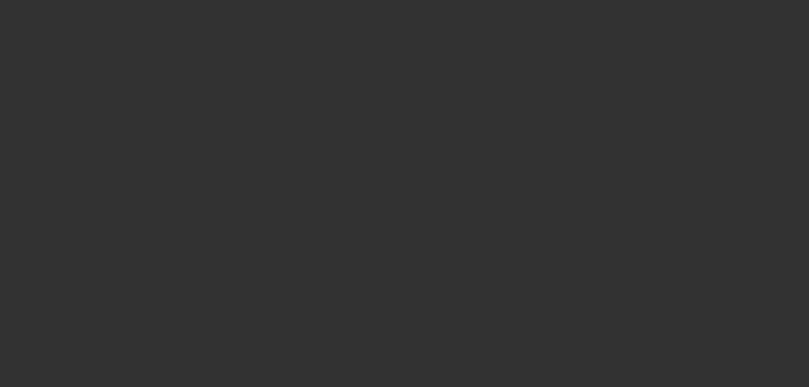
select select "0"
select select "6"
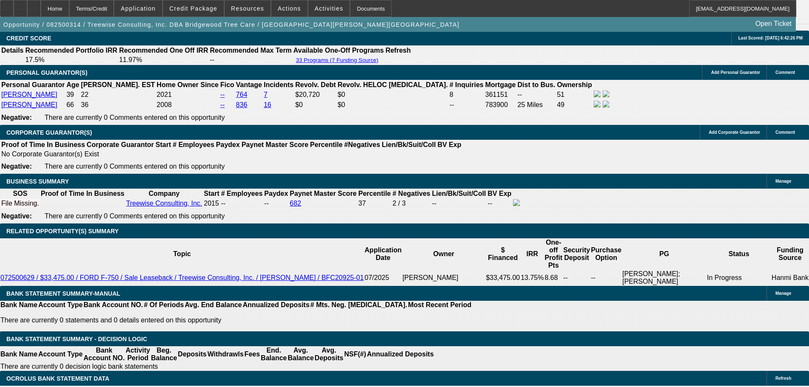
scroll to position [1274, 0]
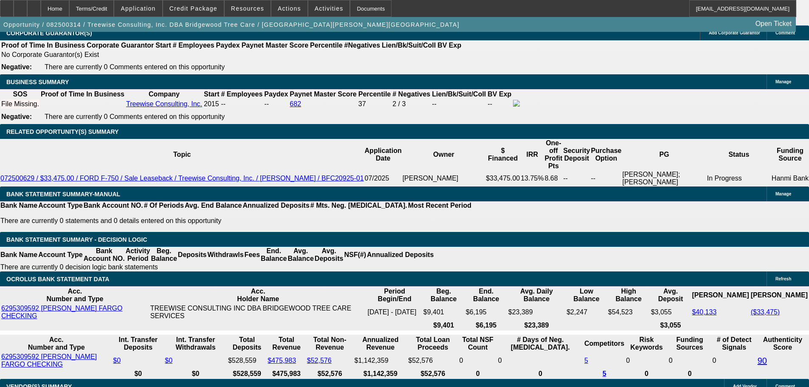
select select "3"
type input "UNKNOWN"
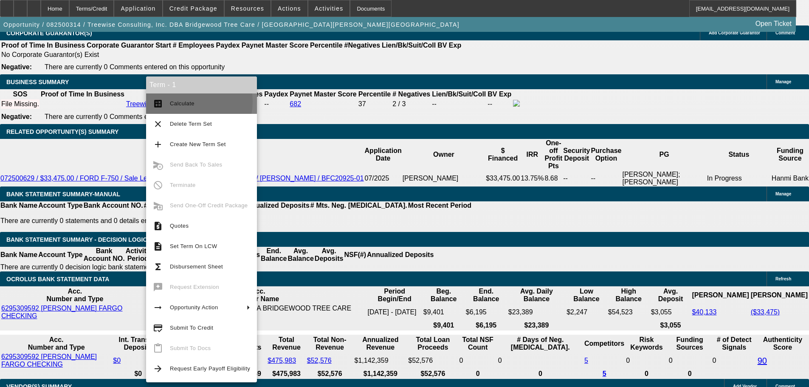
click at [187, 102] on span "Calculate" at bounding box center [182, 103] width 25 height 6
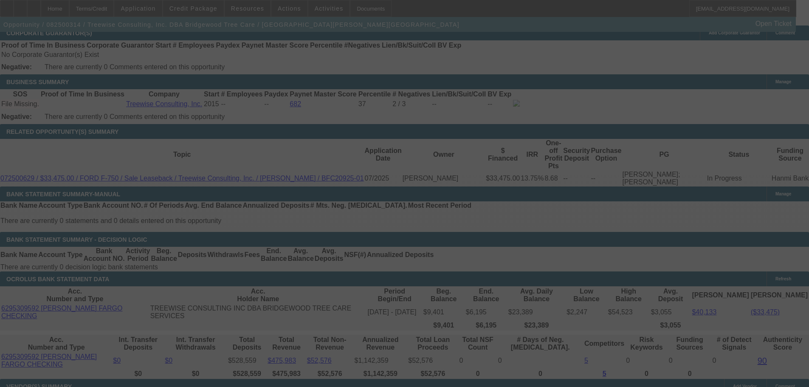
select select "0"
select select "3"
select select "0"
select select "6"
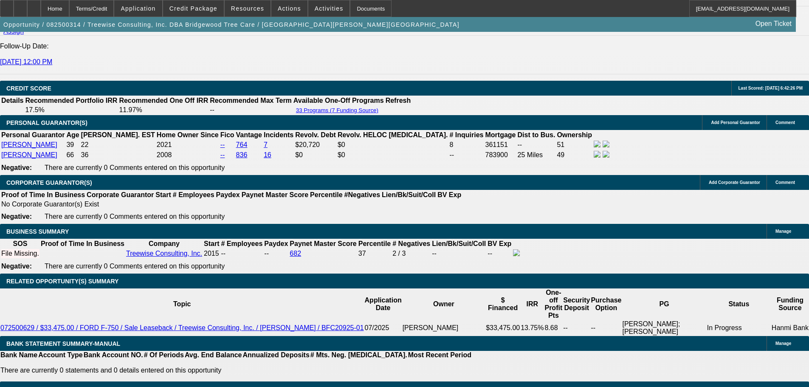
scroll to position [1104, 0]
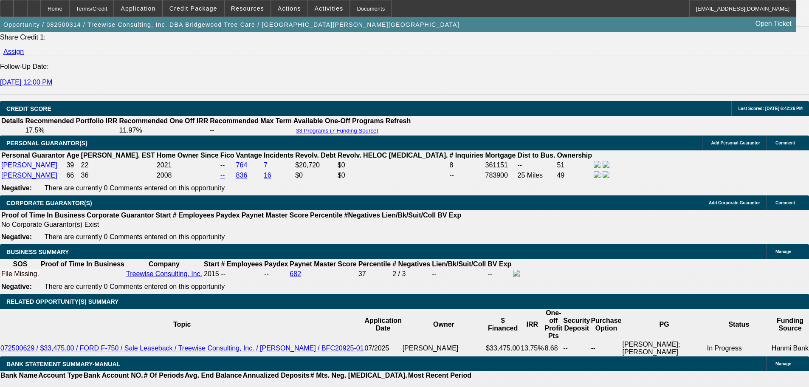
drag, startPoint x: 722, startPoint y: 199, endPoint x: 704, endPoint y: 204, distance: 19.0
drag, startPoint x: 704, startPoint y: 204, endPoint x: 351, endPoint y: 212, distance: 353.5
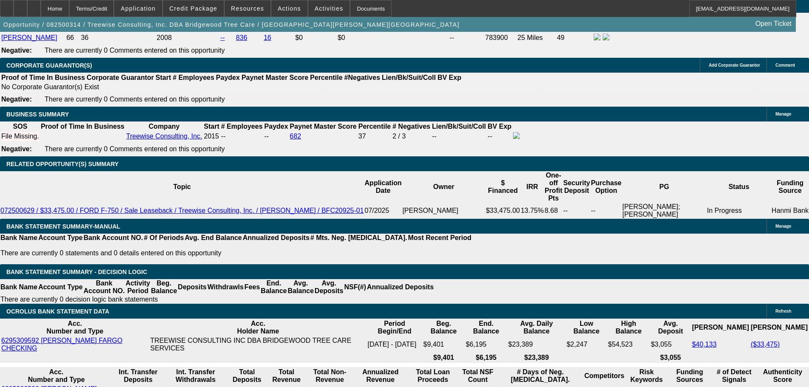
scroll to position [1274, 0]
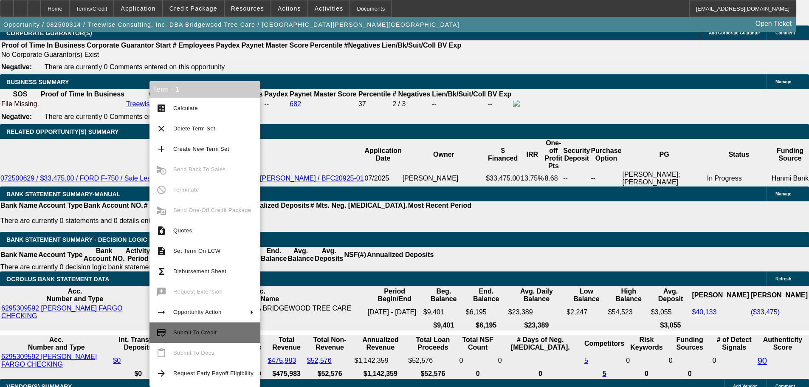
click at [212, 334] on span "Submit To Credit" at bounding box center [194, 332] width 43 height 6
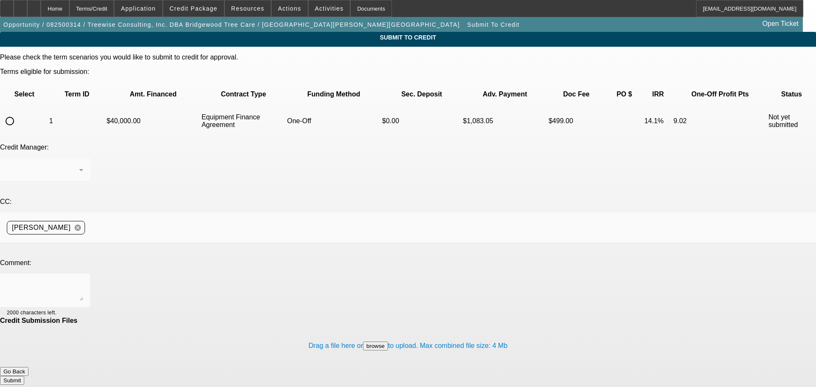
click at [18, 113] on input "radio" at bounding box center [9, 121] width 17 height 17
radio input "true"
click at [83, 280] on textarea at bounding box center [45, 290] width 76 height 20
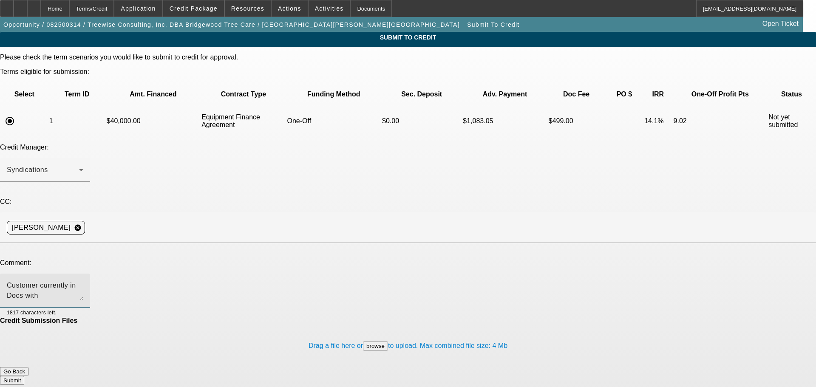
type textarea "Customer currently in Docs with Hanmi for SLB and looking to add this truck fro…"
click at [24, 376] on button "Submit" at bounding box center [12, 380] width 24 height 9
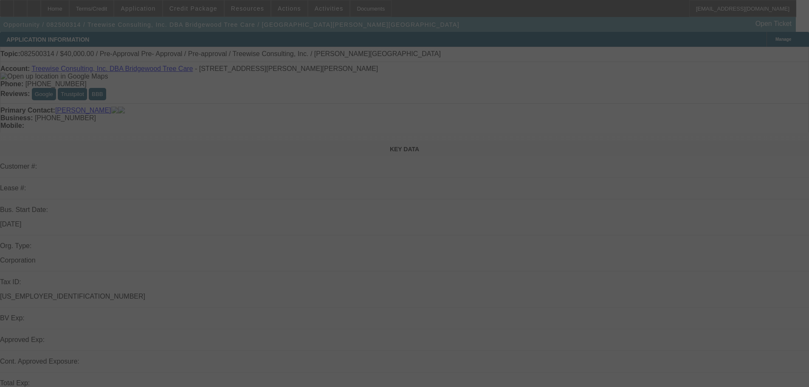
select select "0"
select select "3"
select select "0"
select select "6"
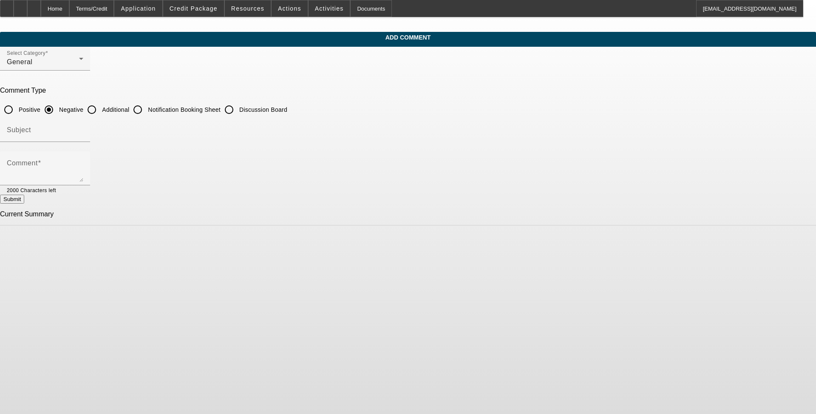
drag, startPoint x: 336, startPoint y: 129, endPoint x: 343, endPoint y: 115, distance: 16.0
click at [83, 129] on input "Subject" at bounding box center [45, 133] width 76 height 10
click at [100, 108] on input "Additional" at bounding box center [91, 109] width 17 height 17
radio input "true"
click at [83, 115] on div "Negative" at bounding box center [61, 109] width 43 height 17
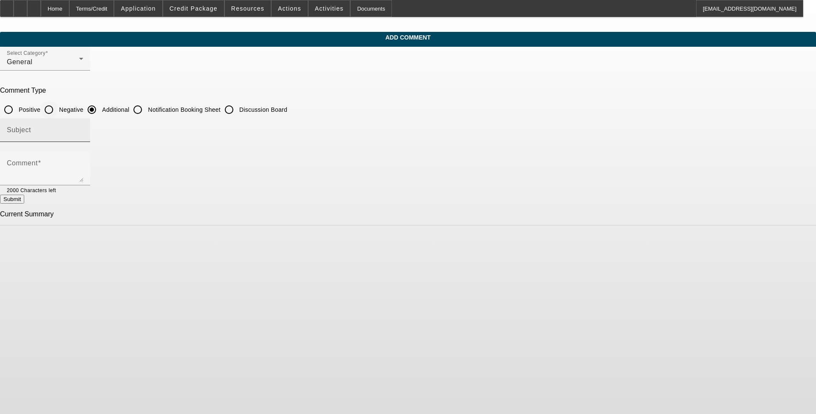
click at [83, 126] on div "Subject" at bounding box center [45, 130] width 76 height 24
type input "Write-Up"
click at [83, 167] on textarea "Comment" at bounding box center [45, 171] width 76 height 20
paste textarea "[PERSON_NAME] and [PERSON_NAME] founded TREEWISECONSULTING, INC DBA BRIDGEWOOD …"
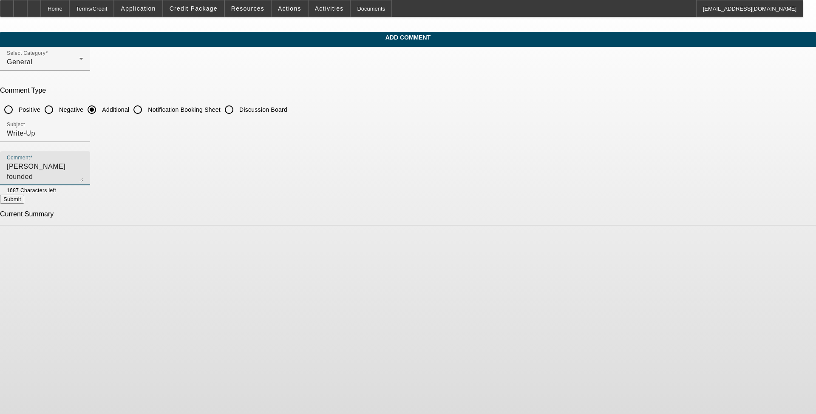
drag, startPoint x: 446, startPoint y: 169, endPoint x: 452, endPoint y: 181, distance: 14.1
click at [83, 181] on div "Comment [PERSON_NAME] and [PERSON_NAME] founded TREEWISECONSULTING, INC DBA BRI…" at bounding box center [45, 168] width 76 height 34
click at [83, 179] on textarea "[PERSON_NAME] and [PERSON_NAME] founded TREEWISECONSULTING, INC DBA BRIDGEWOOD …" at bounding box center [45, 171] width 76 height 20
click at [83, 177] on textarea "[PERSON_NAME] and [PERSON_NAME] founded TREEWISECONSULTING, INC DBA BRIDGEWOOD …" at bounding box center [45, 171] width 76 height 20
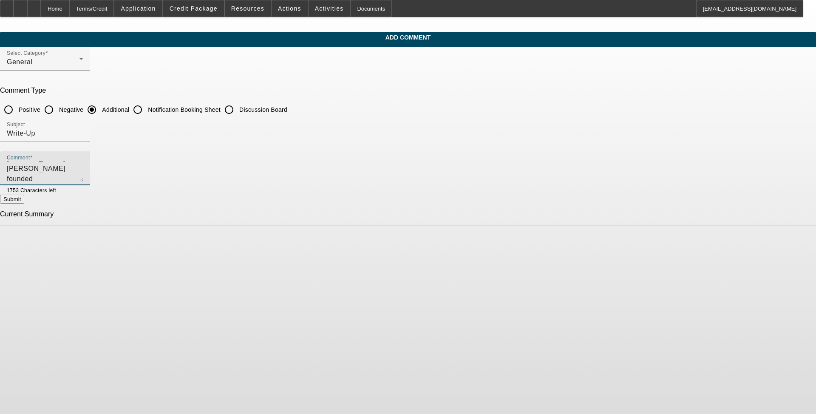
click at [83, 181] on textarea "[PERSON_NAME] and [PERSON_NAME] founded TREEWISECONSULTING, INC DBA BRIDGEWOOD …" at bounding box center [45, 171] width 76 height 20
type textarea "[PERSON_NAME] and [PERSON_NAME] founded TREEWISECONSULTING, INC DBA BRIDGEWOOD …"
click at [24, 200] on button "Submit" at bounding box center [12, 199] width 24 height 9
radio input "true"
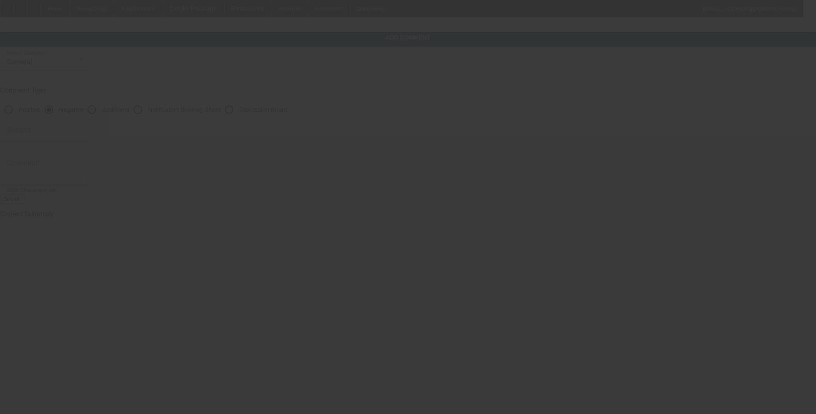
scroll to position [0, 0]
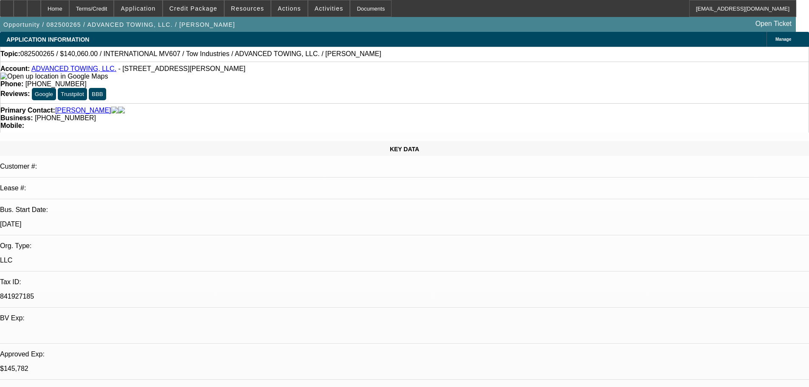
select select "0"
select select "2"
select select "0.1"
select select "4"
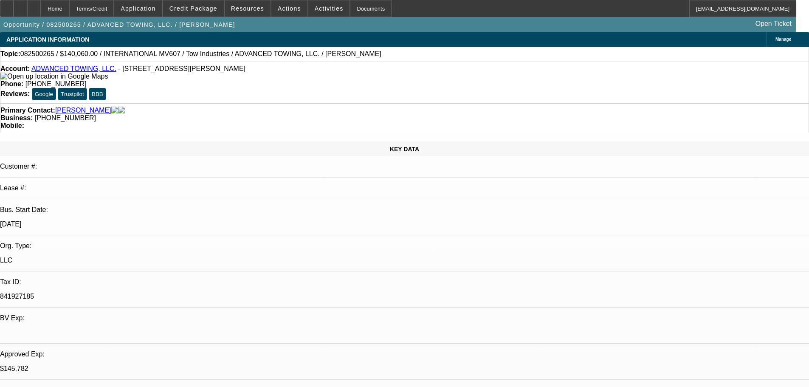
select select "0"
select select "2"
select select "0.1"
select select "4"
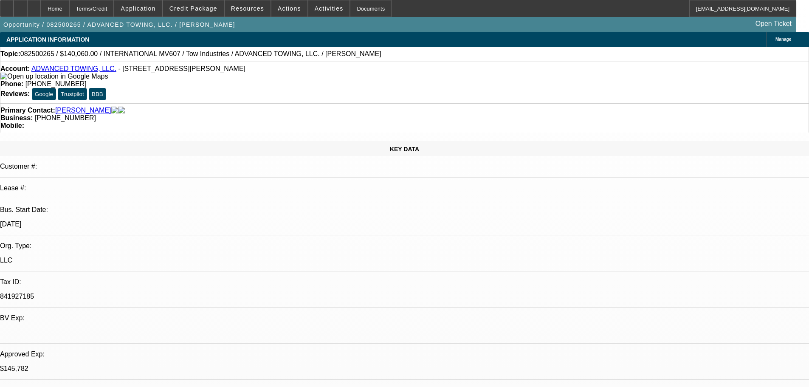
select select "0"
select select "2"
select select "0.1"
select select "4"
select select "0"
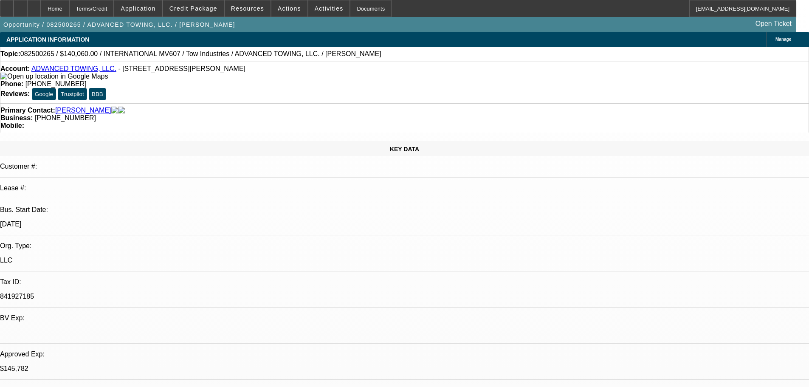
select select "2"
select select "0.1"
select select "4"
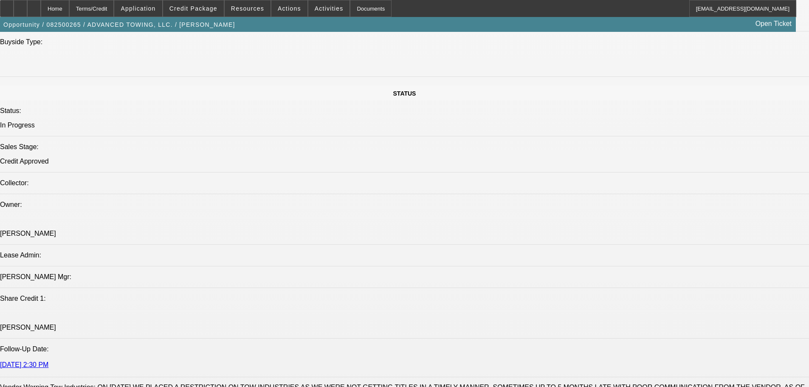
scroll to position [765, 0]
